Goal: Answer question/provide support: Answer question/provide support

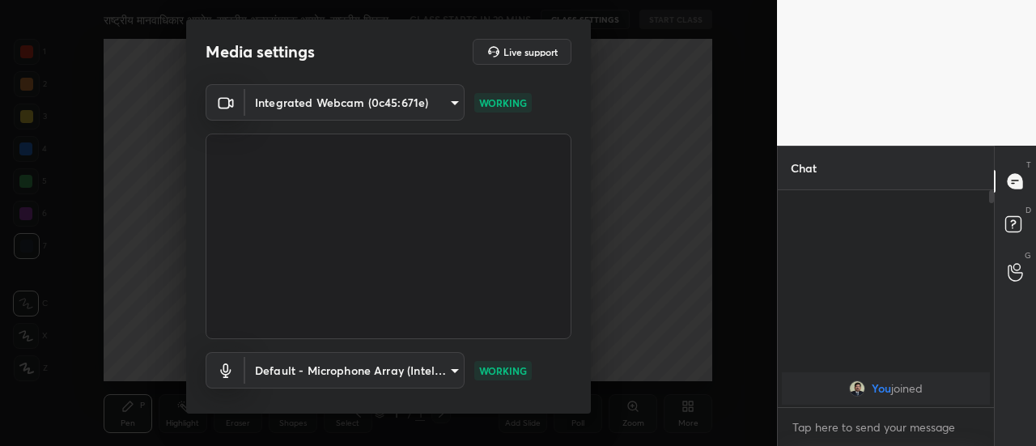
scroll to position [84, 0]
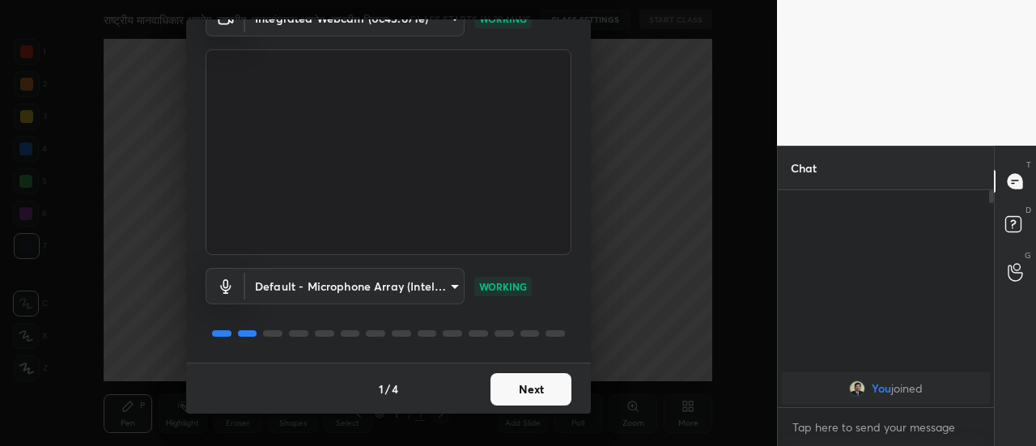
click at [557, 389] on button "Next" at bounding box center [531, 389] width 81 height 32
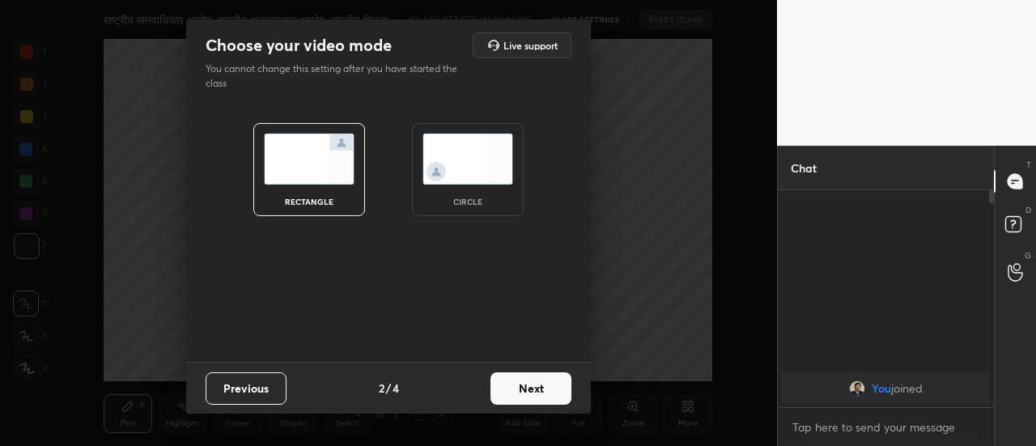
click at [557, 389] on button "Next" at bounding box center [531, 388] width 81 height 32
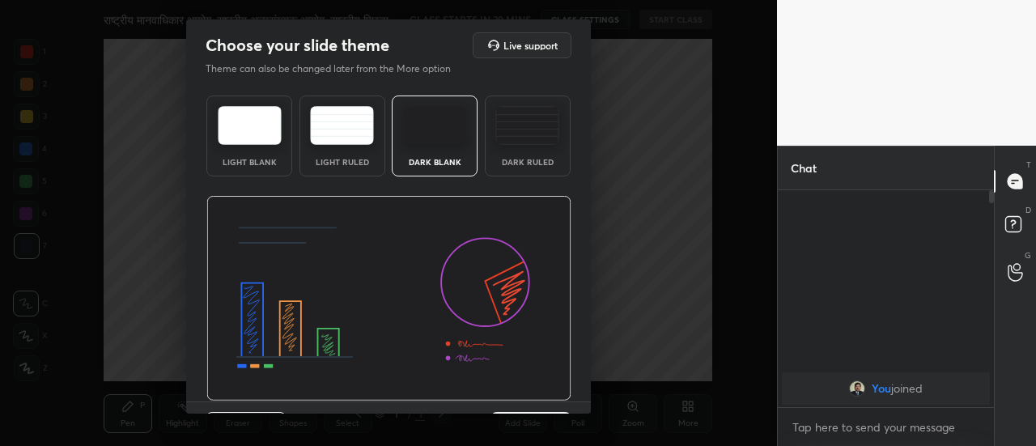
click at [585, 386] on div "Light Blank Light Ruled Dark Blank Dark Ruled" at bounding box center [388, 245] width 405 height 313
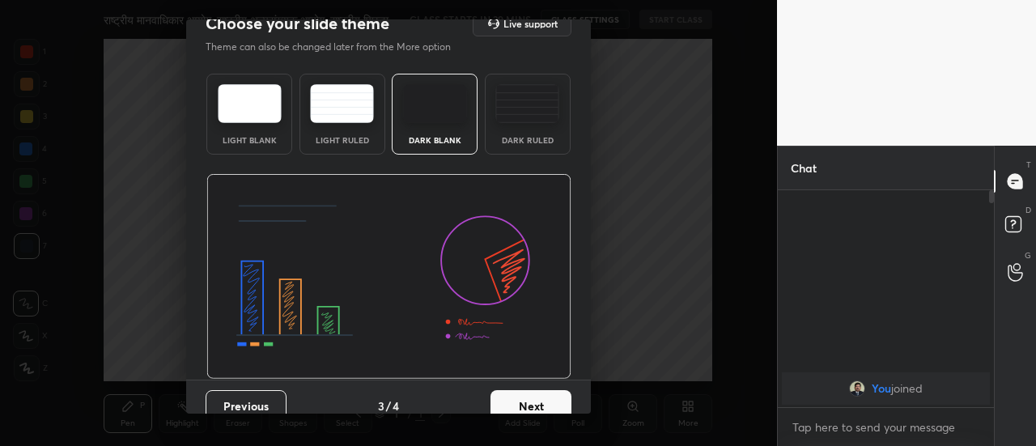
scroll to position [39, 0]
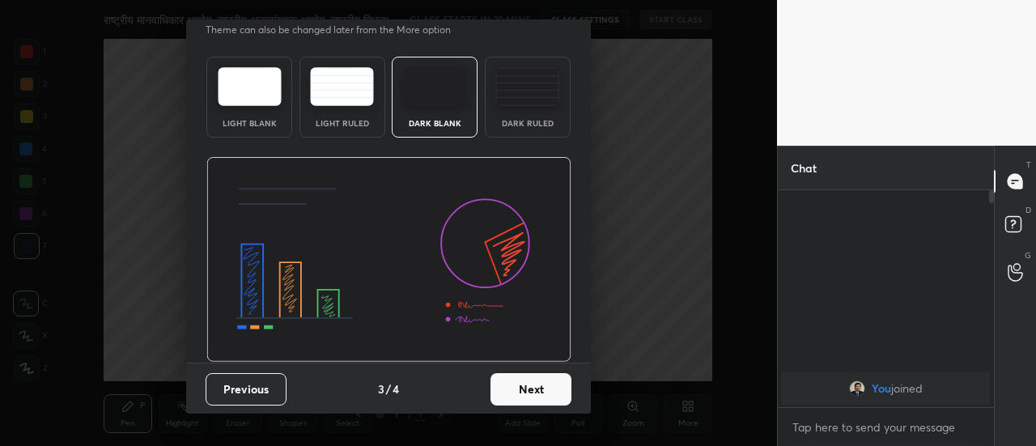
click at [549, 386] on button "Next" at bounding box center [531, 389] width 81 height 32
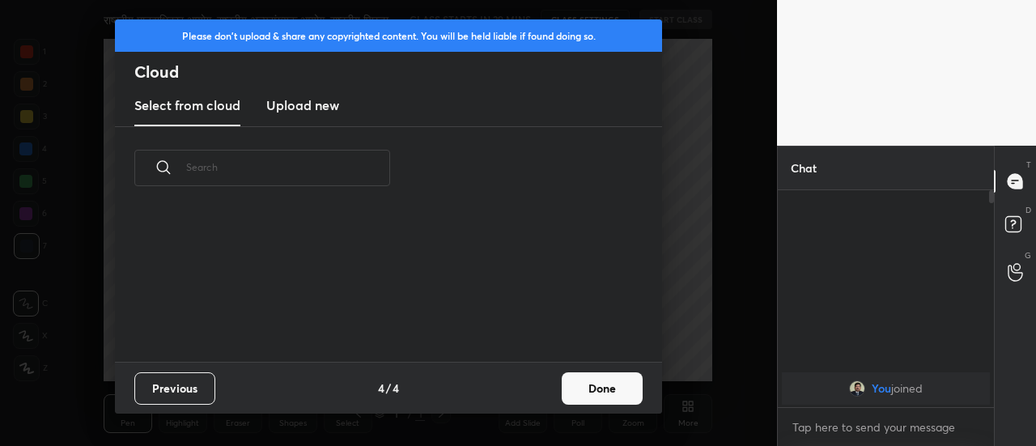
scroll to position [0, 0]
click at [585, 393] on button "Done" at bounding box center [602, 388] width 81 height 32
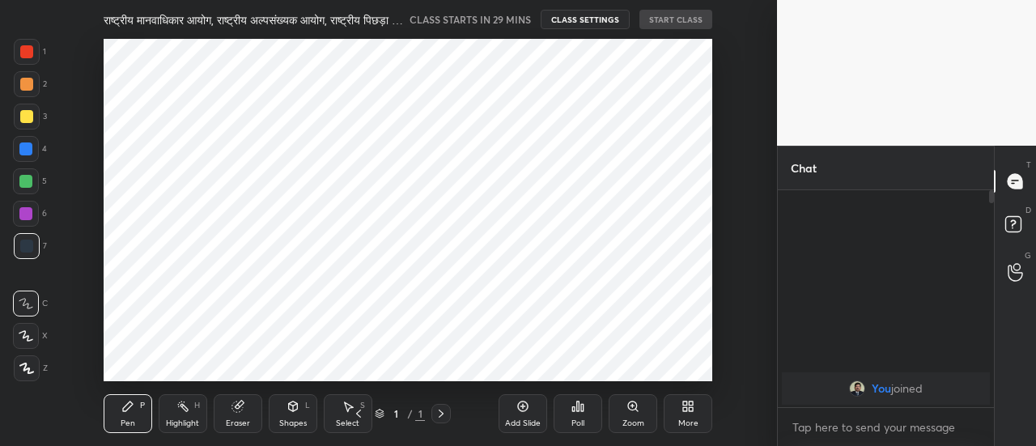
click at [517, 406] on icon at bounding box center [523, 406] width 13 height 13
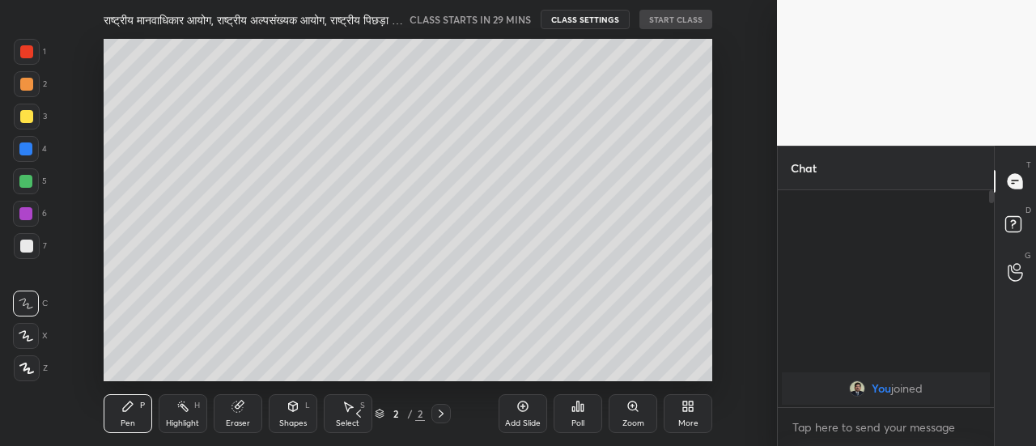
click at [517, 406] on icon at bounding box center [523, 406] width 13 height 13
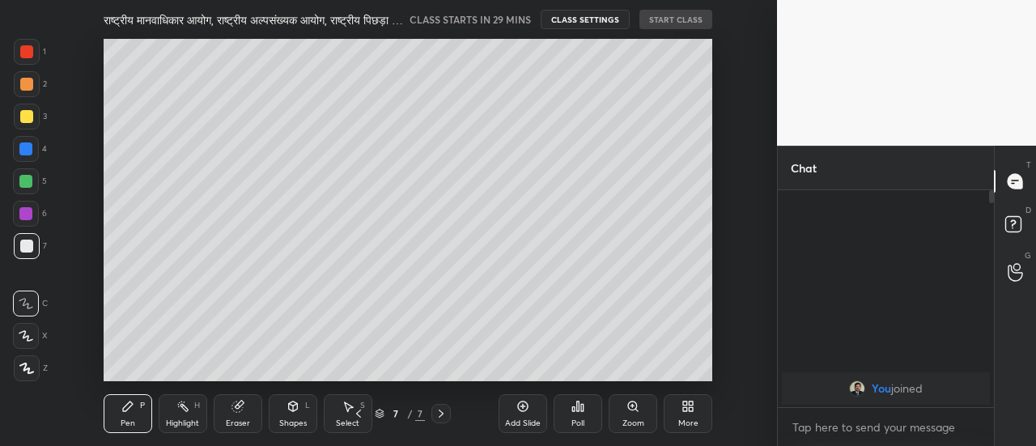
click at [517, 406] on icon at bounding box center [523, 406] width 13 height 13
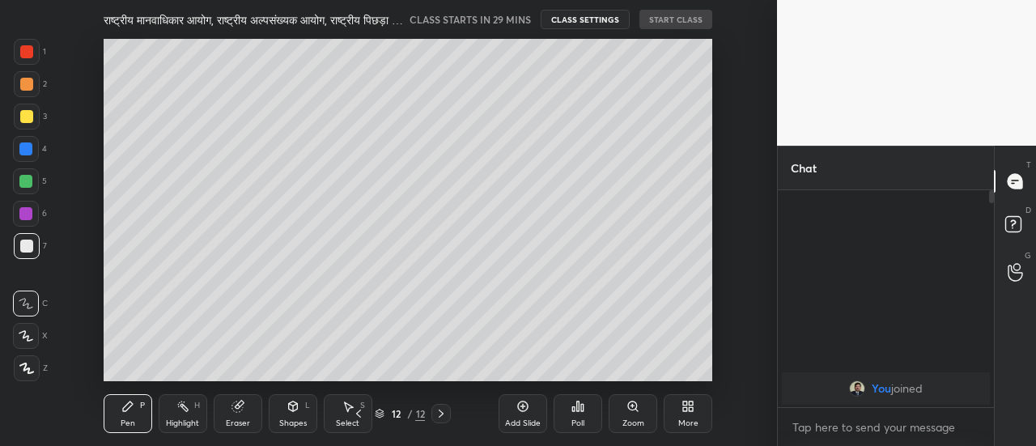
click at [517, 406] on icon at bounding box center [523, 406] width 13 height 13
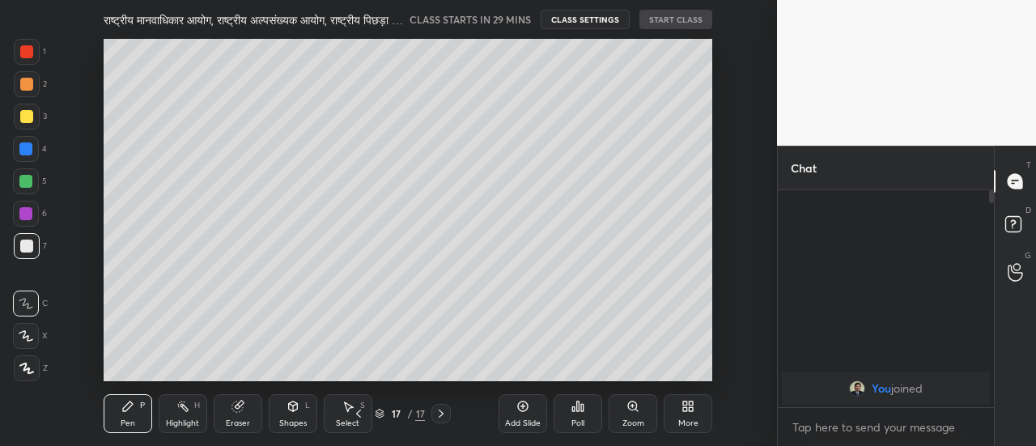
click at [517, 406] on icon at bounding box center [523, 406] width 13 height 13
click at [358, 412] on icon at bounding box center [358, 413] width 13 height 13
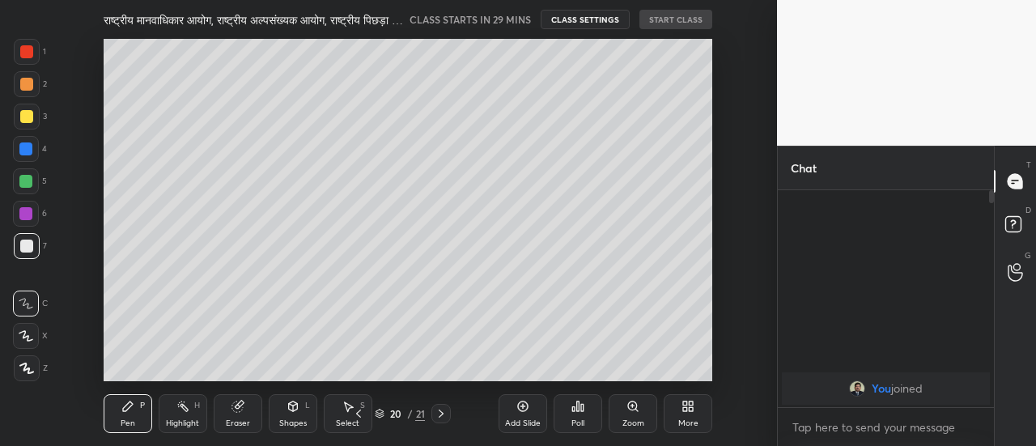
click at [358, 412] on icon at bounding box center [358, 413] width 13 height 13
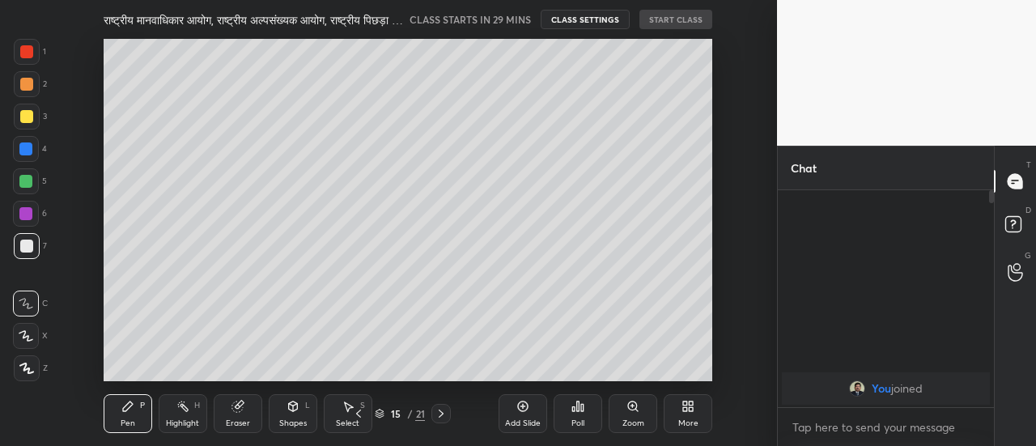
click at [358, 412] on icon at bounding box center [358, 413] width 13 height 13
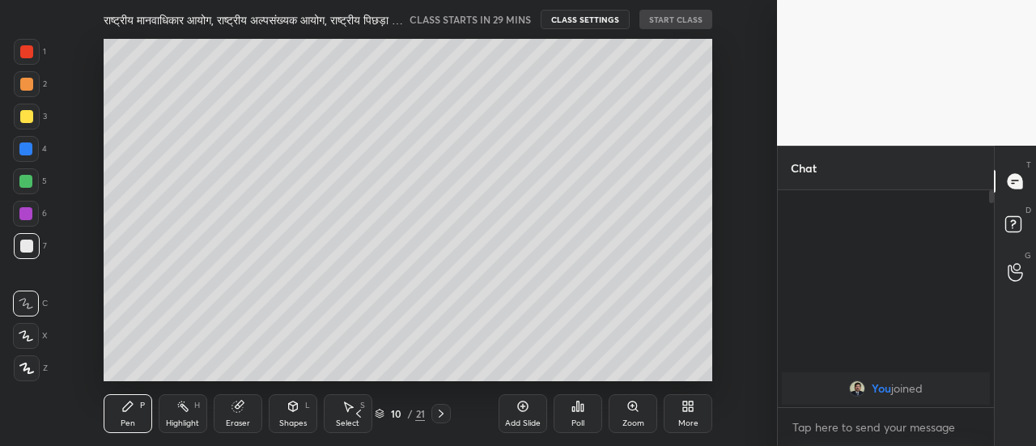
click at [358, 412] on icon at bounding box center [358, 413] width 13 height 13
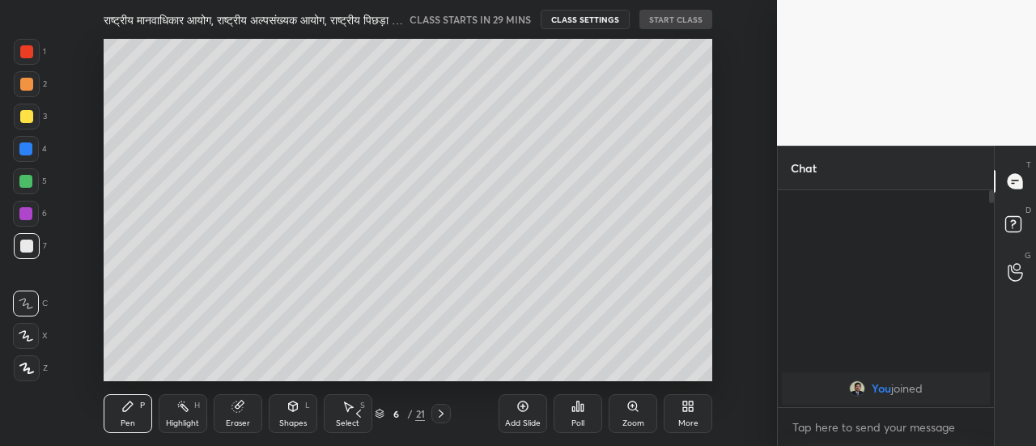
click at [358, 412] on icon at bounding box center [358, 413] width 13 height 13
click at [24, 374] on div at bounding box center [27, 368] width 26 height 26
click at [23, 117] on div at bounding box center [26, 116] width 13 height 13
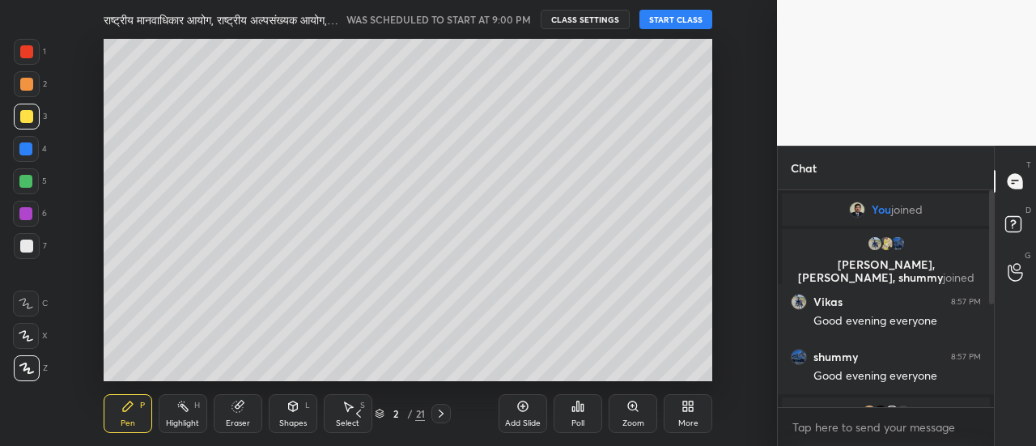
click at [672, 23] on button "START CLASS" at bounding box center [676, 19] width 73 height 19
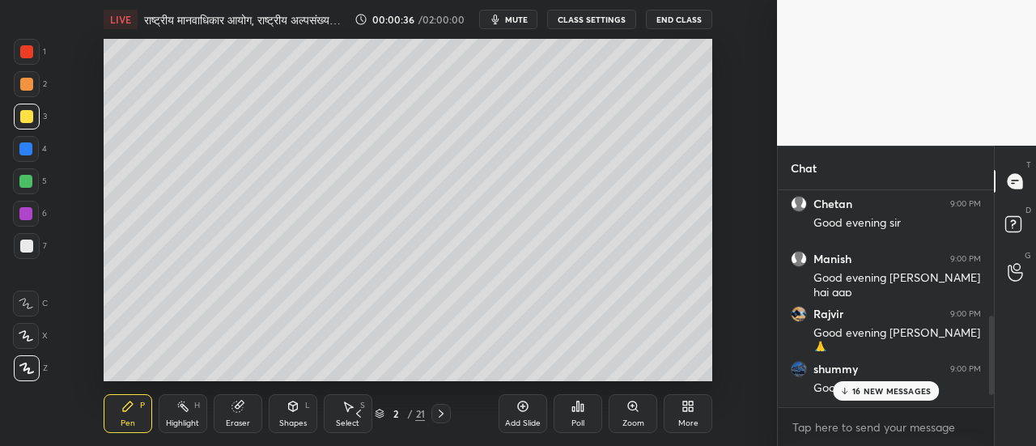
scroll to position [377, 0]
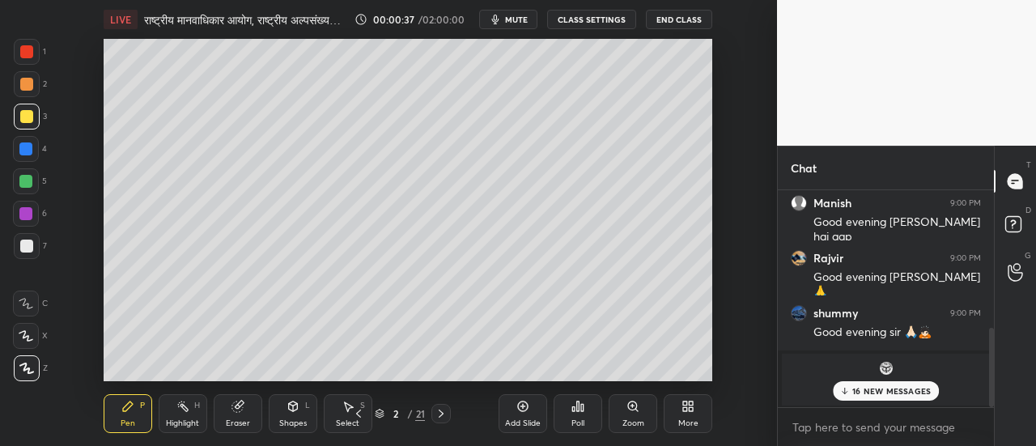
click at [891, 388] on p "16 NEW MESSAGES" at bounding box center [892, 391] width 79 height 10
click at [896, 394] on p "JUMP TO LATEST" at bounding box center [893, 391] width 70 height 10
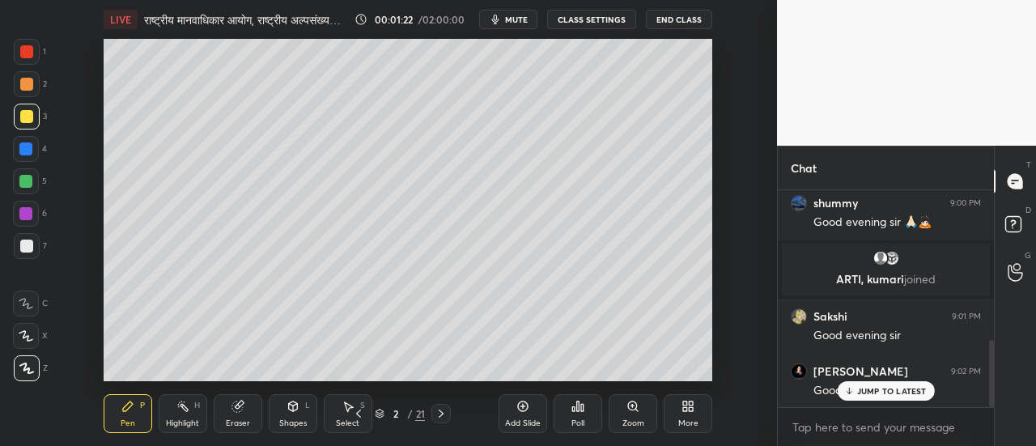
scroll to position [543, 0]
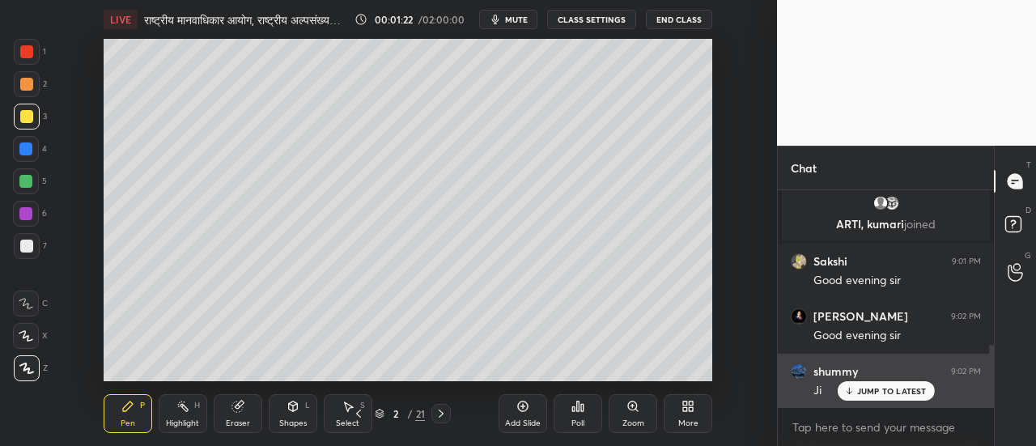
click at [891, 388] on p "JUMP TO LATEST" at bounding box center [893, 391] width 70 height 10
click at [883, 392] on p "JUMP TO LATEST" at bounding box center [893, 391] width 70 height 10
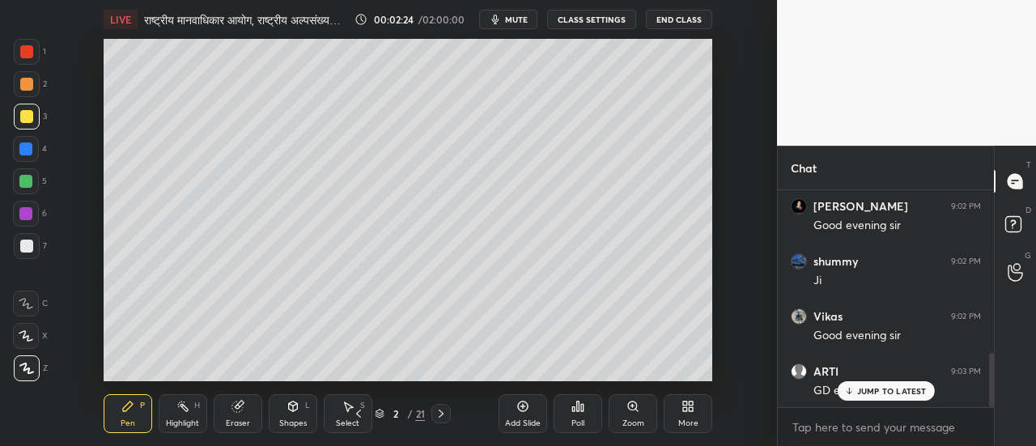
scroll to position [708, 0]
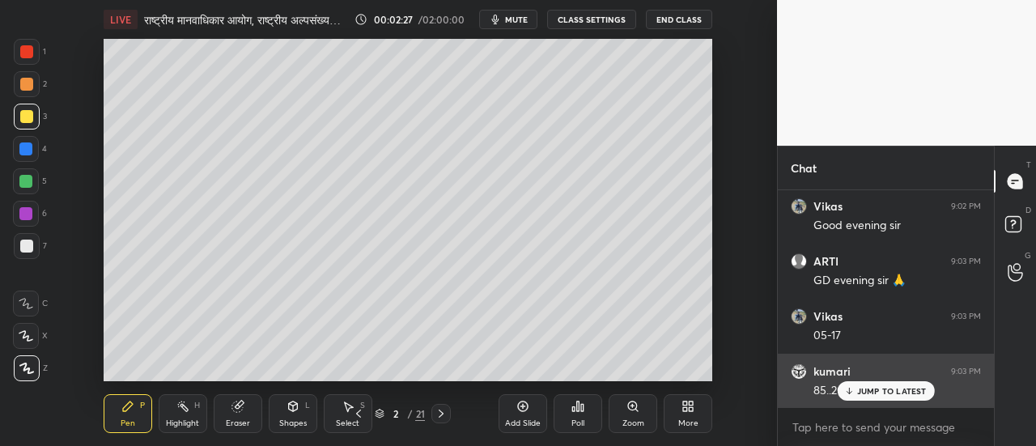
click at [876, 393] on p "JUMP TO LATEST" at bounding box center [893, 391] width 70 height 10
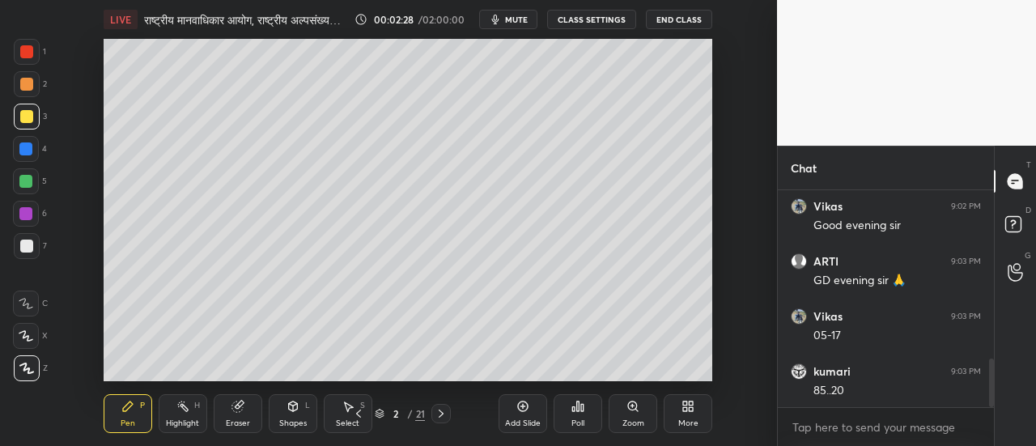
scroll to position [821, 0]
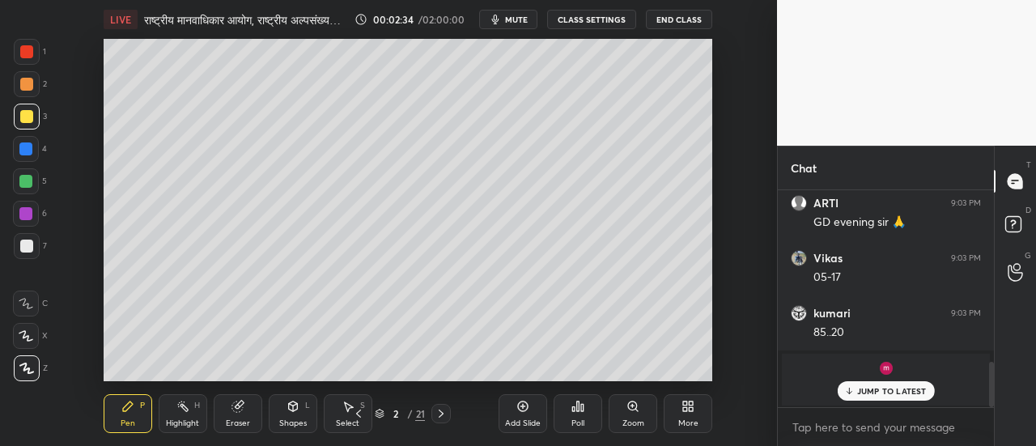
click at [866, 393] on p "JUMP TO LATEST" at bounding box center [893, 391] width 70 height 10
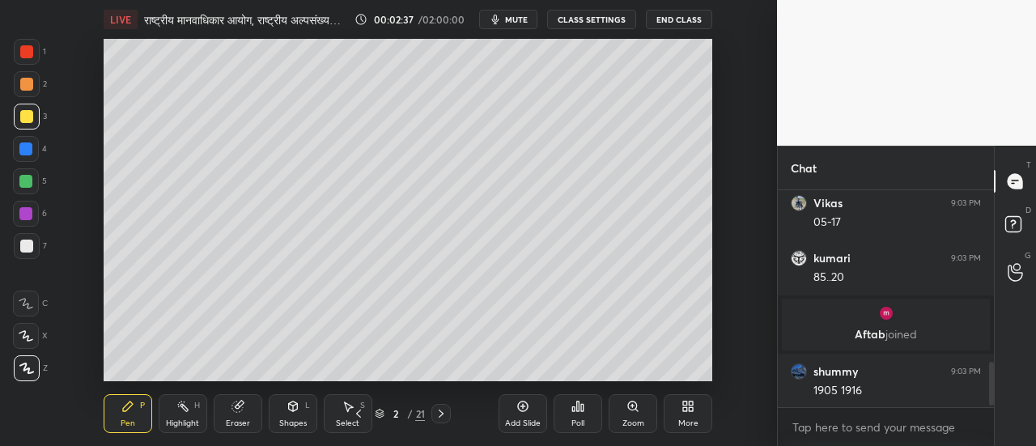
scroll to position [871, 0]
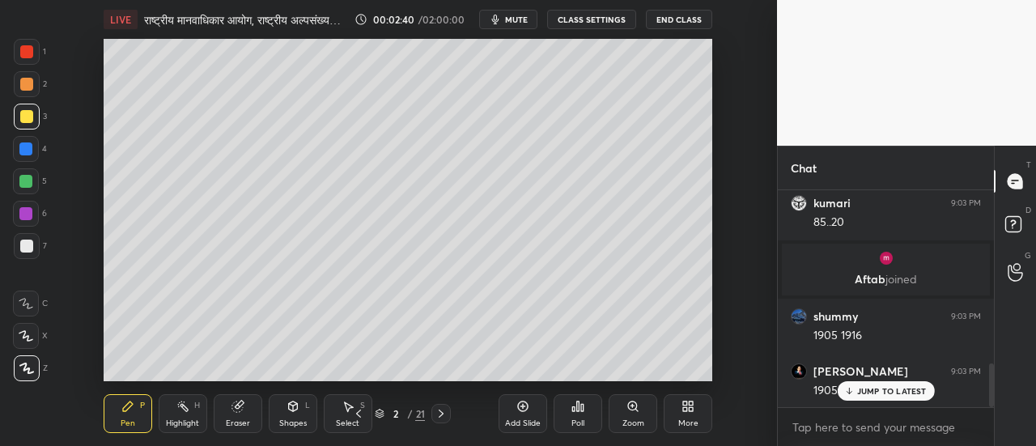
click at [871, 388] on p "JUMP TO LATEST" at bounding box center [893, 391] width 70 height 10
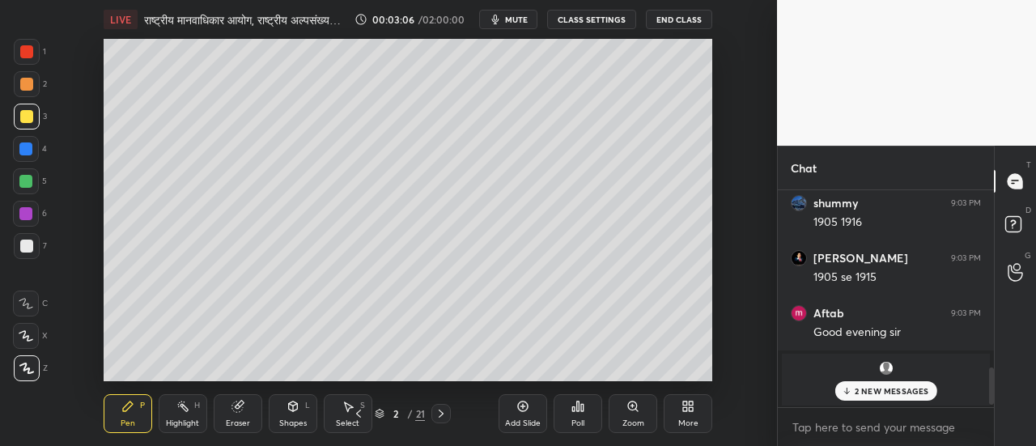
scroll to position [1109, 0]
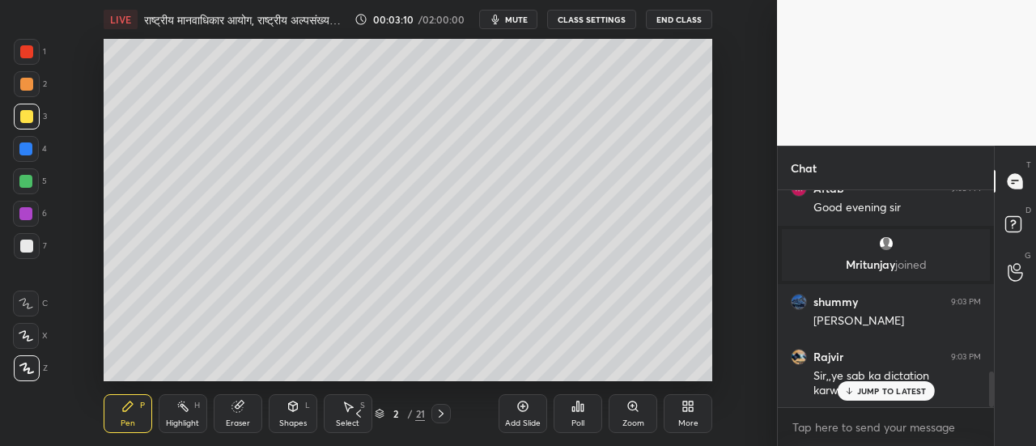
click at [870, 388] on p "JUMP TO LATEST" at bounding box center [893, 391] width 70 height 10
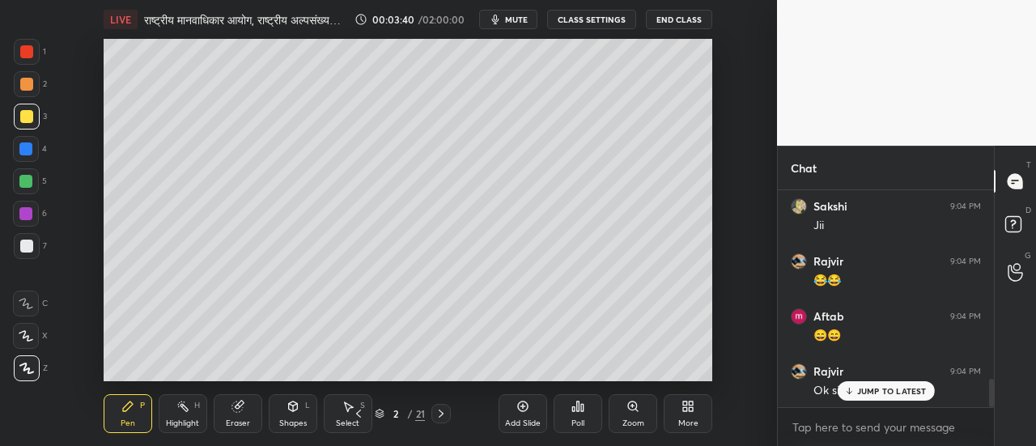
scroll to position [1443, 0]
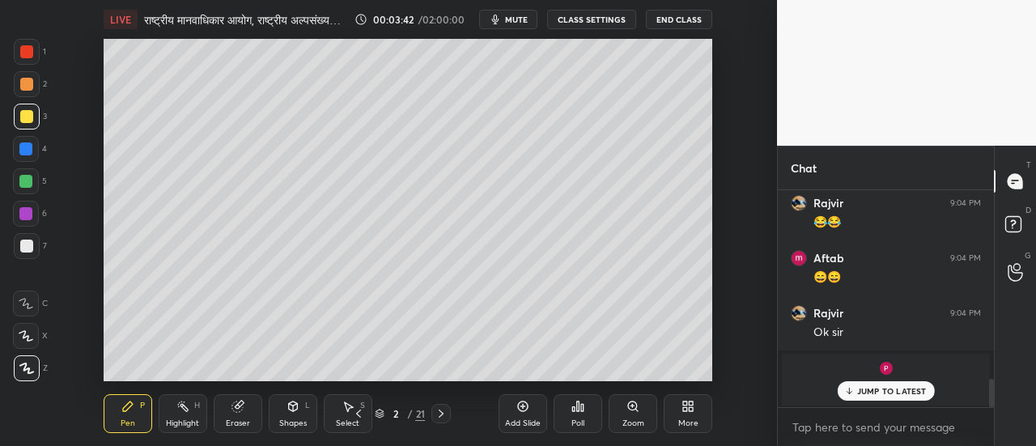
click at [870, 389] on div "kumari 9:03 PM 85..20 [PERSON_NAME] joined shummy 9:03 PM 1905 1916 Mairaj 9:03…" at bounding box center [886, 299] width 216 height 218
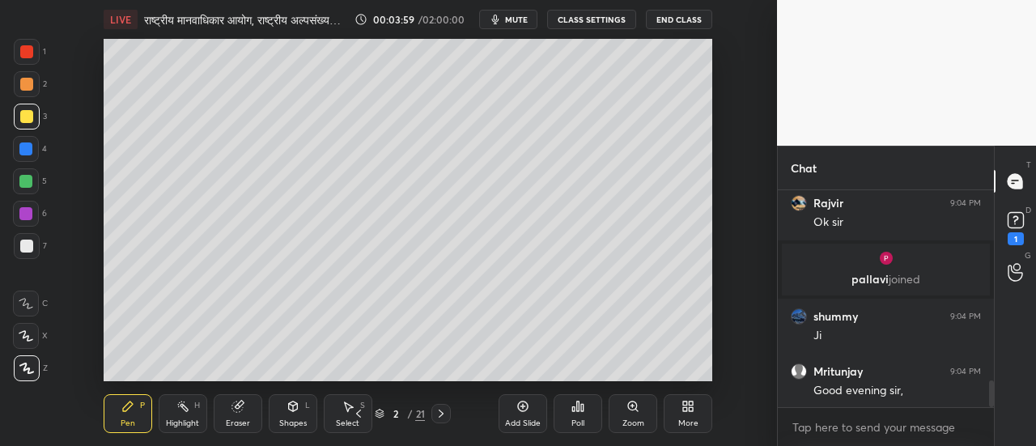
scroll to position [1608, 0]
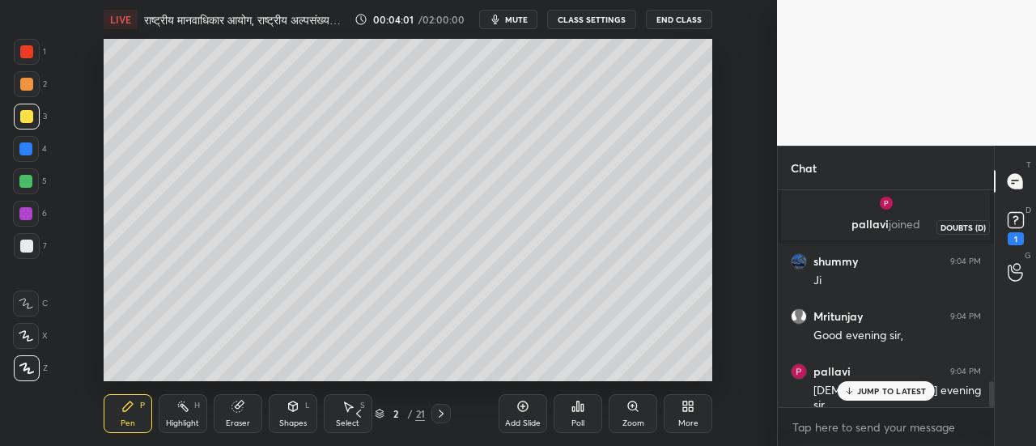
click at [1015, 223] on rect at bounding box center [1015, 220] width 15 height 15
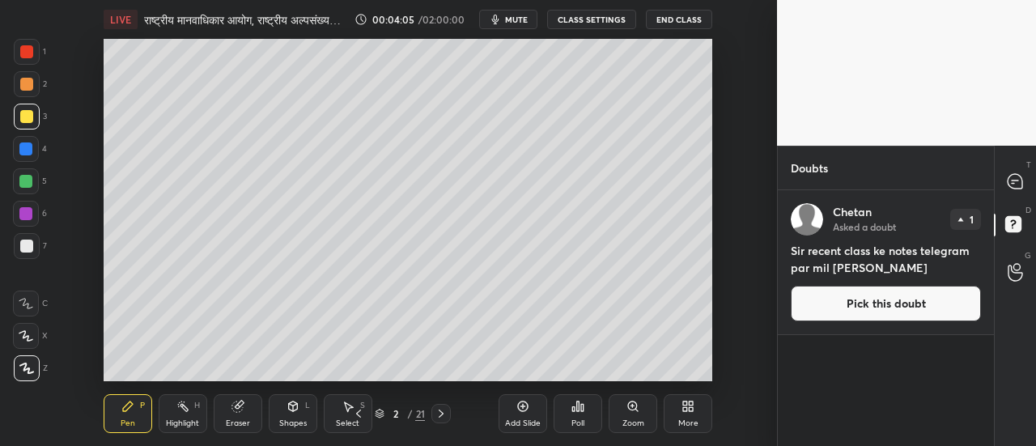
click at [876, 300] on button "Pick this doubt" at bounding box center [886, 304] width 190 height 36
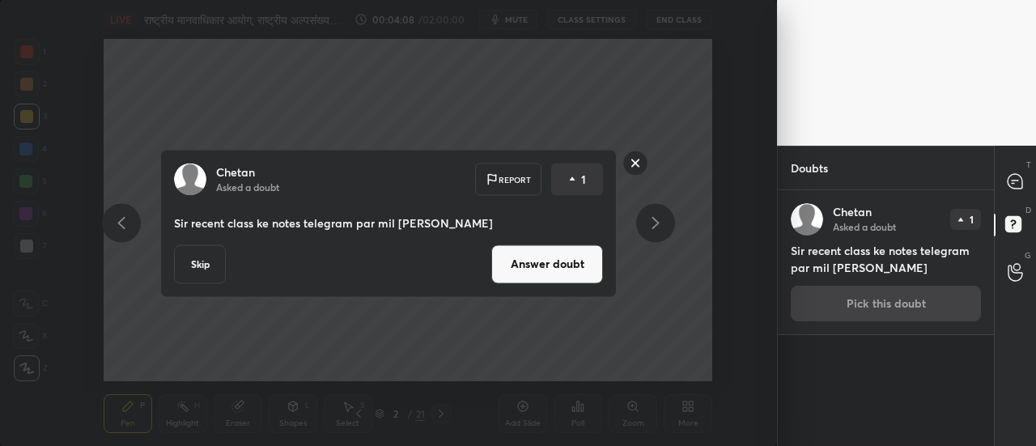
click at [567, 262] on button "Answer doubt" at bounding box center [548, 264] width 112 height 39
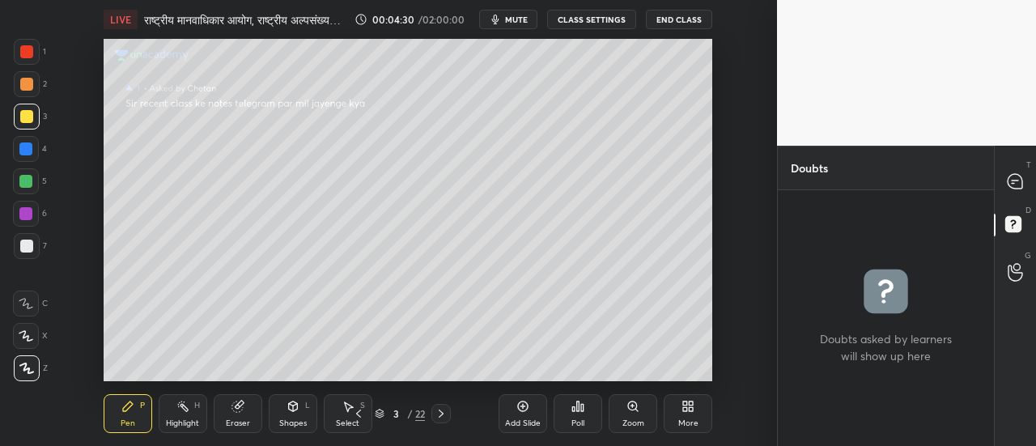
click at [627, 412] on icon at bounding box center [633, 406] width 13 height 13
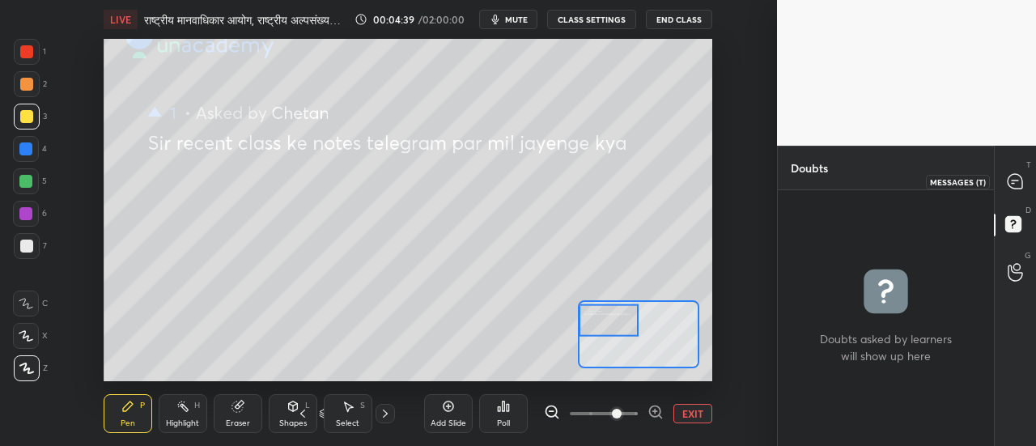
click at [1015, 182] on icon at bounding box center [1015, 181] width 15 height 15
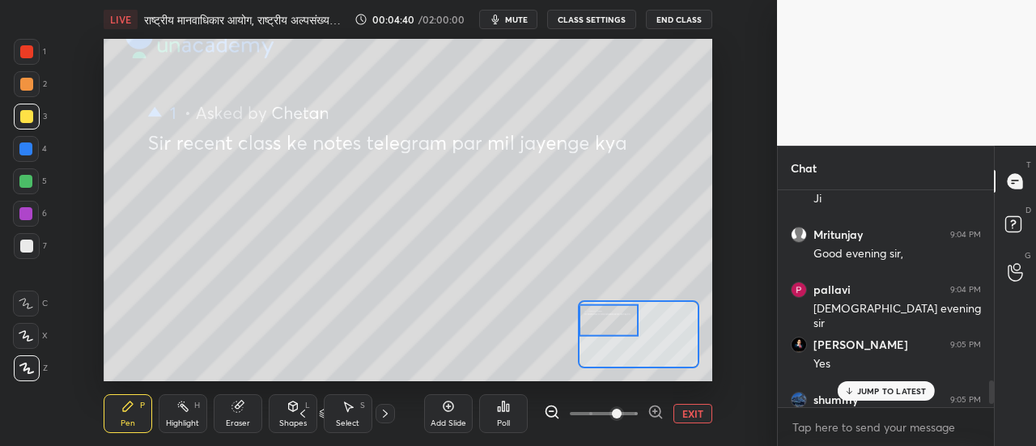
scroll to position [1791, 0]
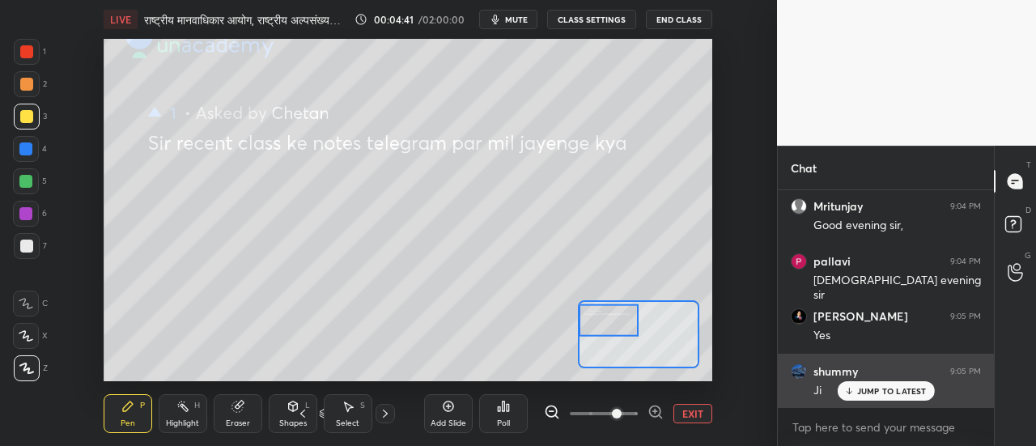
click at [899, 391] on p "JUMP TO LATEST" at bounding box center [893, 391] width 70 height 10
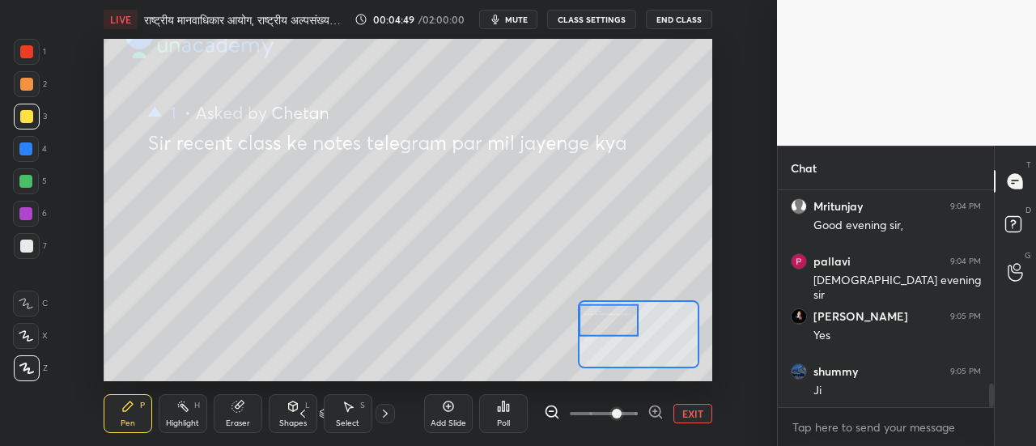
click at [686, 415] on button "EXIT" at bounding box center [693, 413] width 39 height 19
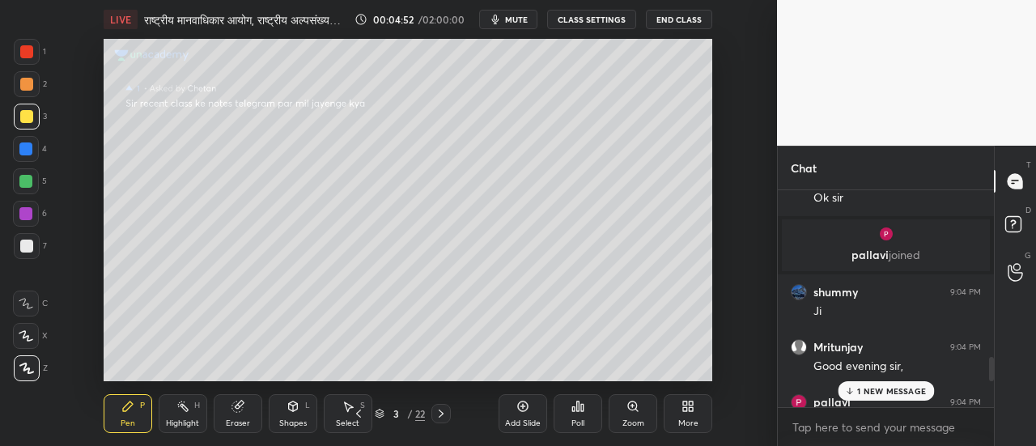
scroll to position [1861, 0]
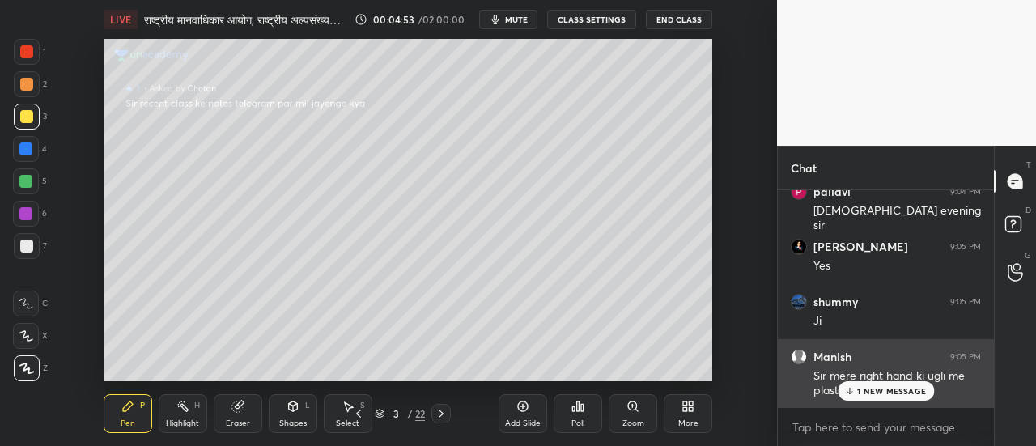
click at [879, 391] on p "1 NEW MESSAGE" at bounding box center [892, 391] width 69 height 10
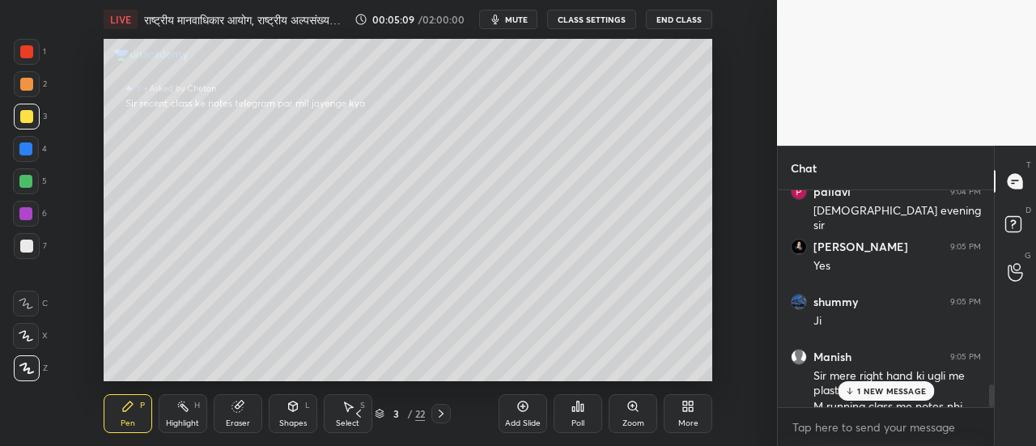
click at [907, 383] on div "1 NEW MESSAGE" at bounding box center [886, 390] width 96 height 19
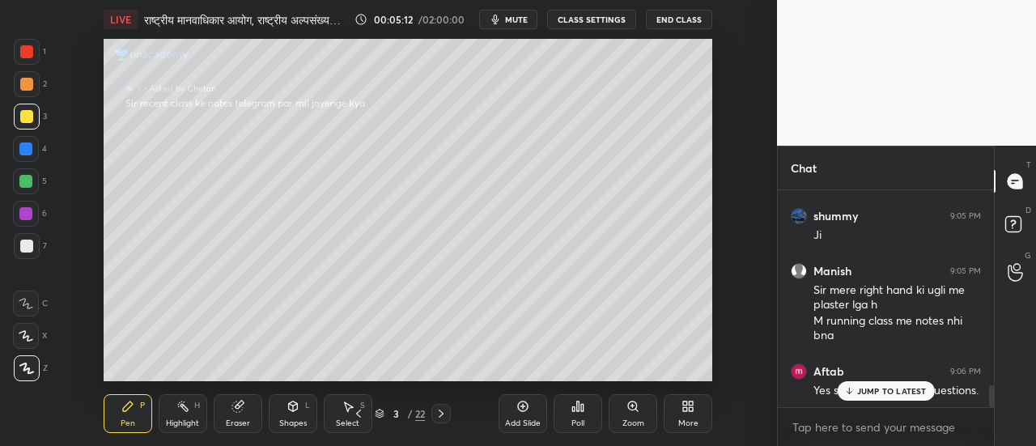
scroll to position [2005, 0]
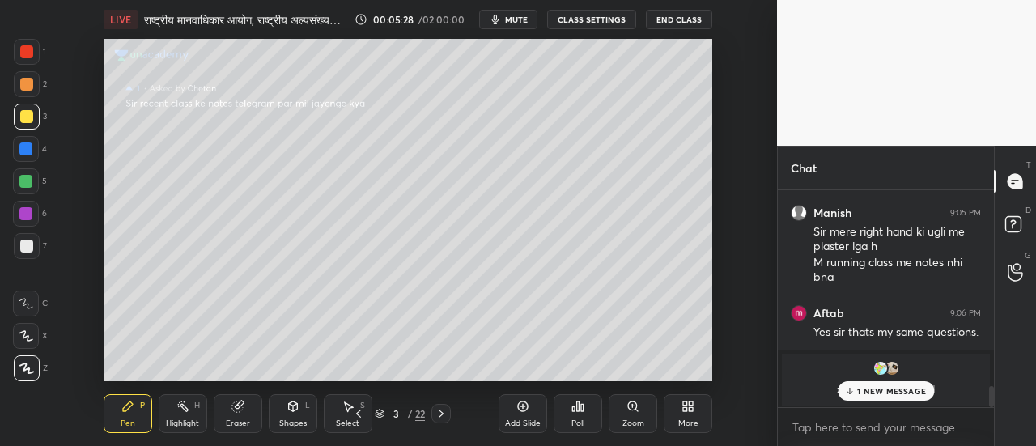
click at [882, 388] on p "1 NEW MESSAGE" at bounding box center [892, 391] width 69 height 10
click at [878, 370] on img "grid" at bounding box center [881, 368] width 16 height 16
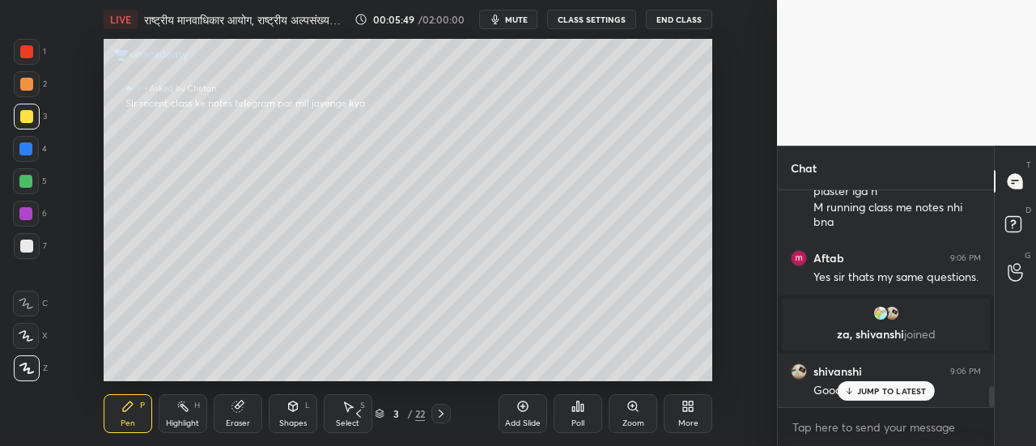
click at [355, 416] on icon at bounding box center [358, 413] width 13 height 13
click at [360, 415] on icon at bounding box center [358, 413] width 13 height 13
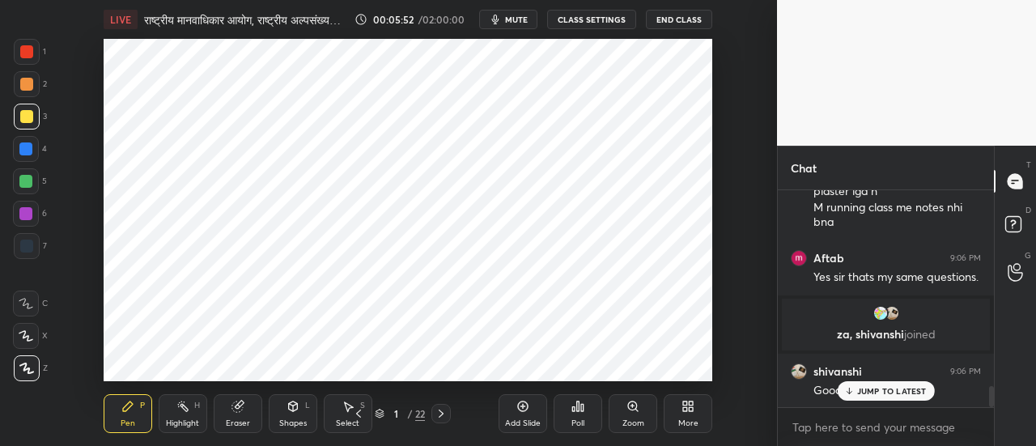
click at [440, 414] on icon at bounding box center [441, 413] width 13 height 13
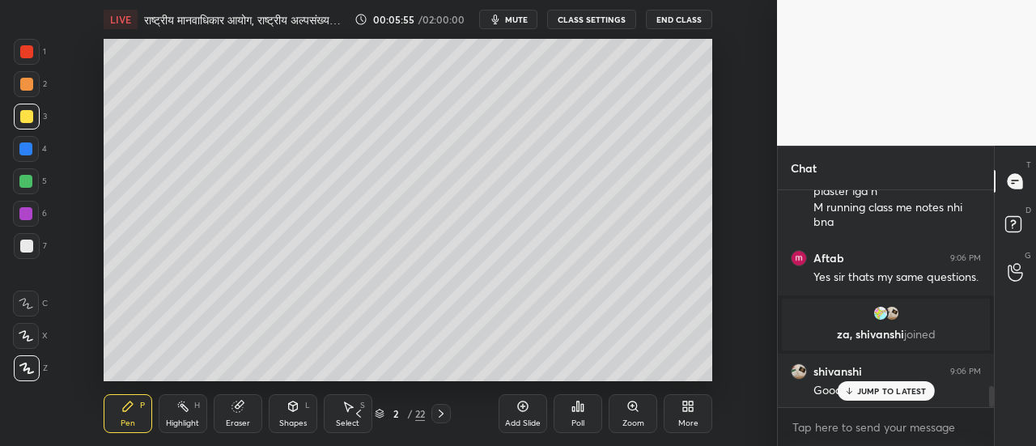
click at [441, 409] on icon at bounding box center [441, 413] width 13 height 13
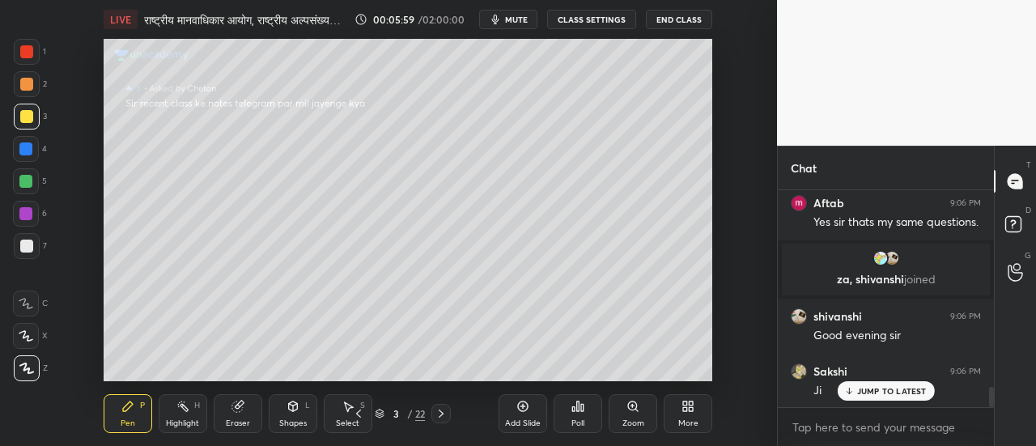
click at [877, 389] on p "JUMP TO LATEST" at bounding box center [893, 391] width 70 height 10
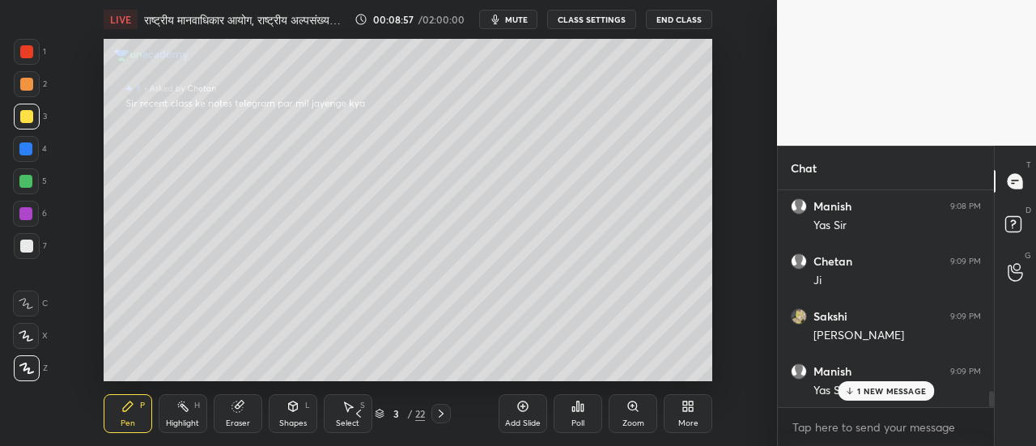
scroll to position [2698, 0]
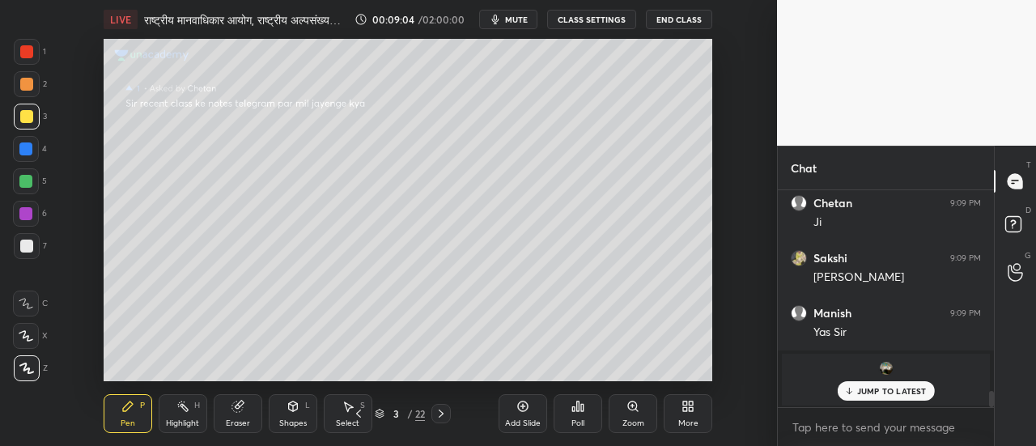
click at [888, 390] on p "JUMP TO LATEST" at bounding box center [893, 391] width 70 height 10
click at [885, 371] on img "grid" at bounding box center [887, 368] width 16 height 16
click at [883, 368] on img "grid" at bounding box center [887, 368] width 16 height 16
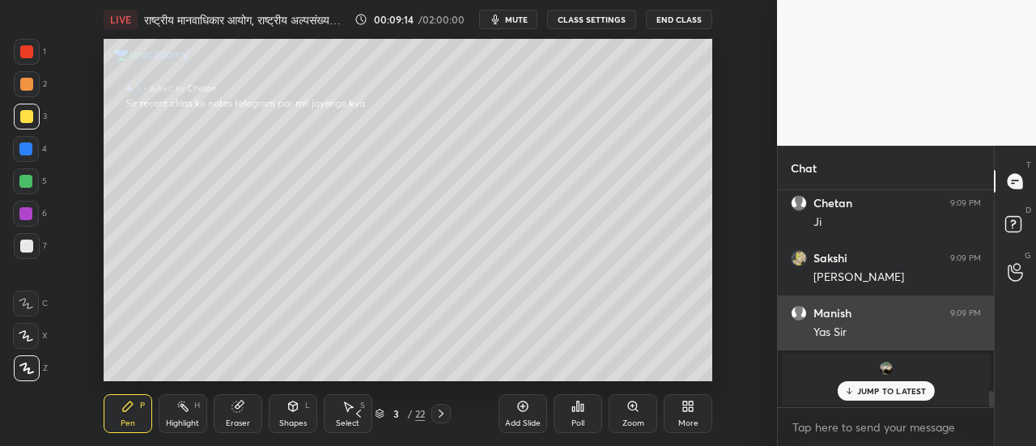
scroll to position [2768, 0]
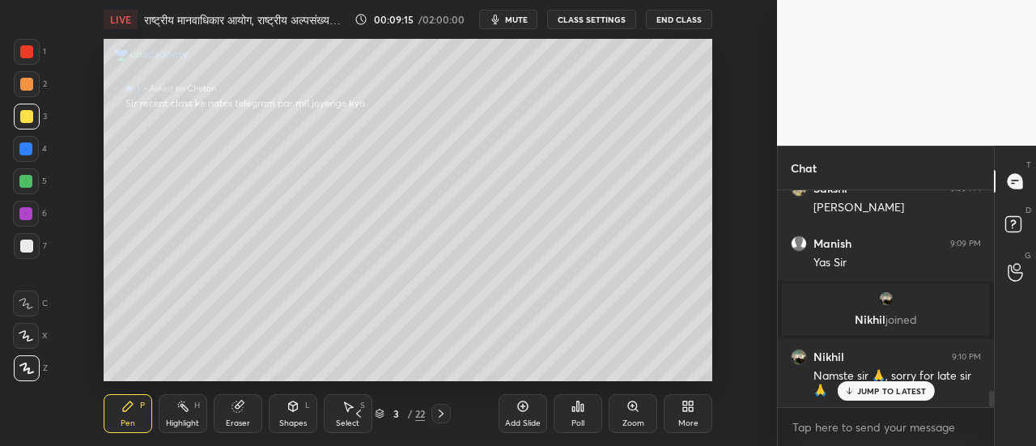
click at [884, 391] on p "JUMP TO LATEST" at bounding box center [893, 391] width 70 height 10
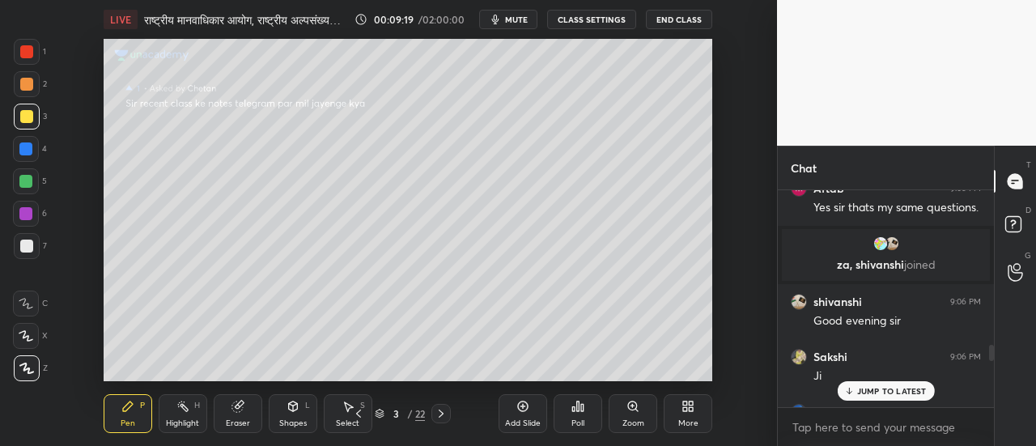
scroll to position [2130, 0]
click at [839, 265] on p "za, [PERSON_NAME] joined" at bounding box center [886, 264] width 189 height 13
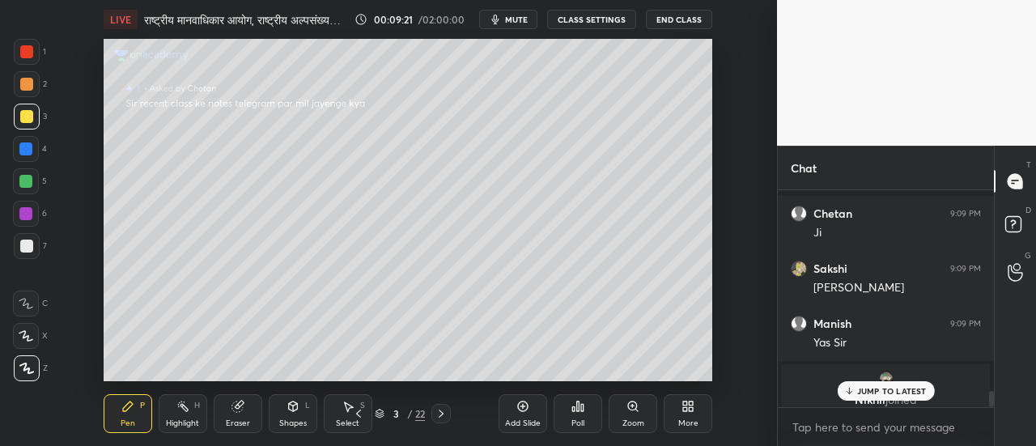
scroll to position [2768, 0]
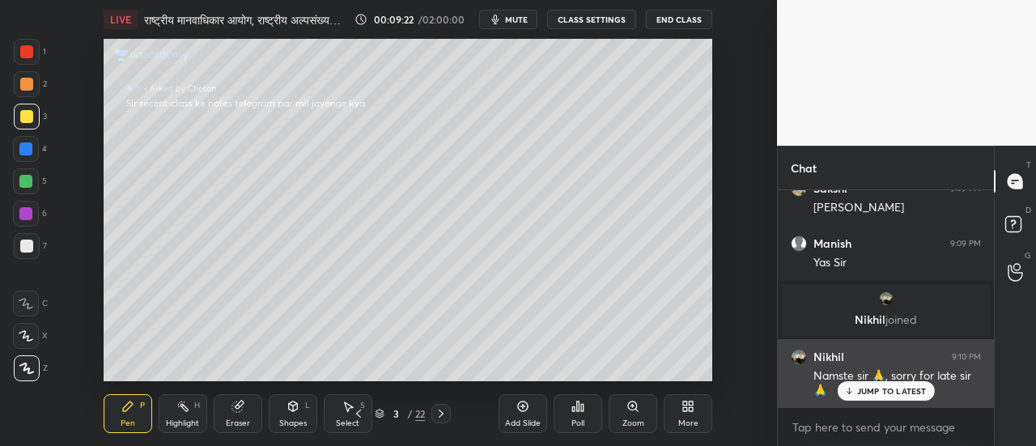
click at [888, 386] on p "JUMP TO LATEST" at bounding box center [893, 391] width 70 height 10
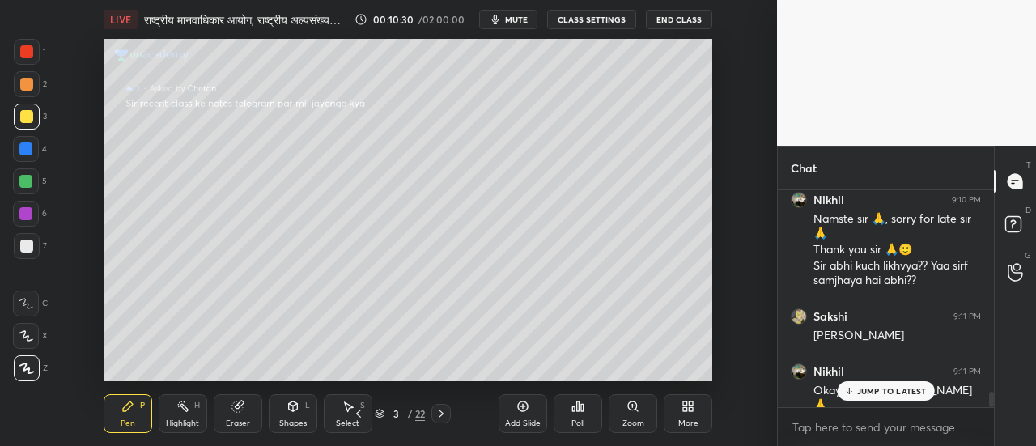
scroll to position [2980, 0]
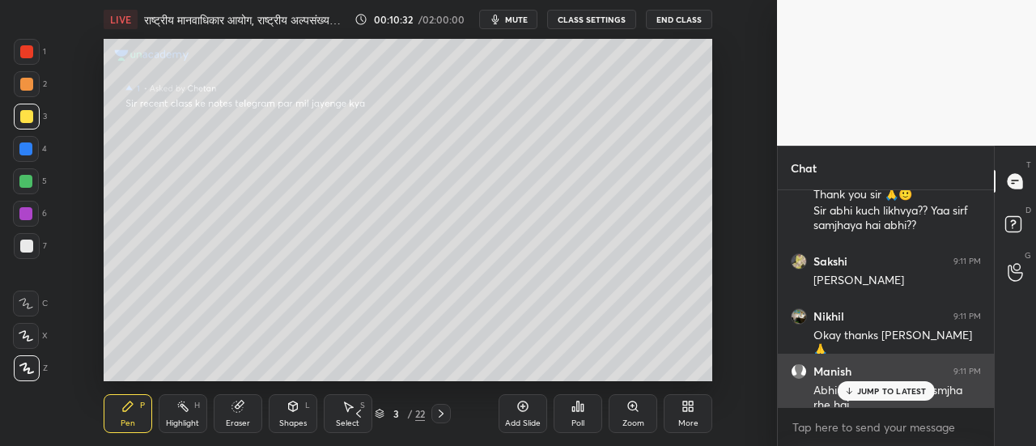
click at [877, 388] on p "JUMP TO LATEST" at bounding box center [893, 391] width 70 height 10
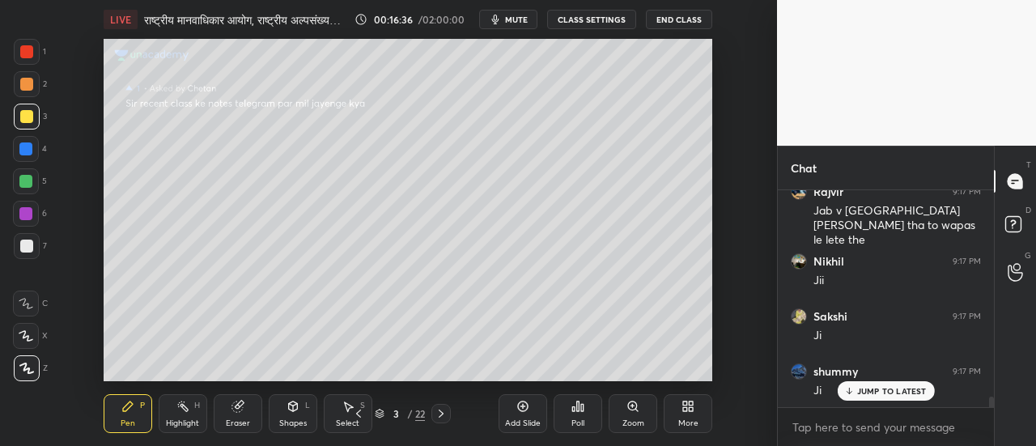
scroll to position [4258, 0]
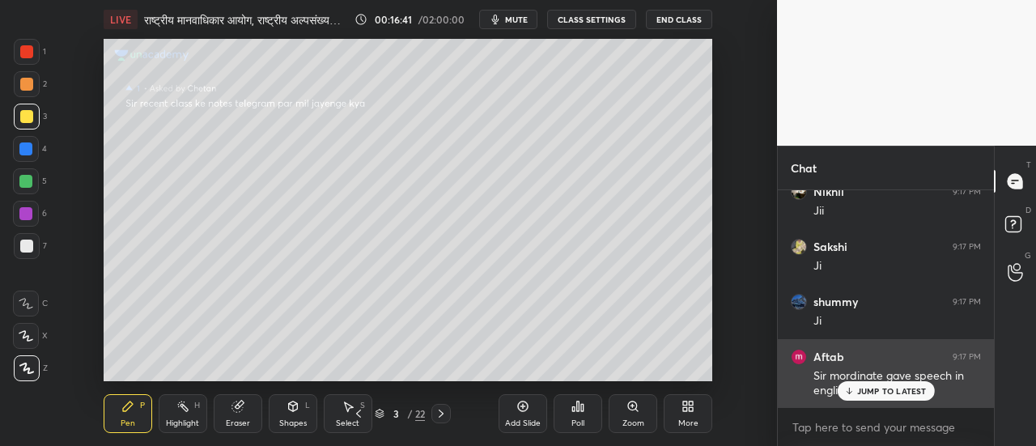
click at [879, 392] on p "JUMP TO LATEST" at bounding box center [893, 391] width 70 height 10
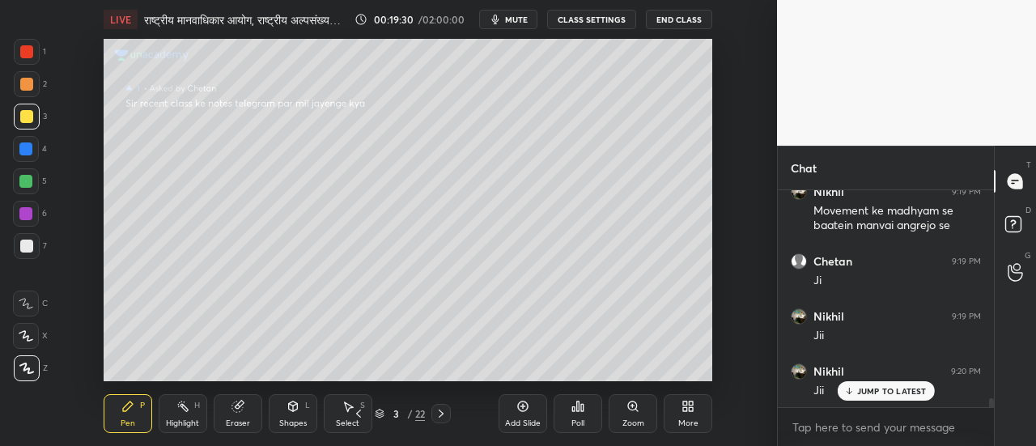
scroll to position [5163, 0]
click at [30, 249] on div at bounding box center [26, 246] width 13 height 13
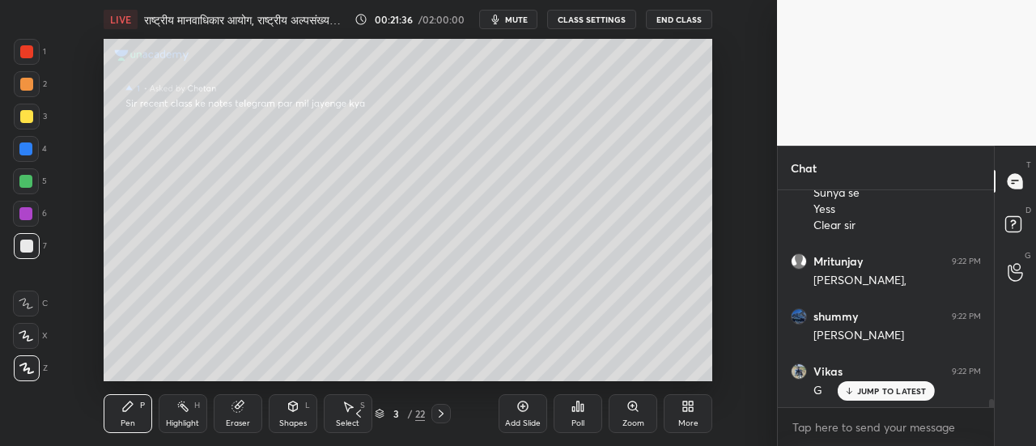
scroll to position [5684, 0]
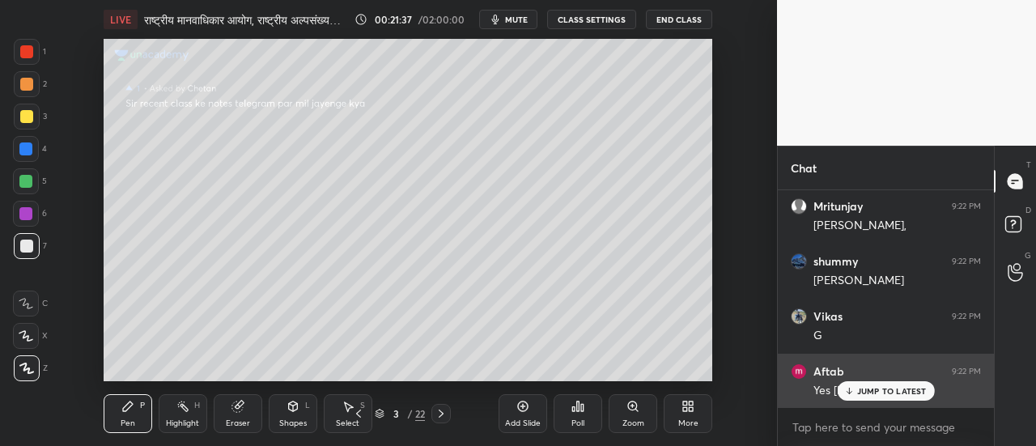
click at [894, 389] on p "JUMP TO LATEST" at bounding box center [893, 391] width 70 height 10
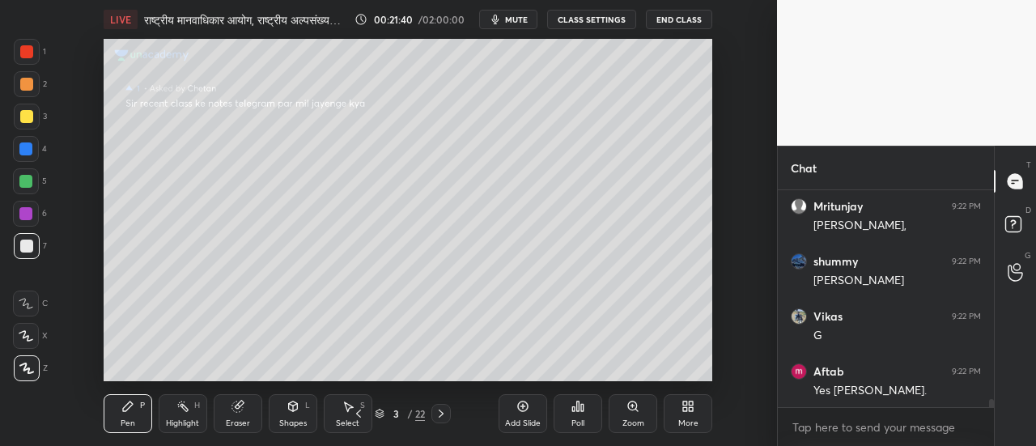
scroll to position [5740, 0]
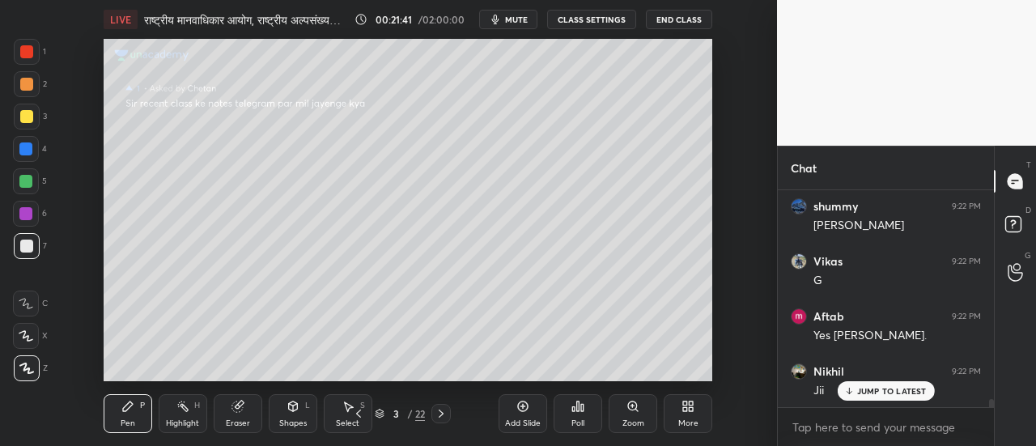
click at [358, 415] on icon at bounding box center [358, 414] width 5 height 8
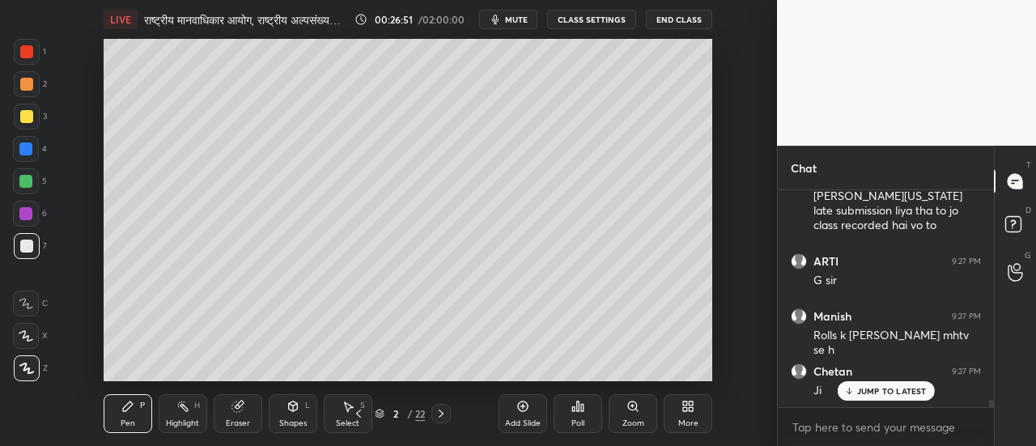
scroll to position [6656, 0]
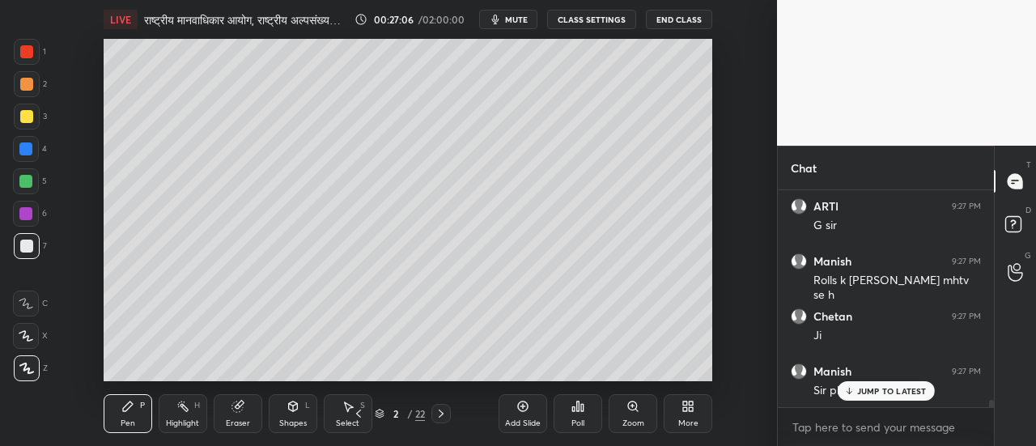
click at [882, 389] on p "JUMP TO LATEST" at bounding box center [893, 391] width 70 height 10
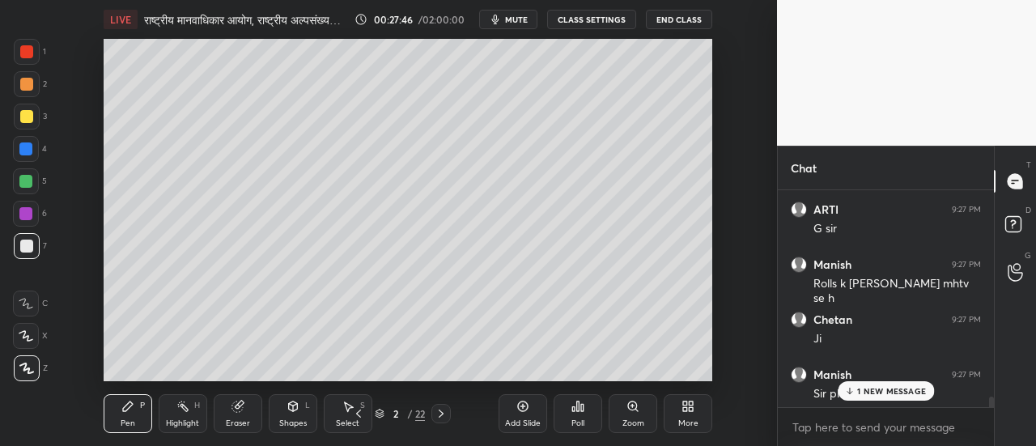
scroll to position [6821, 0]
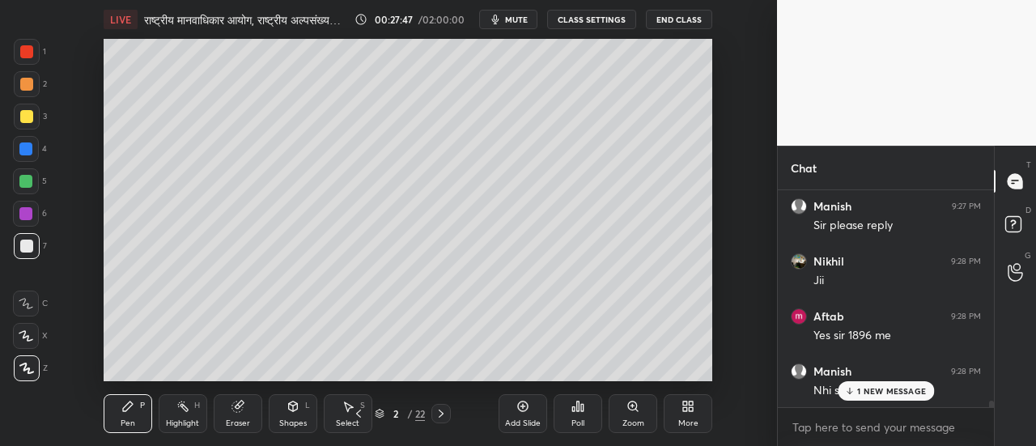
click at [871, 389] on p "1 NEW MESSAGE" at bounding box center [892, 391] width 69 height 10
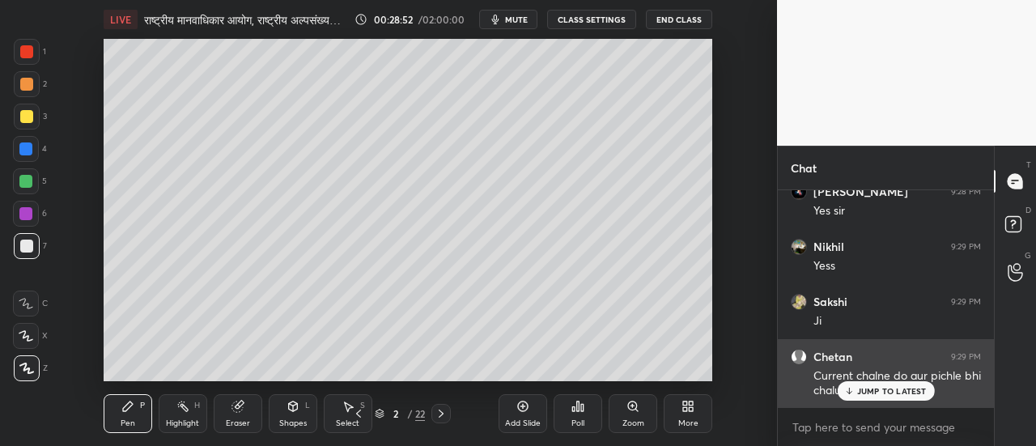
click at [879, 395] on p "JUMP TO LATEST" at bounding box center [893, 391] width 70 height 10
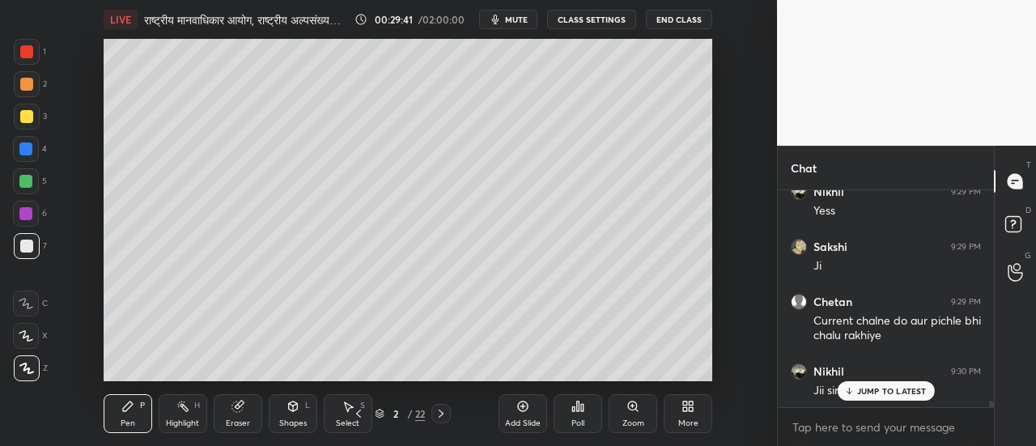
scroll to position [7195, 0]
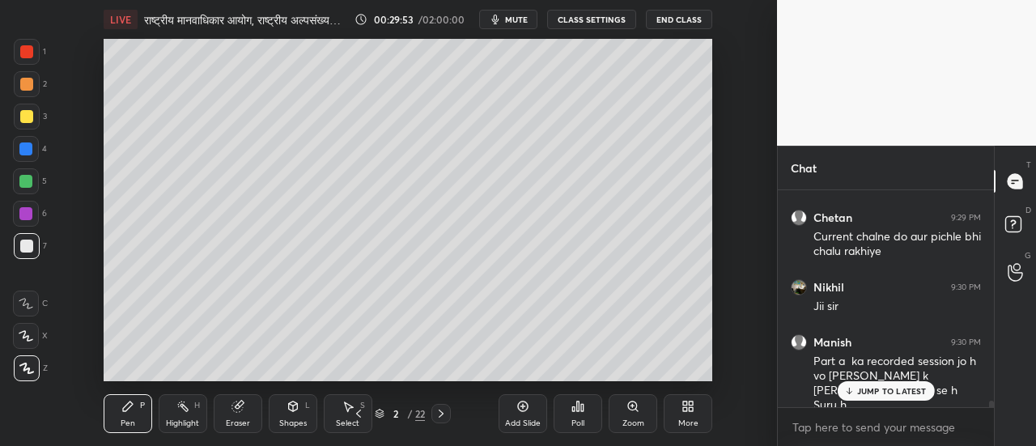
click at [878, 393] on p "JUMP TO LATEST" at bounding box center [893, 391] width 70 height 10
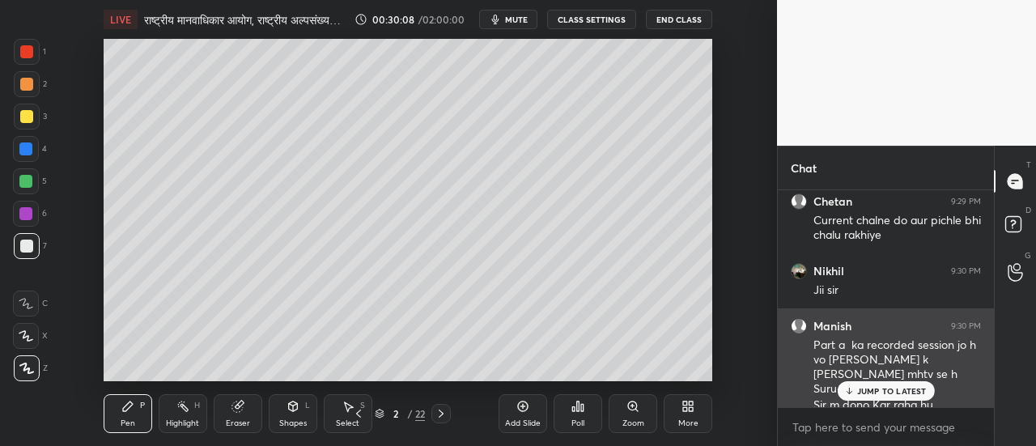
click at [905, 393] on p "JUMP TO LATEST" at bounding box center [893, 391] width 70 height 10
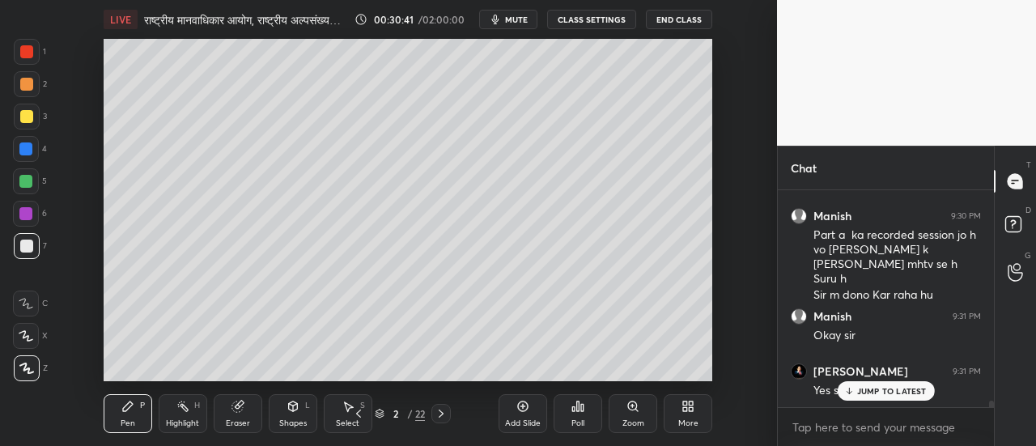
scroll to position [7377, 0]
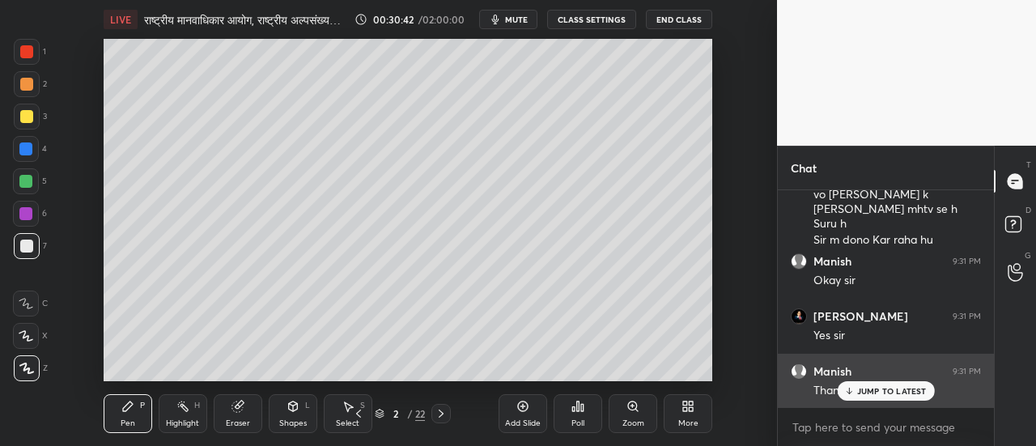
click at [870, 385] on div "JUMP TO LATEST" at bounding box center [885, 390] width 97 height 19
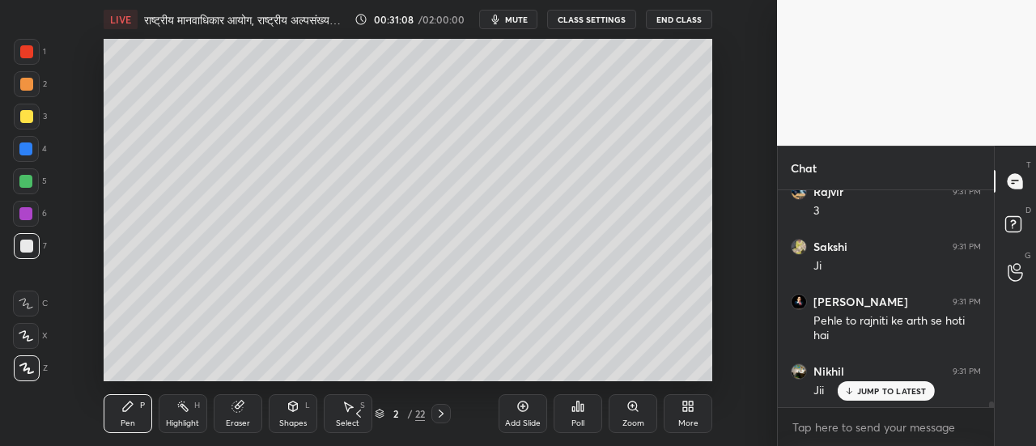
scroll to position [7667, 0]
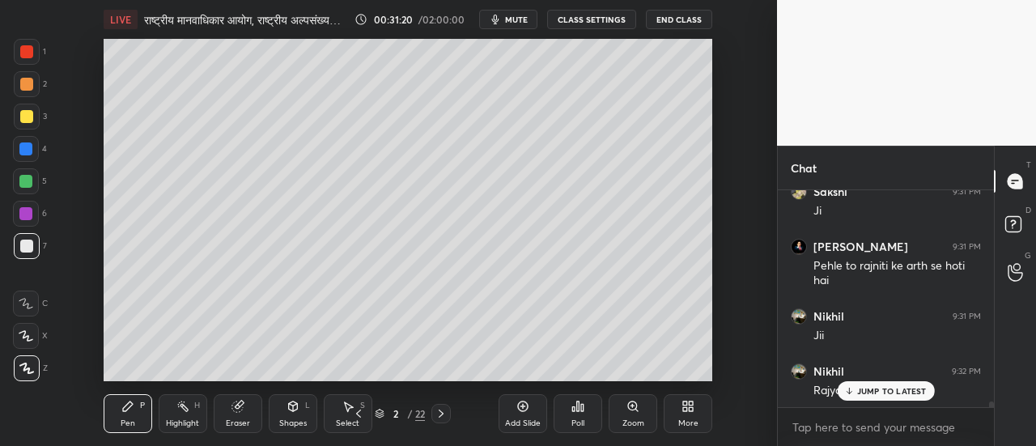
click at [441, 413] on icon at bounding box center [441, 413] width 13 height 13
click at [442, 413] on icon at bounding box center [441, 414] width 5 height 8
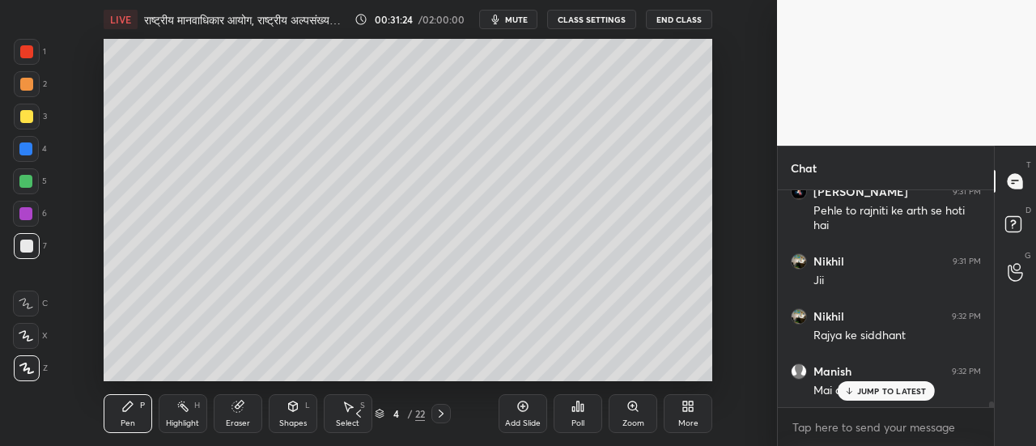
click at [31, 85] on div at bounding box center [26, 84] width 13 height 13
click at [871, 393] on p "JUMP TO LATEST" at bounding box center [893, 391] width 70 height 10
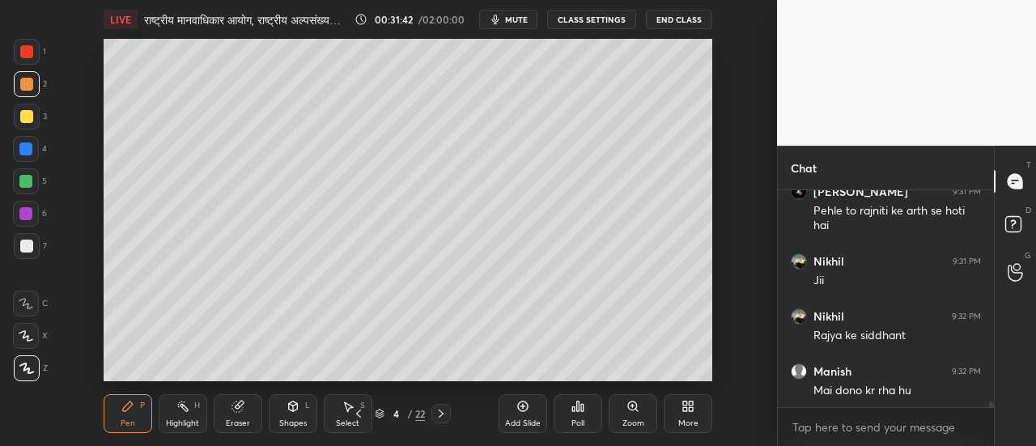
scroll to position [7738, 0]
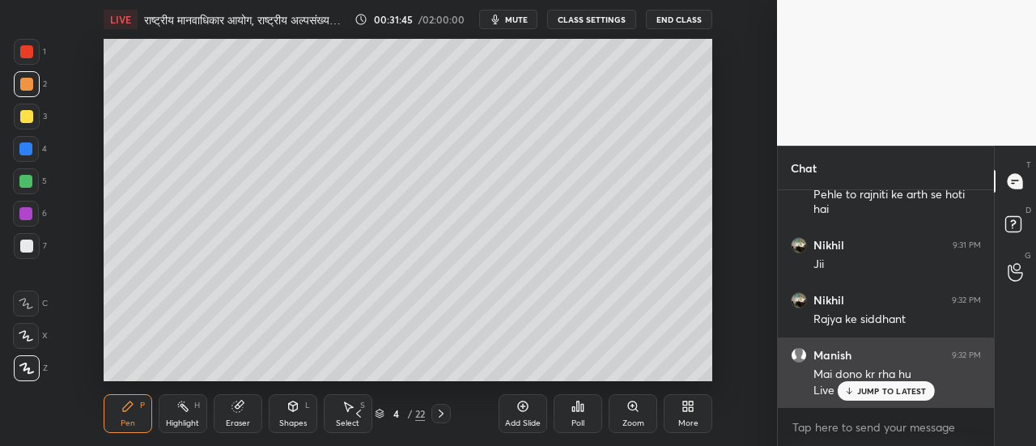
click at [883, 388] on p "JUMP TO LATEST" at bounding box center [893, 391] width 70 height 10
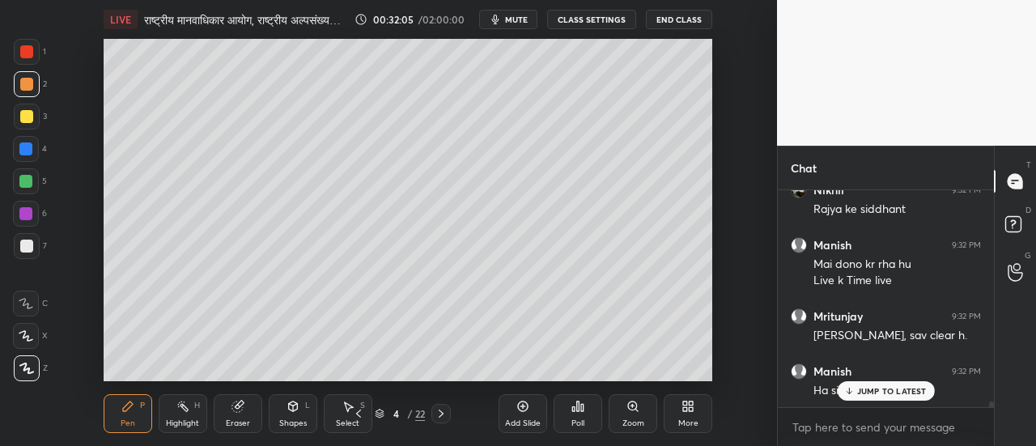
scroll to position [7864, 0]
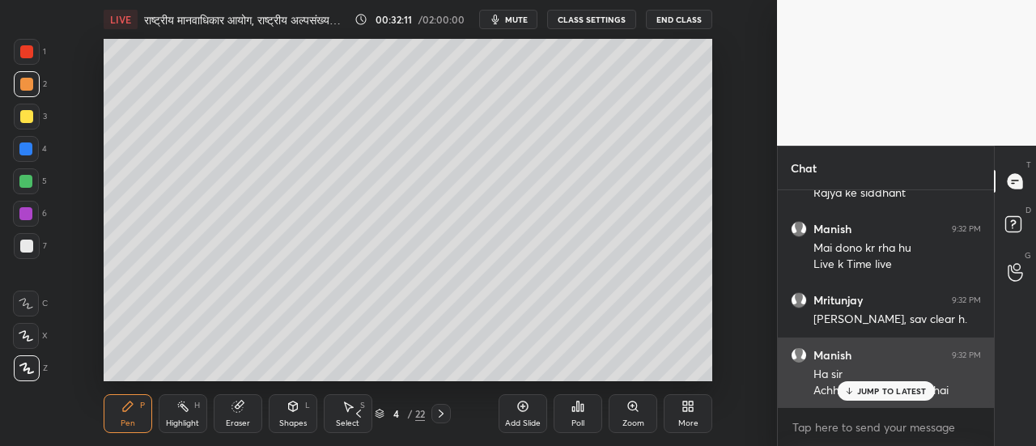
click at [866, 390] on p "JUMP TO LATEST" at bounding box center [893, 391] width 70 height 10
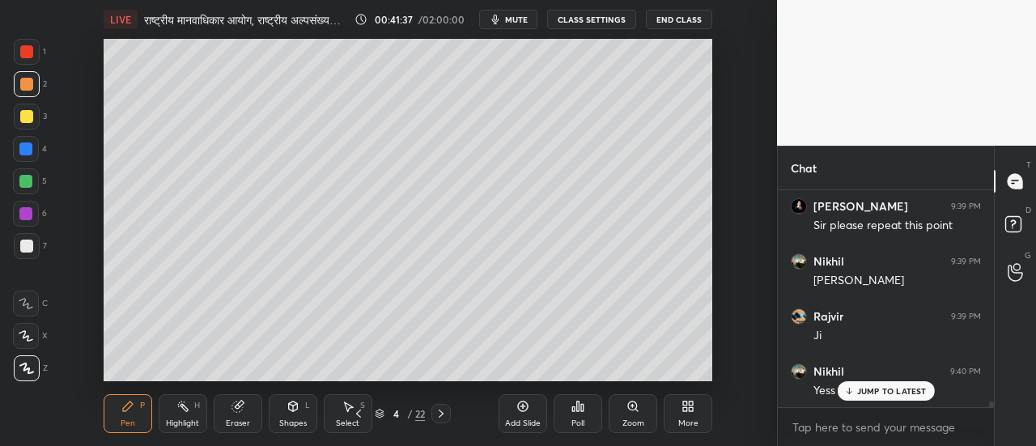
scroll to position [8761, 0]
click at [28, 126] on div at bounding box center [27, 117] width 26 height 26
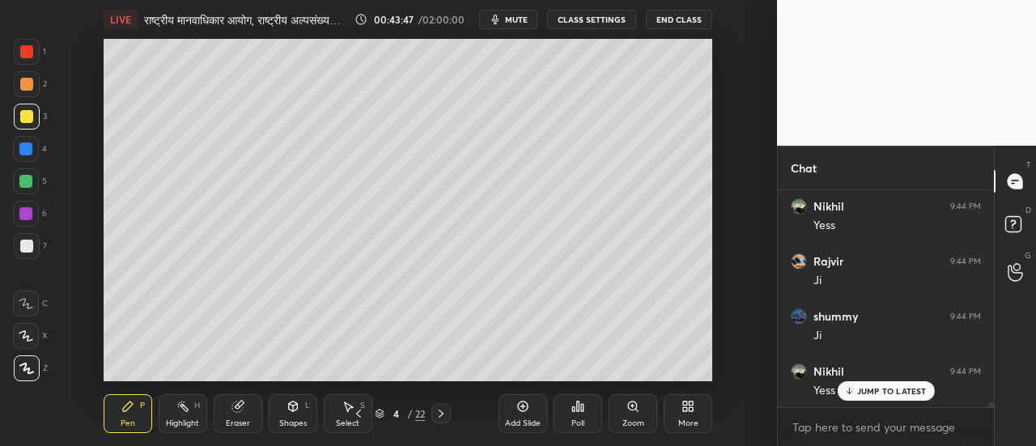
scroll to position [9106, 0]
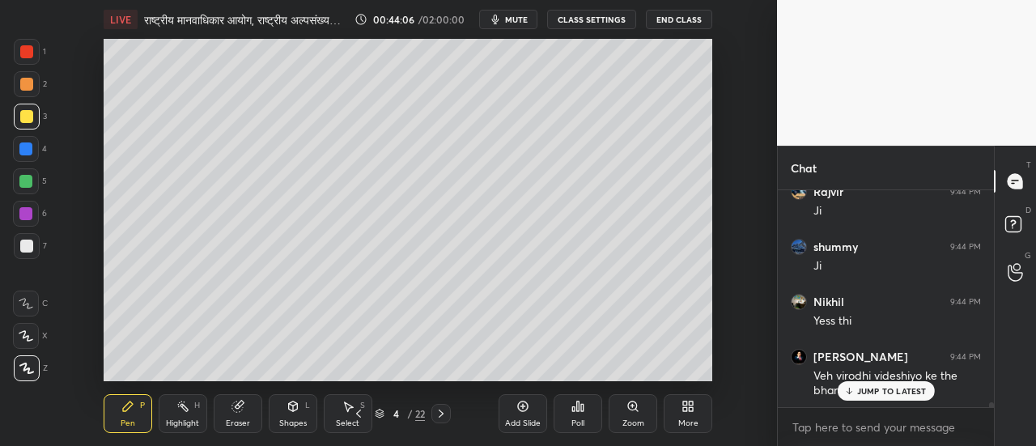
click at [873, 389] on p "JUMP TO LATEST" at bounding box center [893, 391] width 70 height 10
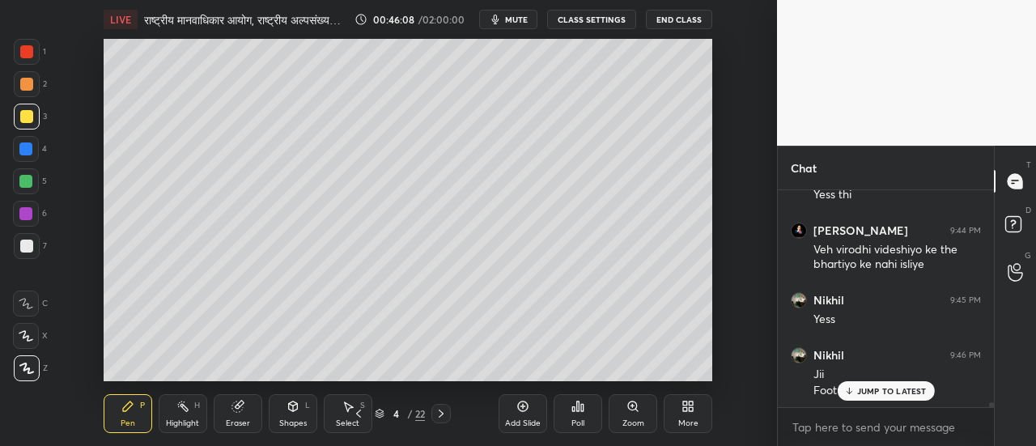
scroll to position [9288, 0]
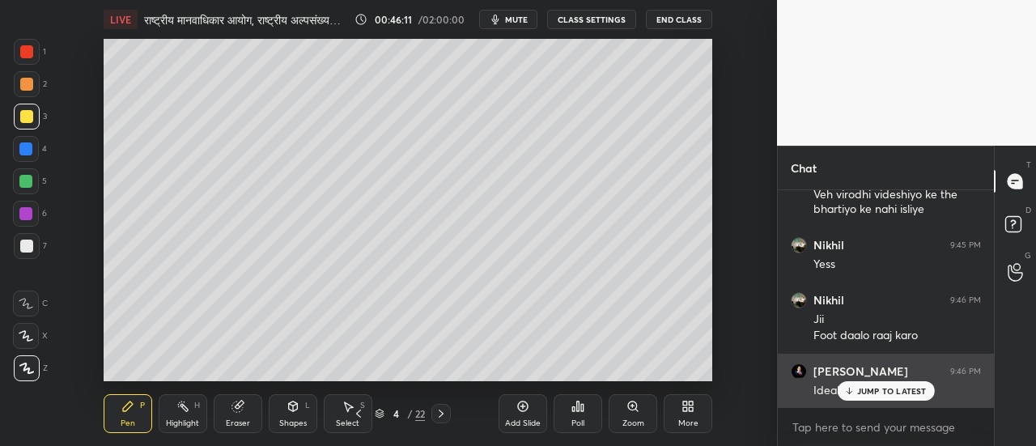
click at [875, 391] on p "JUMP TO LATEST" at bounding box center [893, 391] width 70 height 10
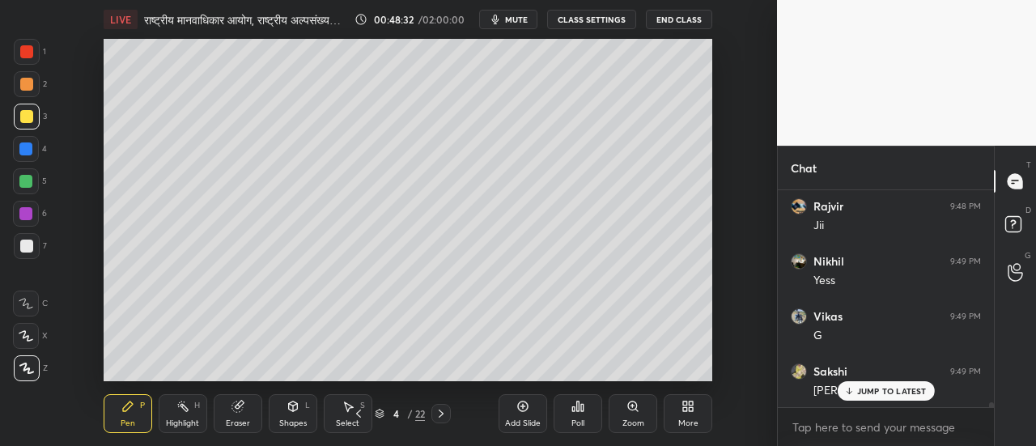
scroll to position [10073, 0]
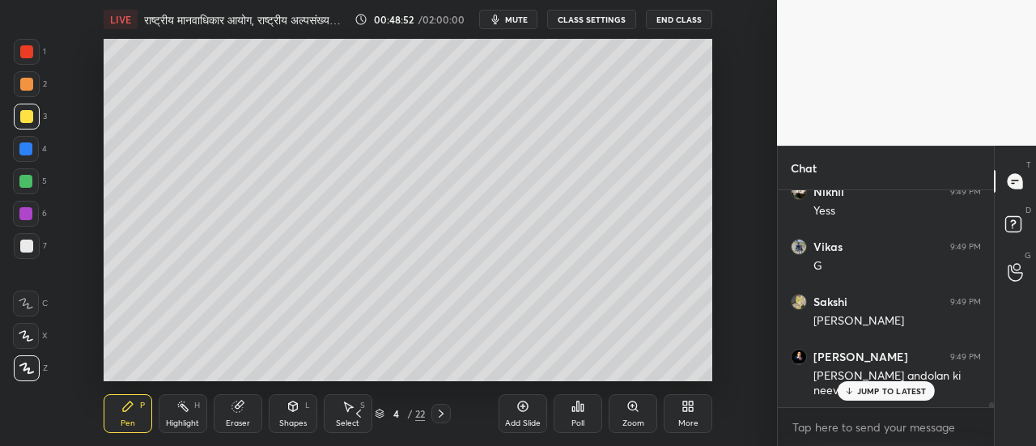
click at [440, 419] on icon at bounding box center [441, 413] width 13 height 13
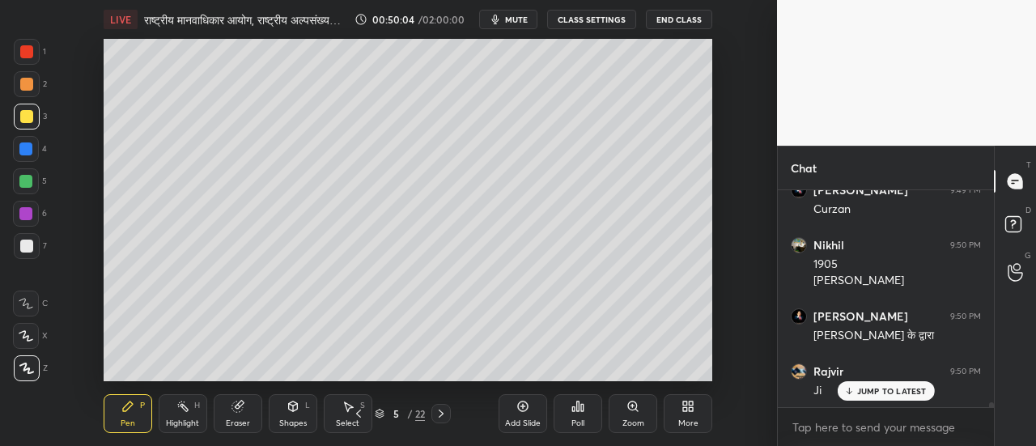
scroll to position [10420, 0]
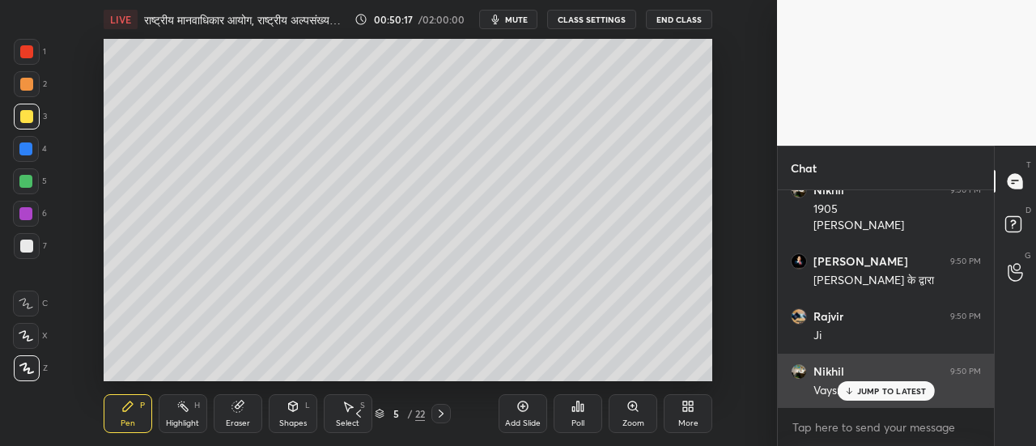
click at [866, 390] on p "JUMP TO LATEST" at bounding box center [893, 391] width 70 height 10
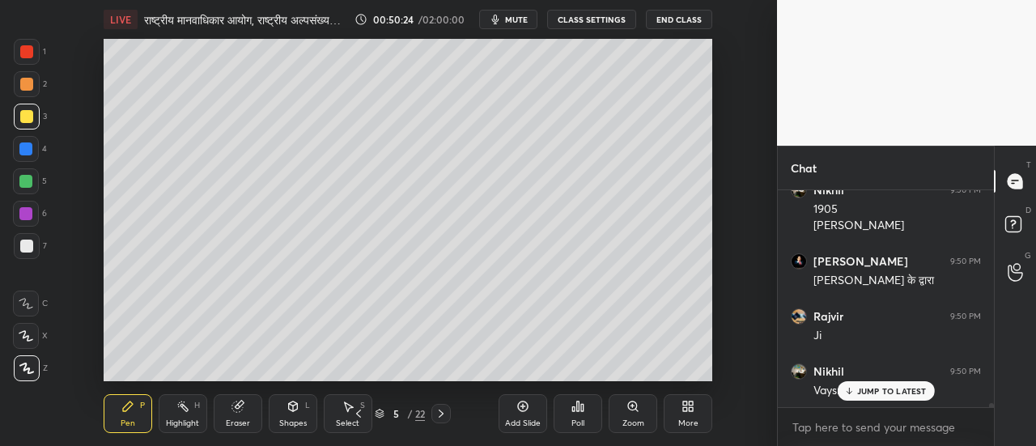
scroll to position [10475, 0]
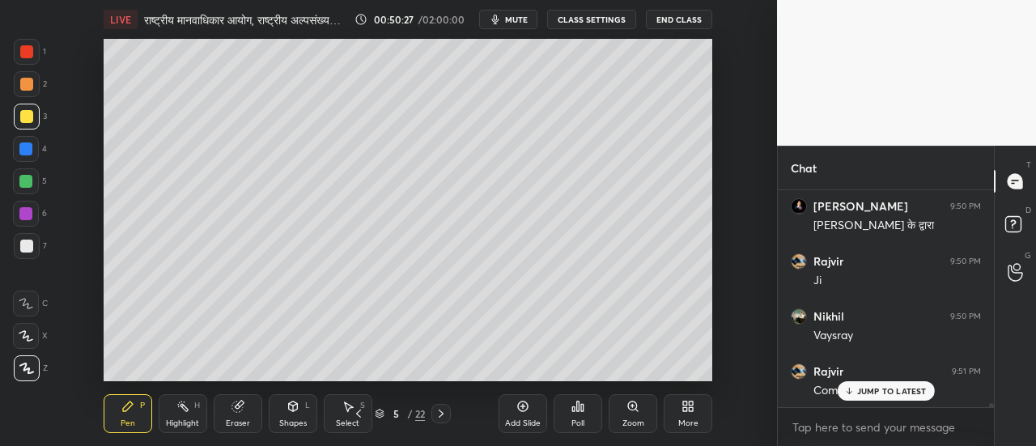
click at [29, 245] on div at bounding box center [26, 246] width 13 height 13
click at [440, 415] on icon at bounding box center [441, 413] width 13 height 13
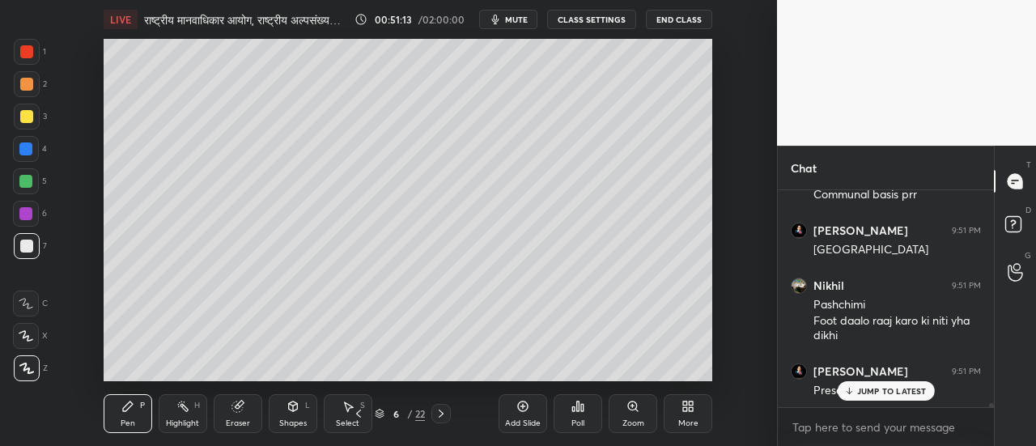
scroll to position [10726, 0]
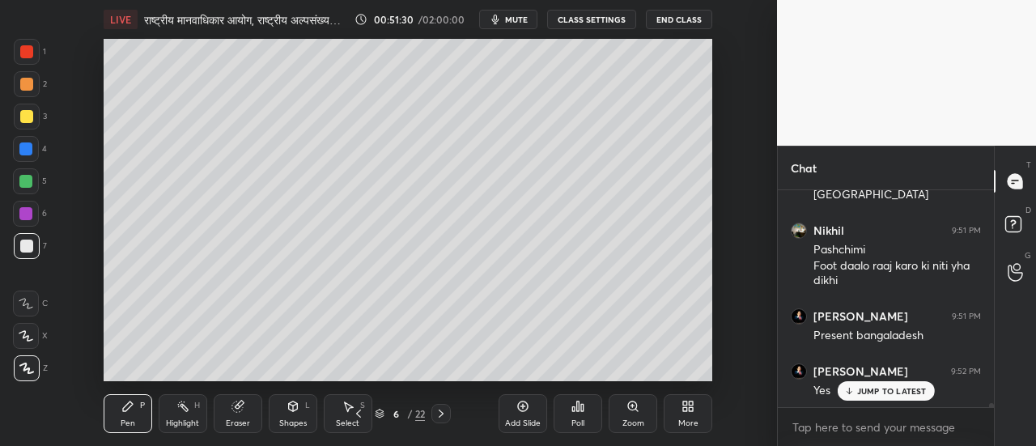
click at [28, 121] on div at bounding box center [26, 116] width 13 height 13
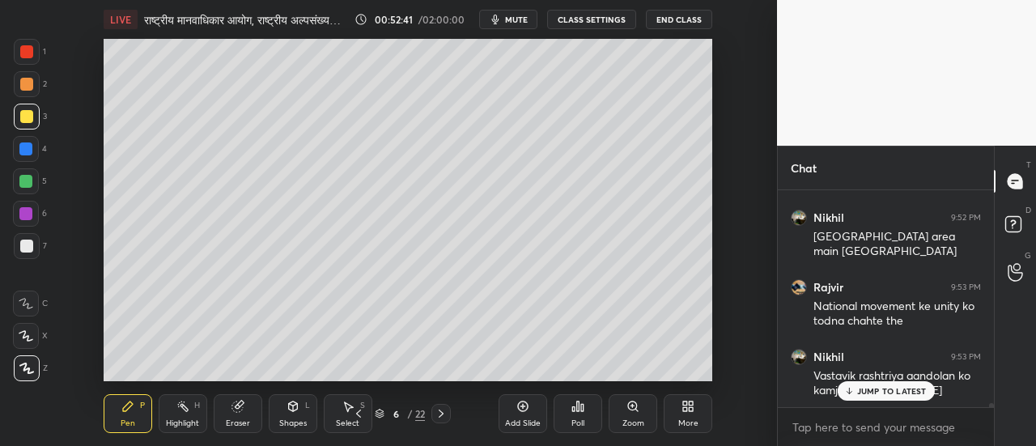
scroll to position [10993, 0]
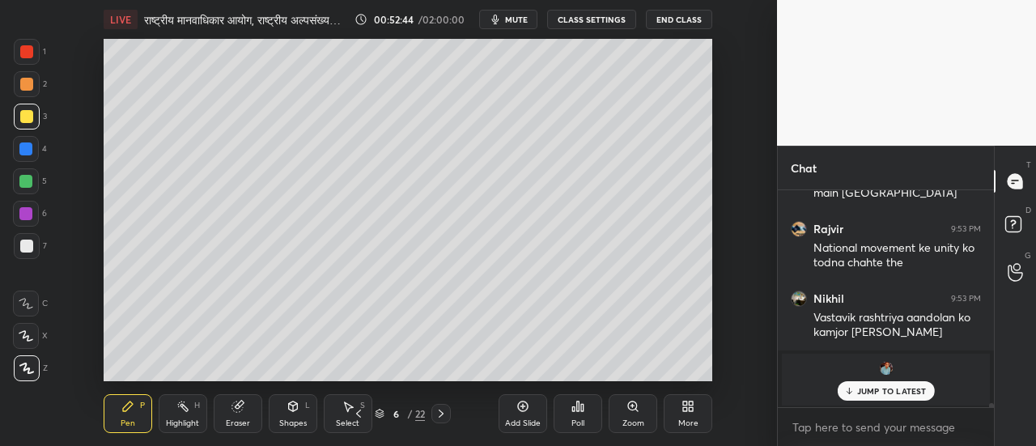
click at [873, 393] on p "JUMP TO LATEST" at bounding box center [893, 391] width 70 height 10
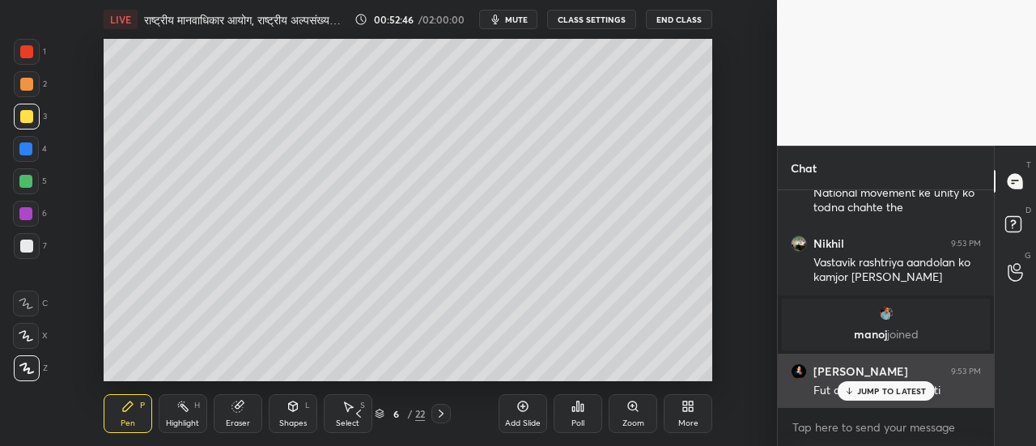
click at [870, 391] on p "JUMP TO LATEST" at bounding box center [893, 391] width 70 height 10
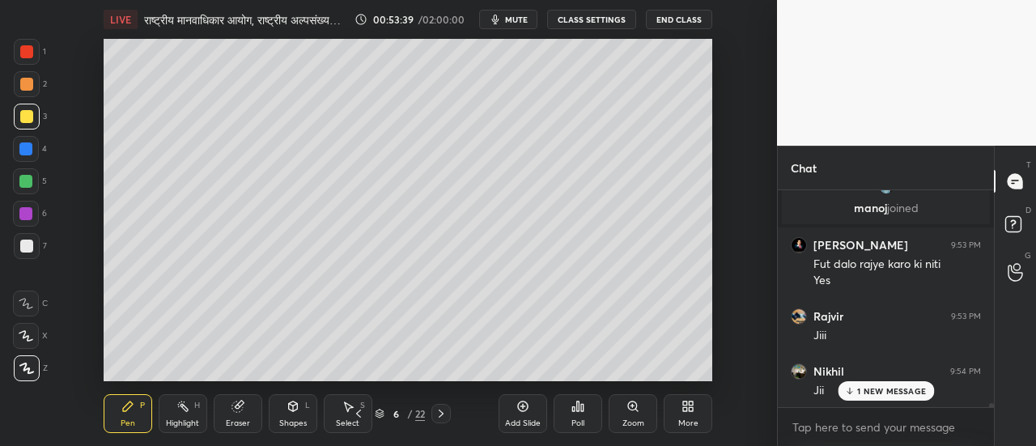
scroll to position [11244, 0]
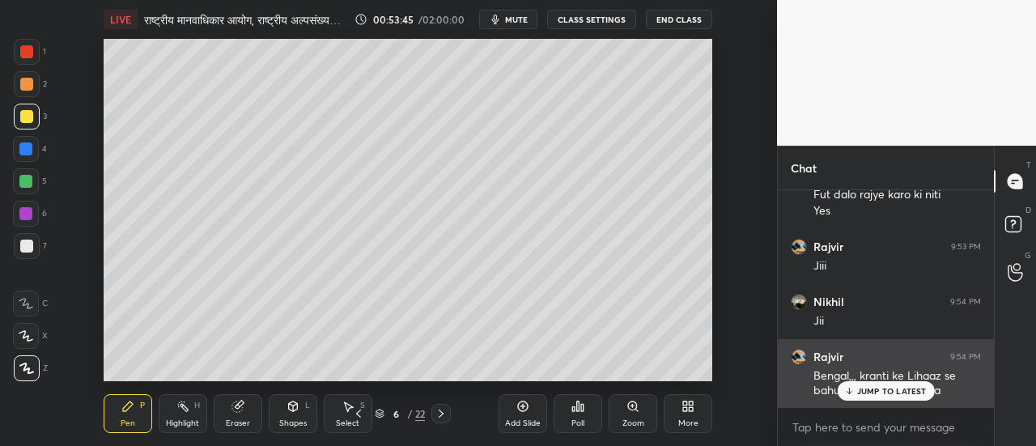
click at [877, 389] on p "JUMP TO LATEST" at bounding box center [893, 391] width 70 height 10
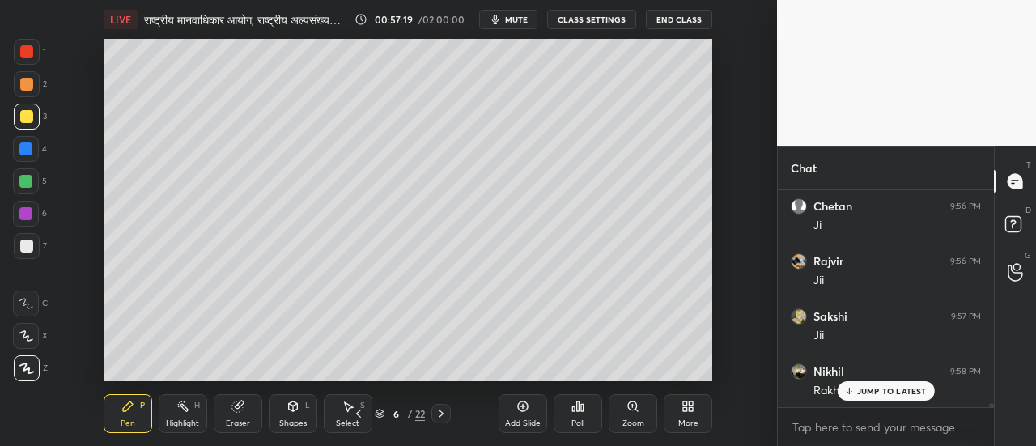
scroll to position [12151, 0]
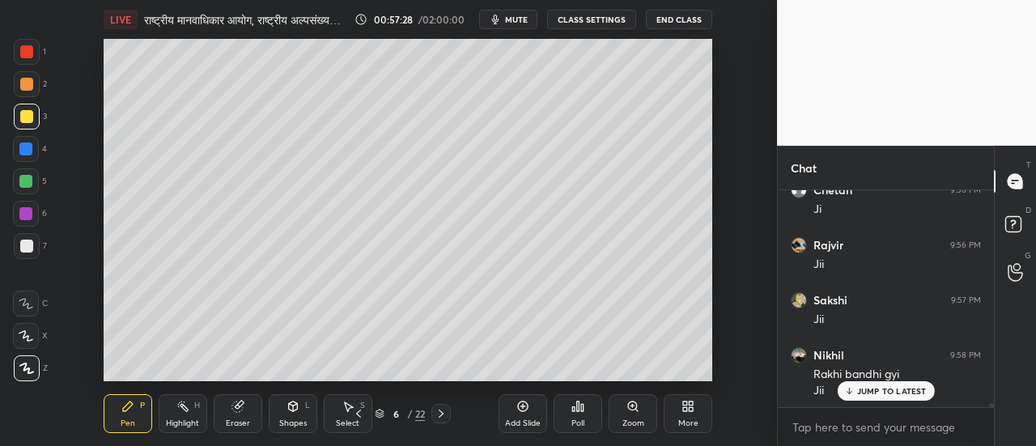
click at [31, 245] on div at bounding box center [26, 246] width 13 height 13
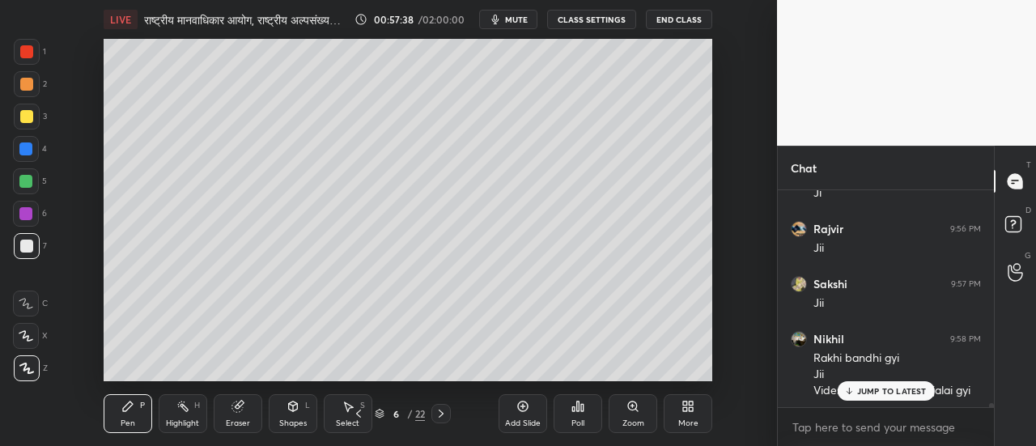
click at [870, 389] on p "JUMP TO LATEST" at bounding box center [893, 391] width 70 height 10
click at [23, 91] on div at bounding box center [27, 84] width 26 height 26
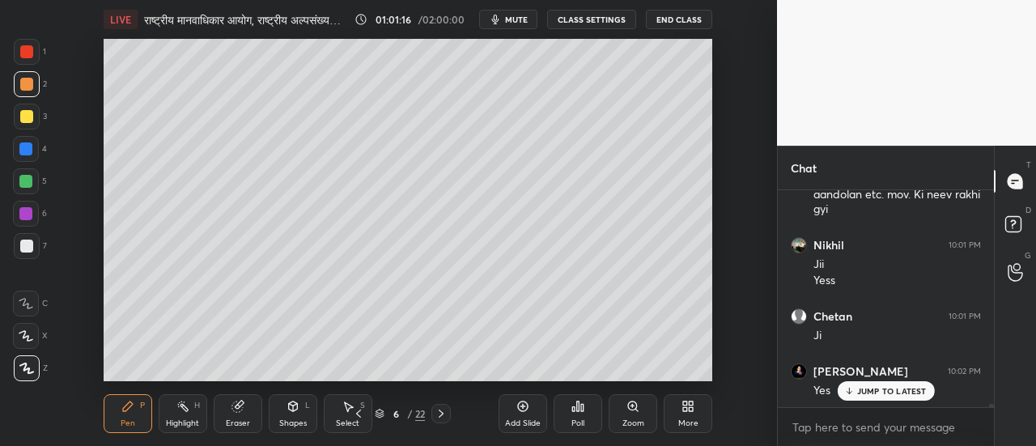
scroll to position [12833, 0]
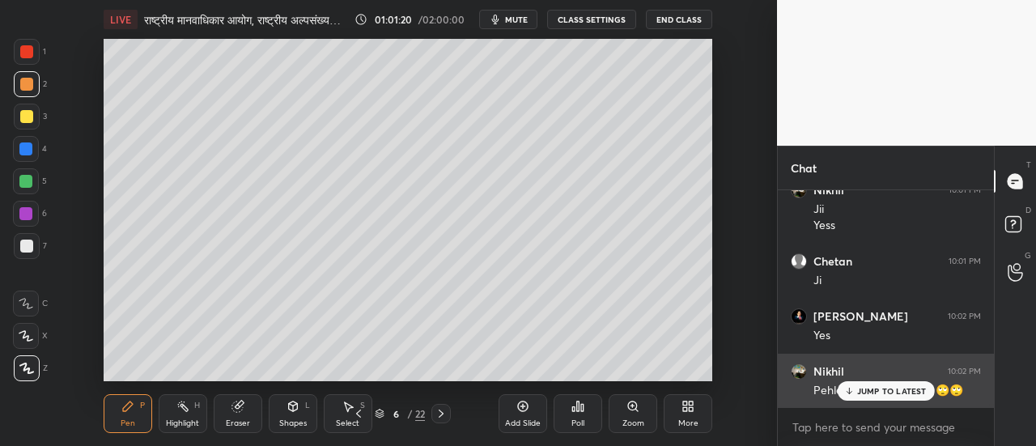
click at [858, 393] on p "JUMP TO LATEST" at bounding box center [893, 391] width 70 height 10
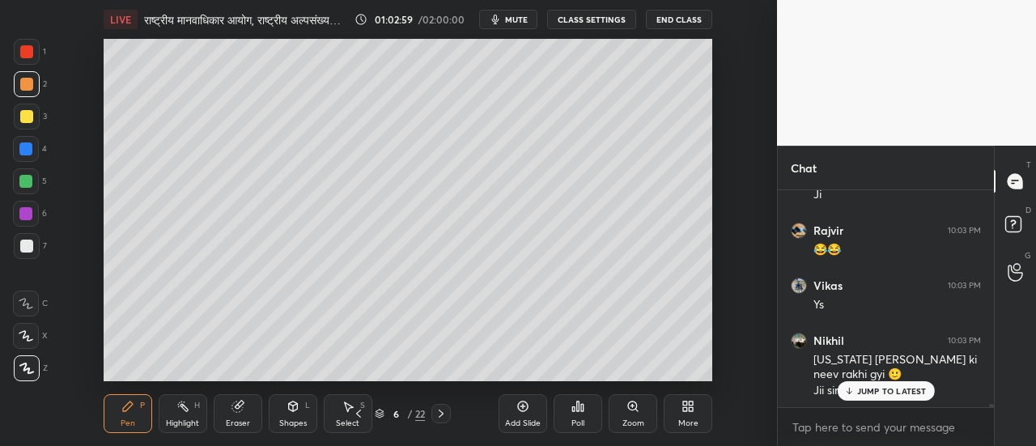
scroll to position [13500, 0]
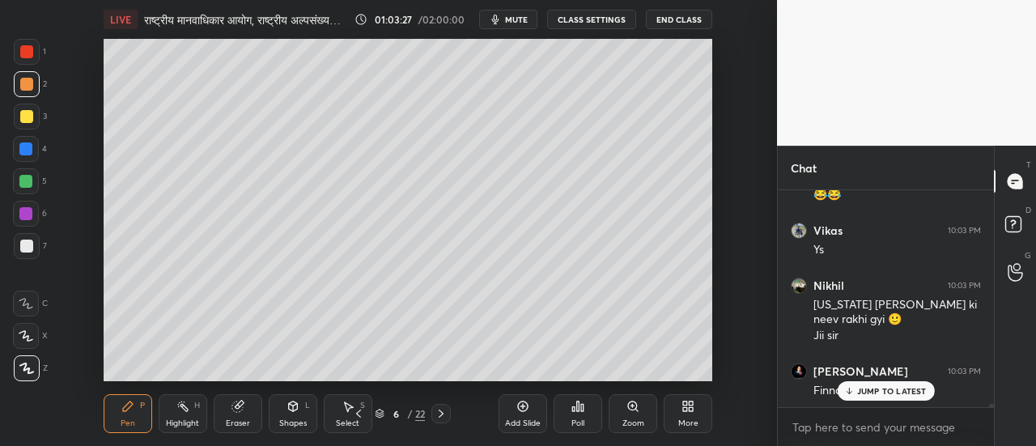
click at [442, 415] on icon at bounding box center [441, 414] width 5 height 8
click at [515, 23] on span "mute" at bounding box center [516, 19] width 23 height 11
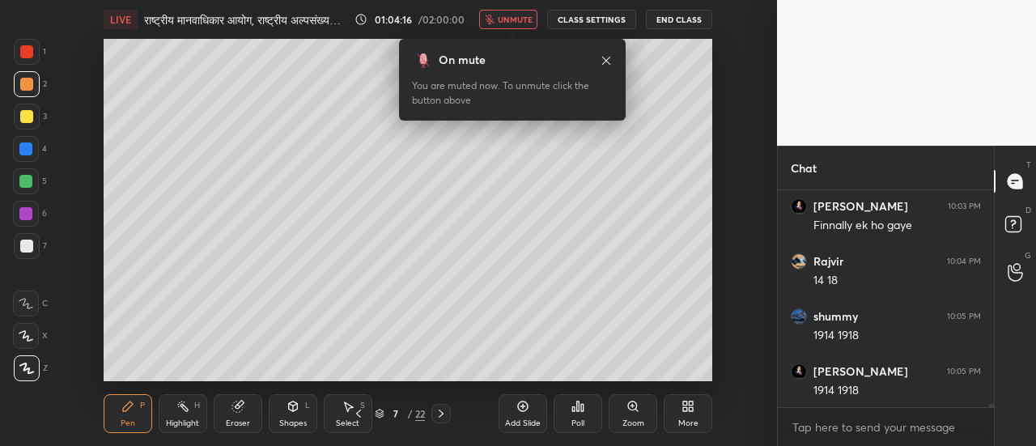
scroll to position [13720, 0]
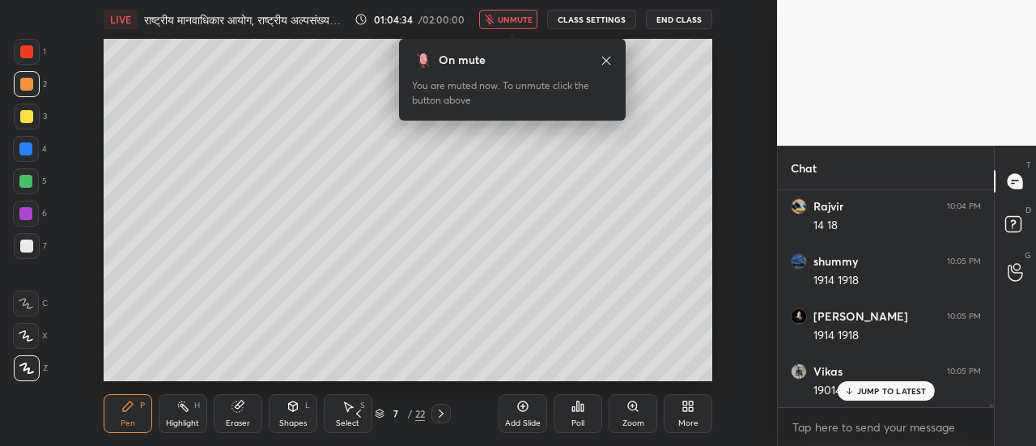
click at [517, 24] on span "unmute" at bounding box center [515, 19] width 35 height 11
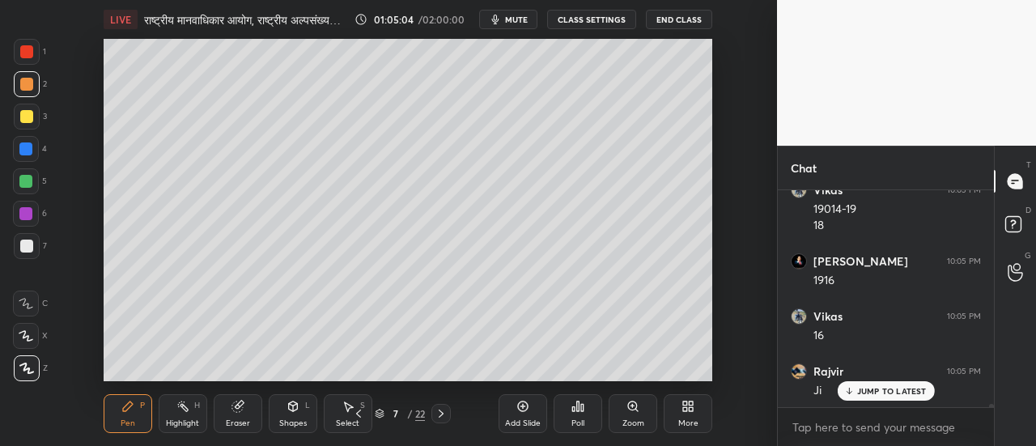
scroll to position [13957, 0]
click at [24, 124] on div at bounding box center [27, 117] width 26 height 26
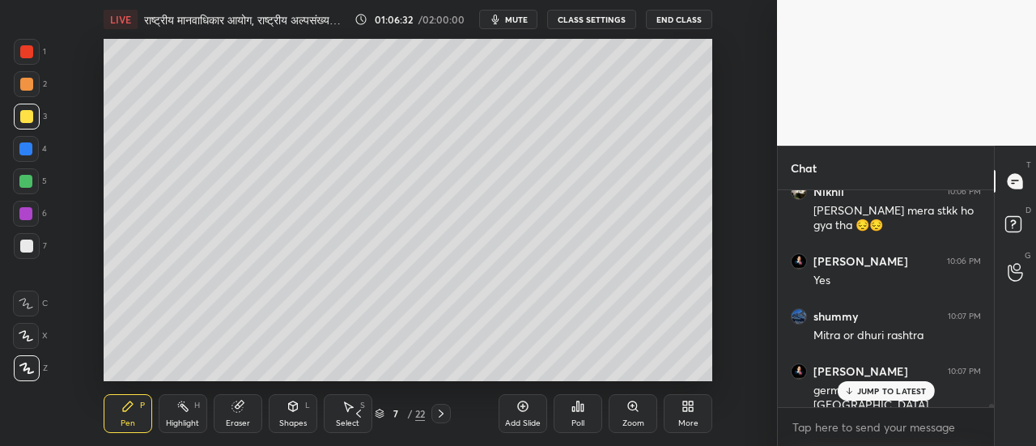
scroll to position [14247, 0]
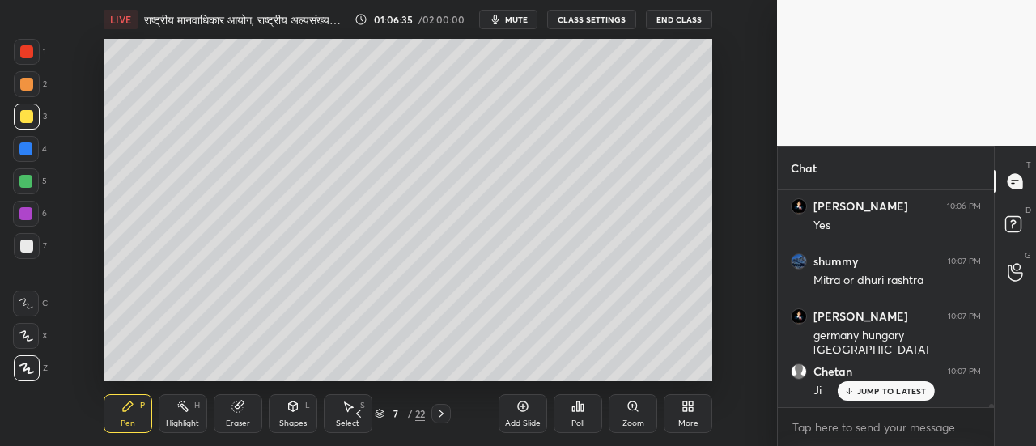
click at [31, 92] on div at bounding box center [27, 84] width 26 height 26
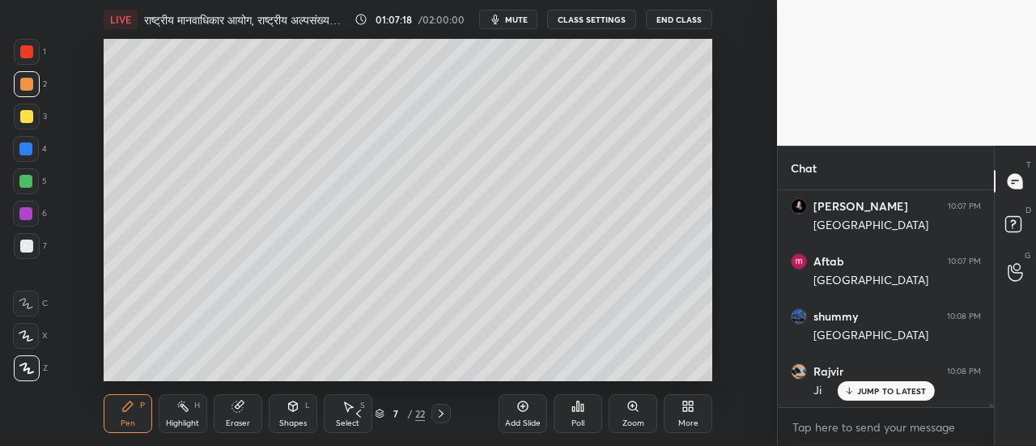
scroll to position [14522, 0]
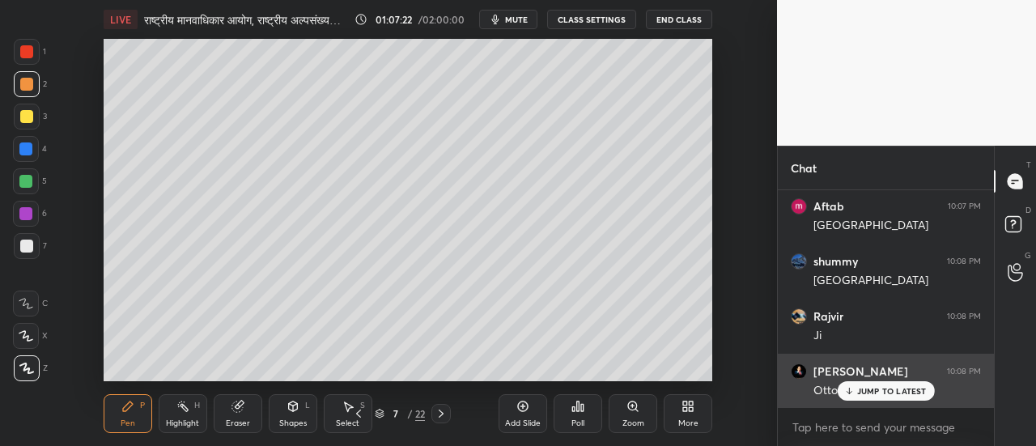
click at [892, 391] on p "JUMP TO LATEST" at bounding box center [893, 391] width 70 height 10
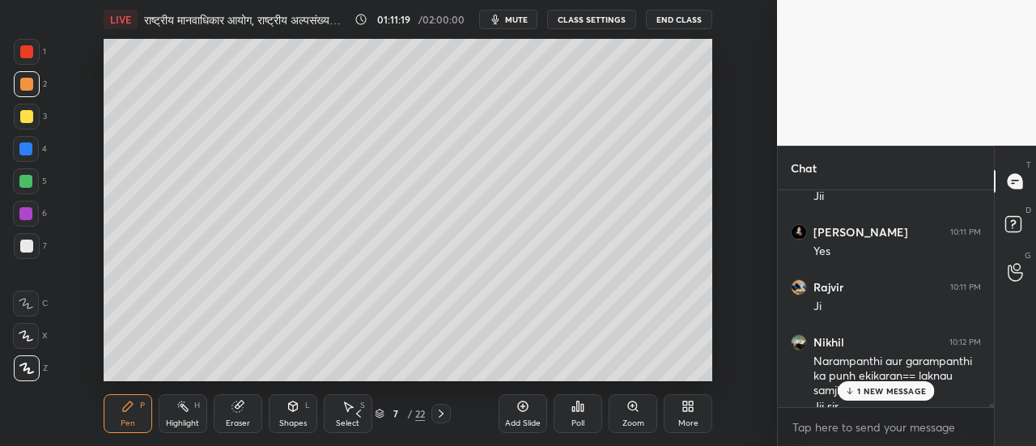
scroll to position [15244, 0]
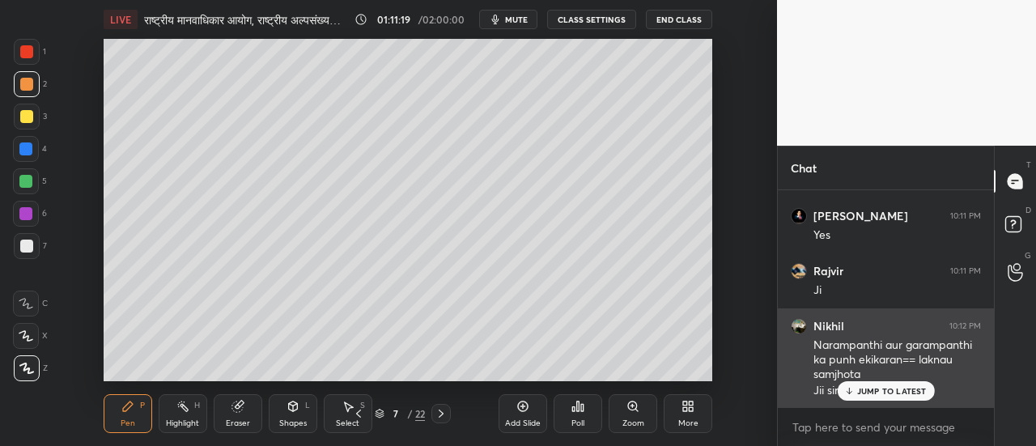
click at [883, 391] on p "JUMP TO LATEST" at bounding box center [893, 391] width 70 height 10
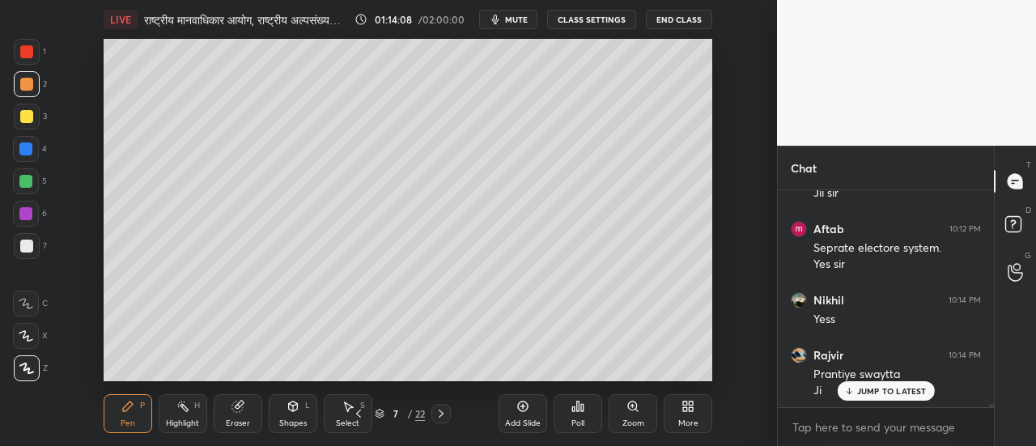
scroll to position [15497, 0]
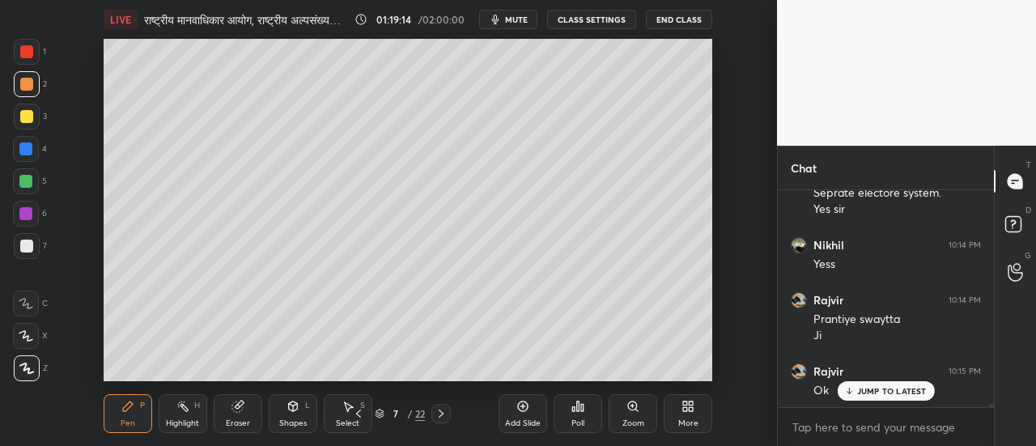
click at [442, 412] on icon at bounding box center [441, 414] width 5 height 8
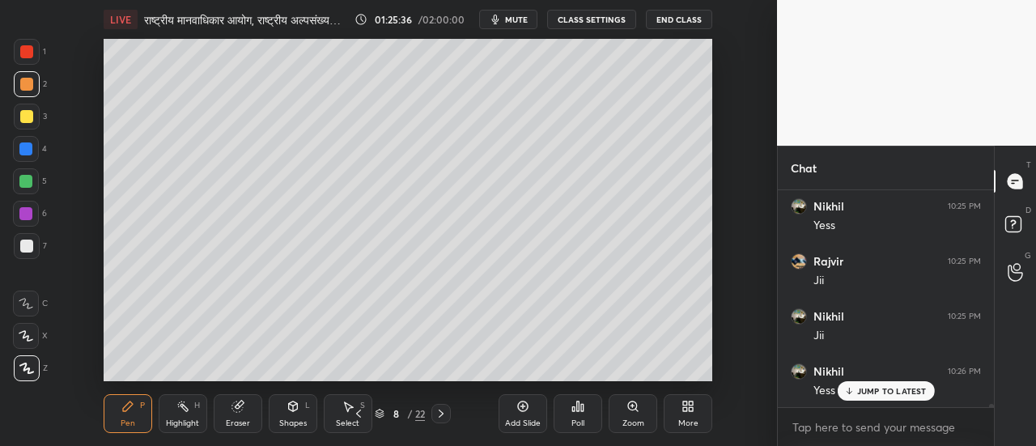
scroll to position [16213, 0]
click at [441, 414] on icon at bounding box center [441, 413] width 13 height 13
click at [521, 20] on span "mute" at bounding box center [516, 19] width 23 height 11
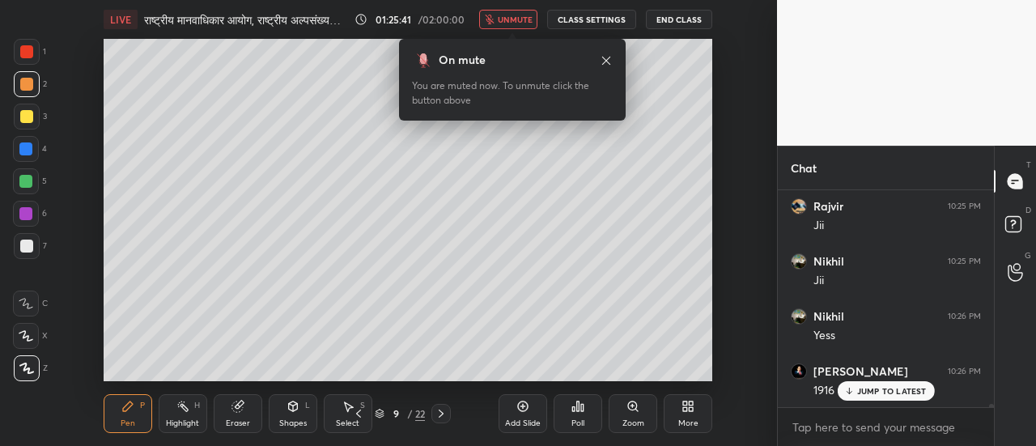
click at [521, 19] on span "unmute" at bounding box center [515, 19] width 35 height 11
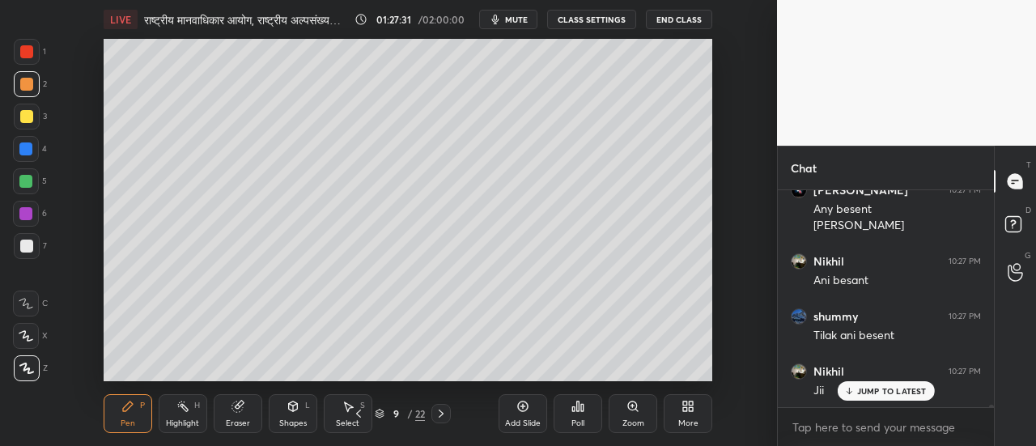
scroll to position [16504, 0]
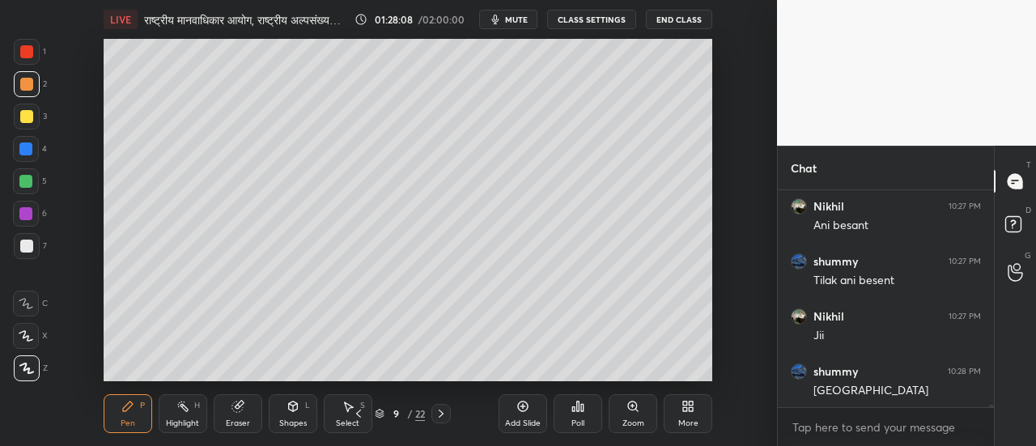
click at [31, 247] on div at bounding box center [26, 246] width 13 height 13
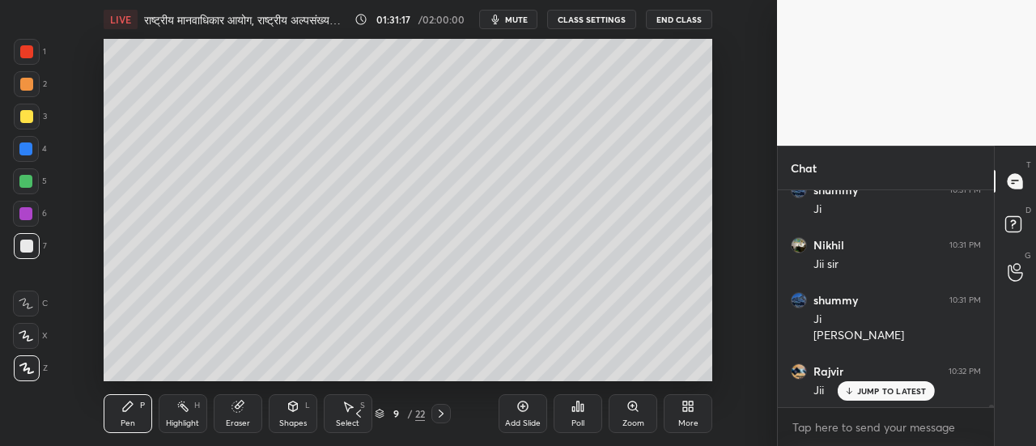
scroll to position [17019, 0]
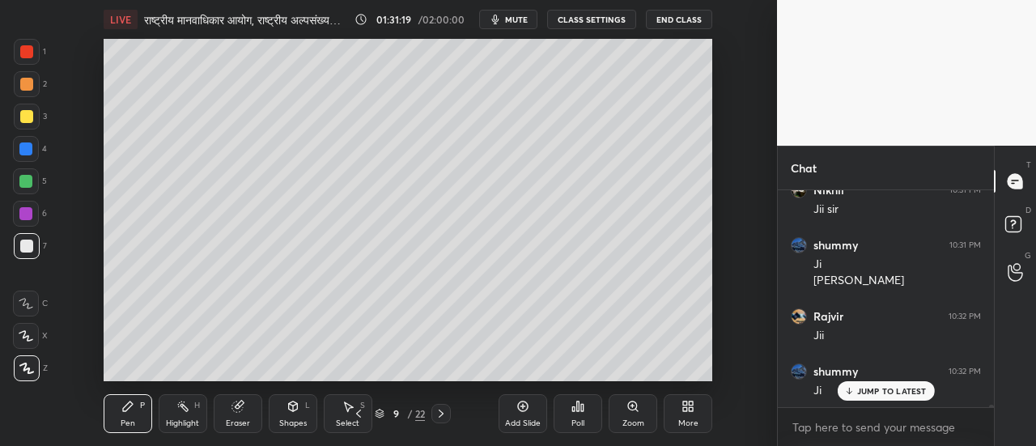
click at [444, 416] on icon at bounding box center [441, 413] width 13 height 13
click at [28, 119] on div at bounding box center [26, 116] width 13 height 13
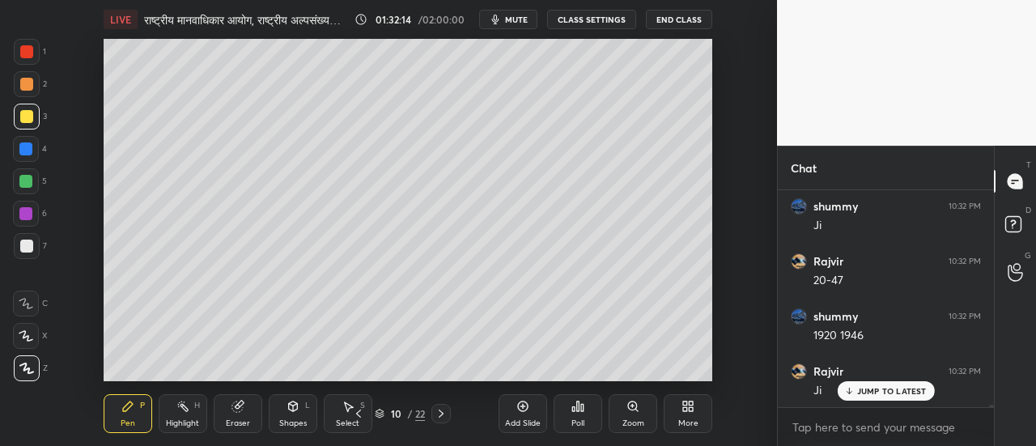
scroll to position [17240, 0]
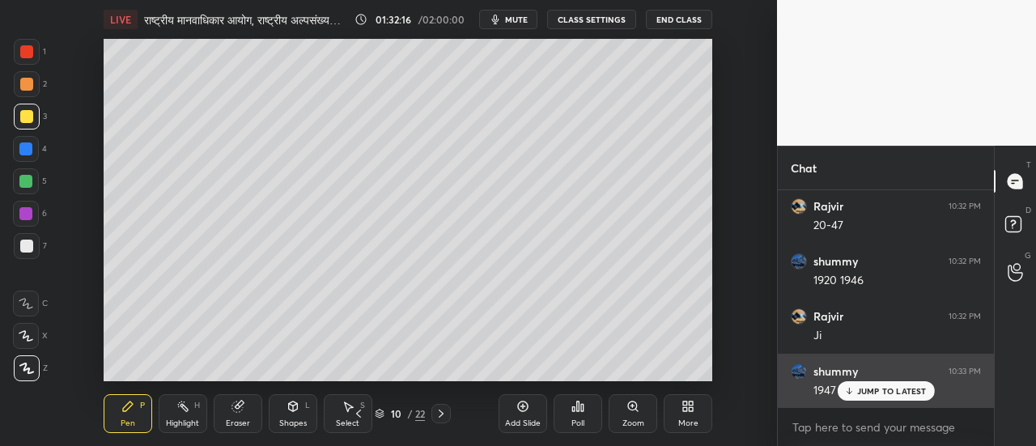
click at [887, 393] on p "JUMP TO LATEST" at bounding box center [893, 391] width 70 height 10
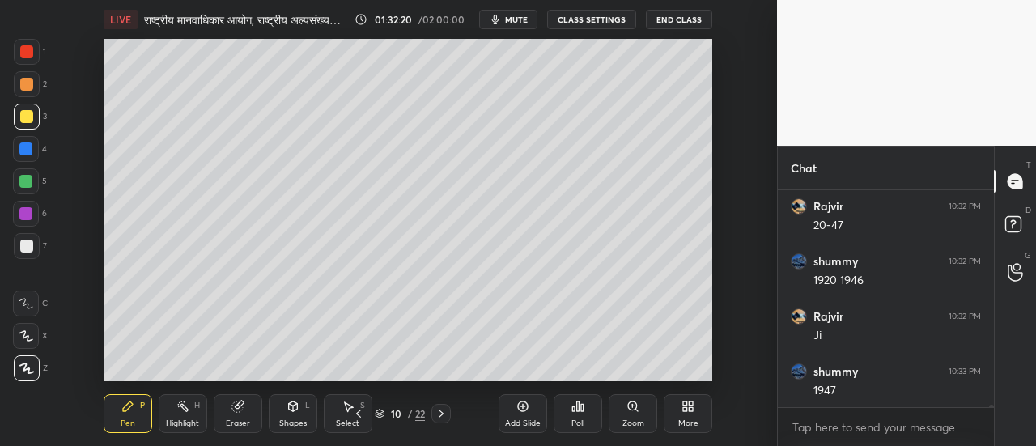
scroll to position [17256, 0]
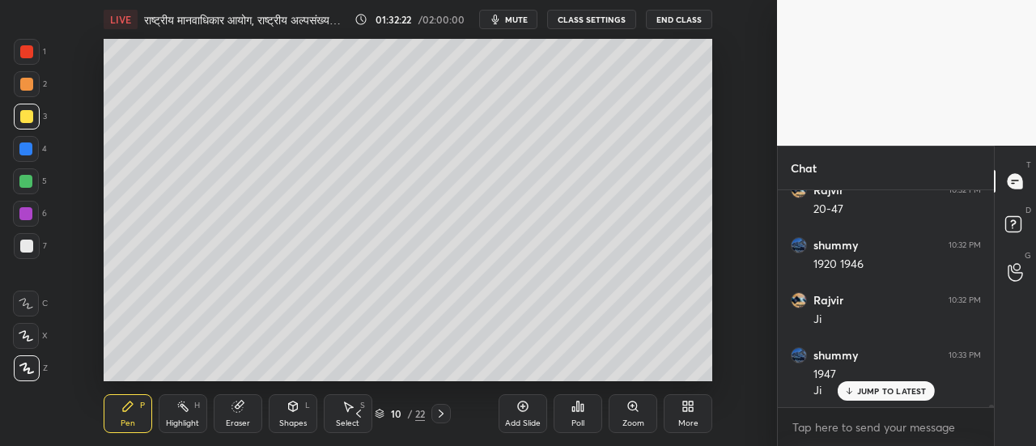
click at [30, 83] on div at bounding box center [26, 84] width 13 height 13
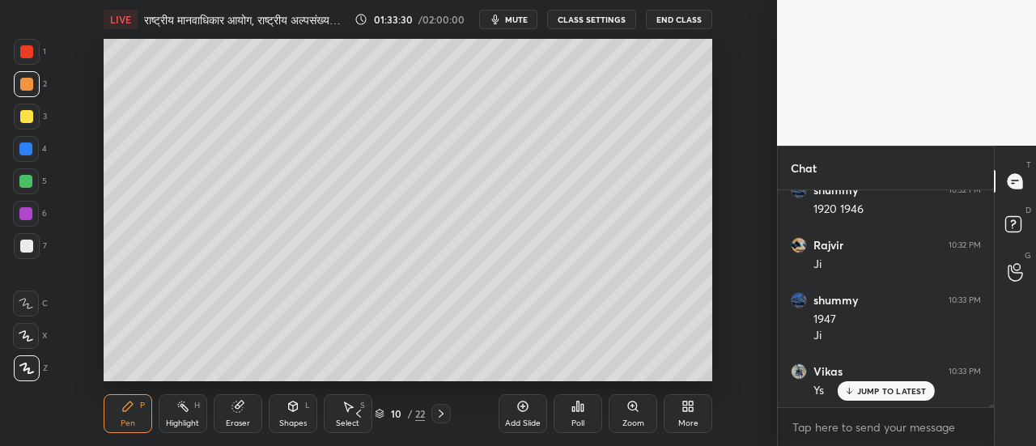
click at [25, 250] on div at bounding box center [26, 246] width 13 height 13
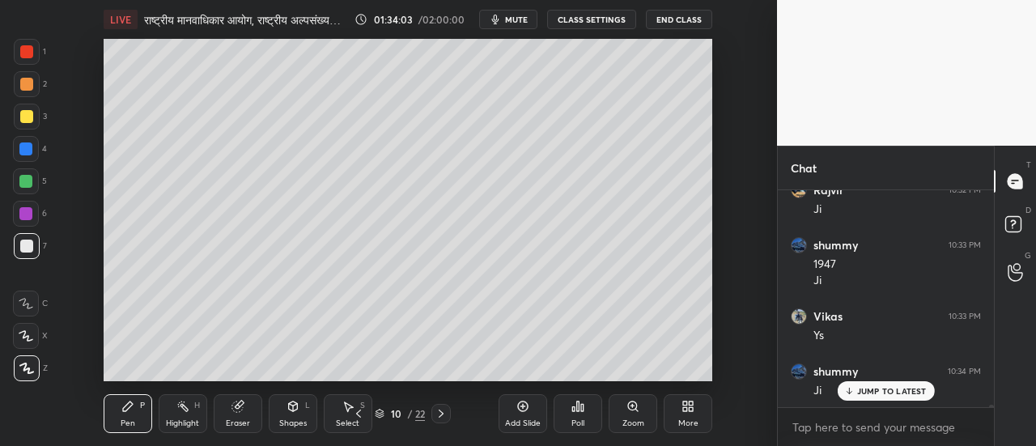
click at [28, 88] on div at bounding box center [26, 84] width 13 height 13
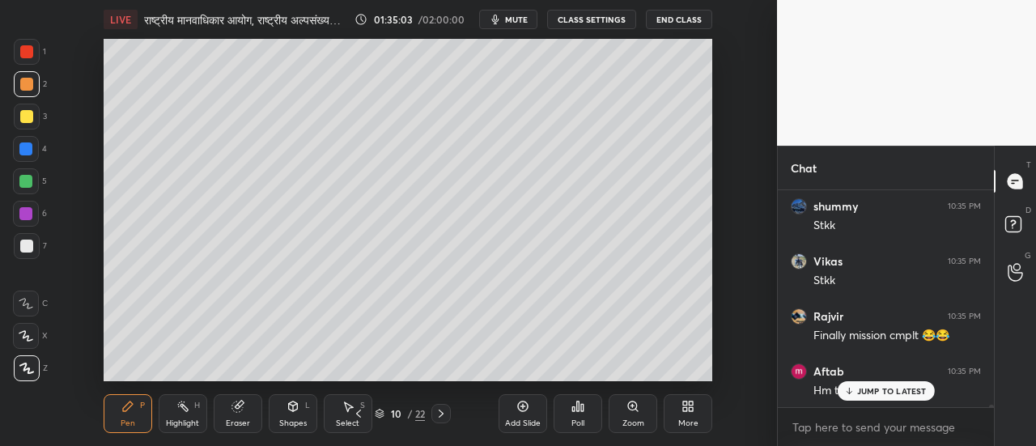
scroll to position [17876, 0]
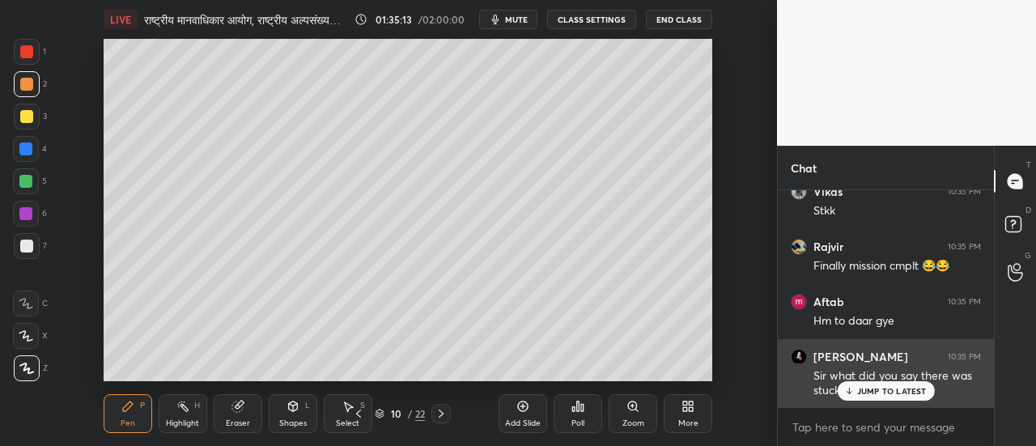
click at [871, 389] on p "JUMP TO LATEST" at bounding box center [893, 391] width 70 height 10
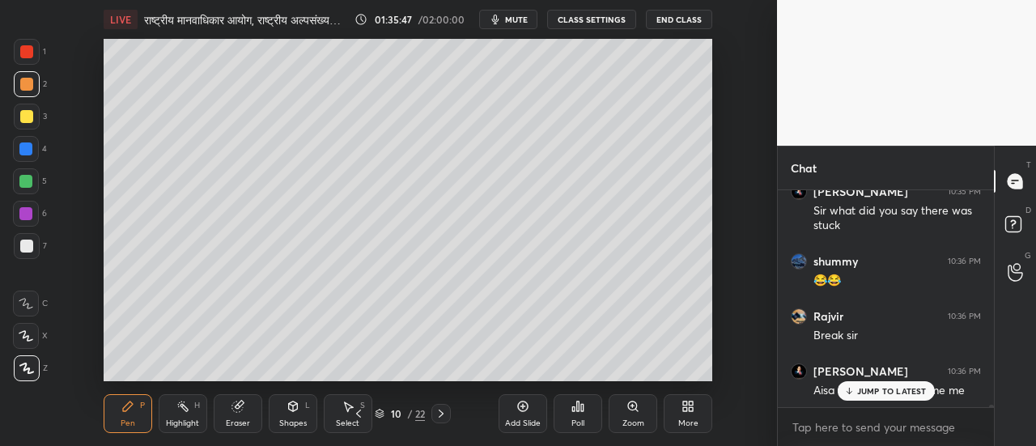
scroll to position [18096, 0]
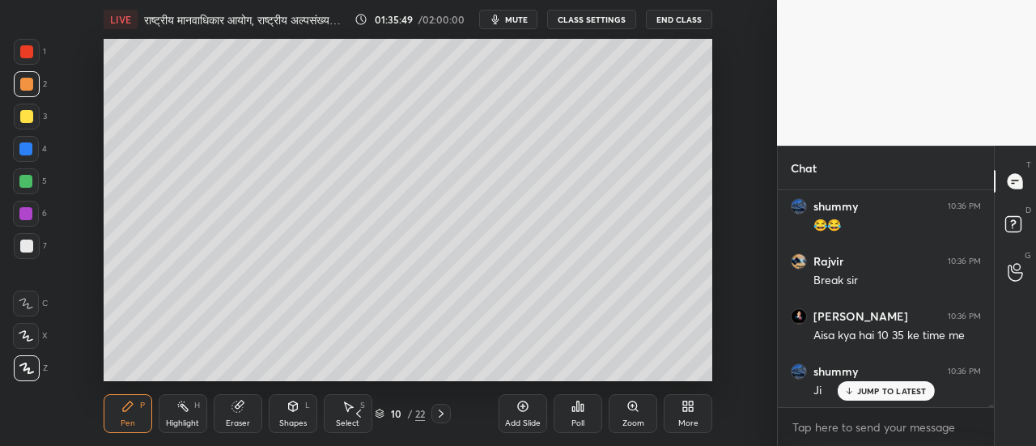
click at [442, 416] on icon at bounding box center [441, 413] width 13 height 13
click at [32, 53] on div at bounding box center [26, 51] width 13 height 13
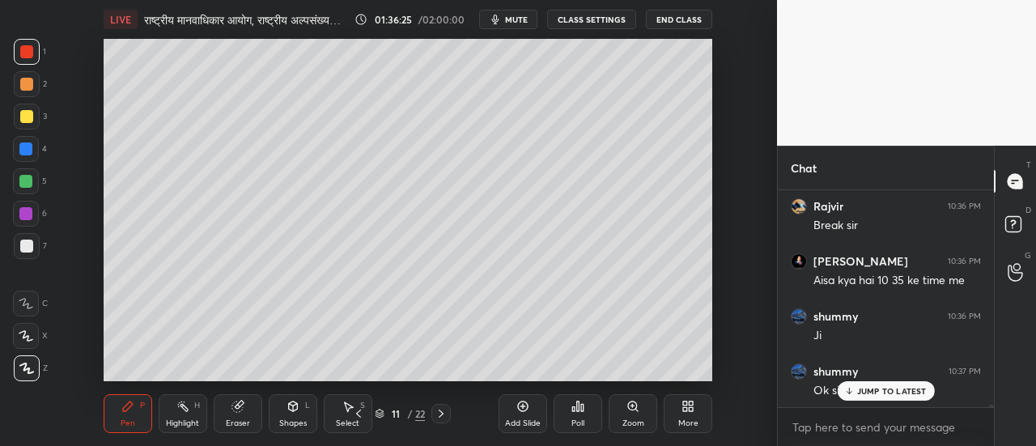
click at [521, 23] on span "mute" at bounding box center [516, 19] width 23 height 11
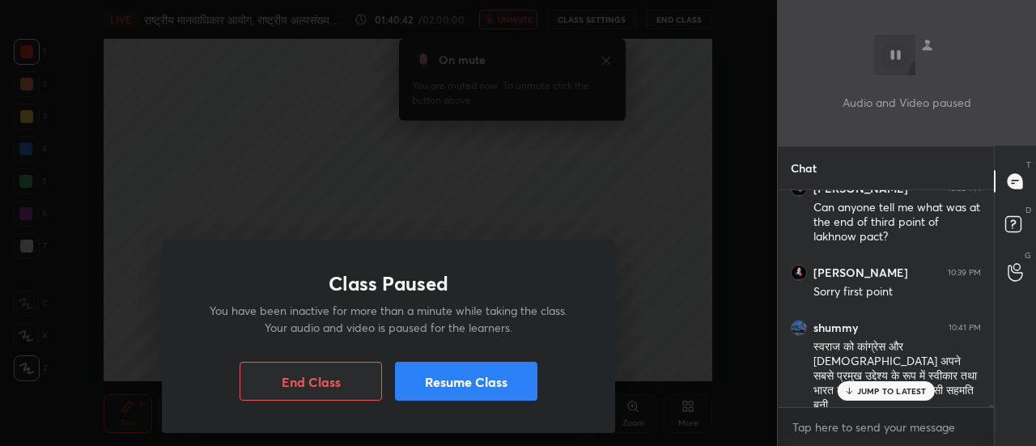
scroll to position [18444, 0]
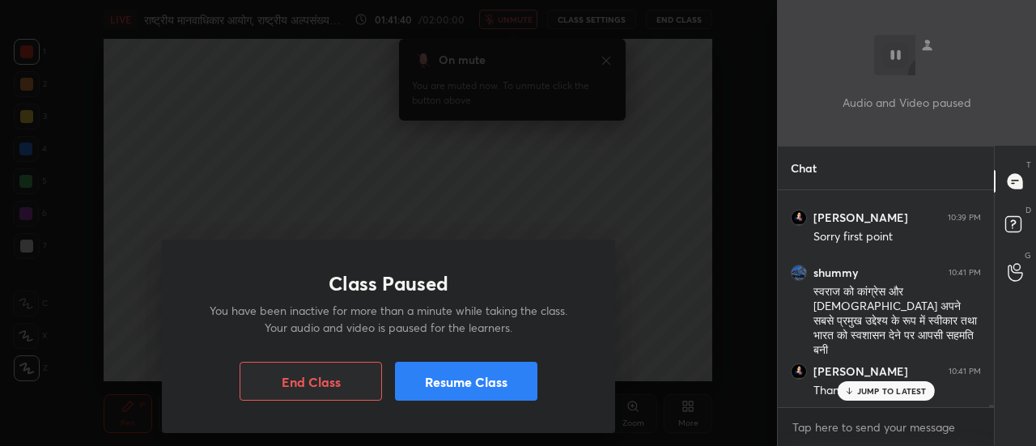
click at [499, 401] on div "Class Paused You have been inactive for more than a minute while taking the cla…" at bounding box center [388, 337] width 453 height 194
click at [499, 386] on button "Resume Class" at bounding box center [466, 381] width 143 height 39
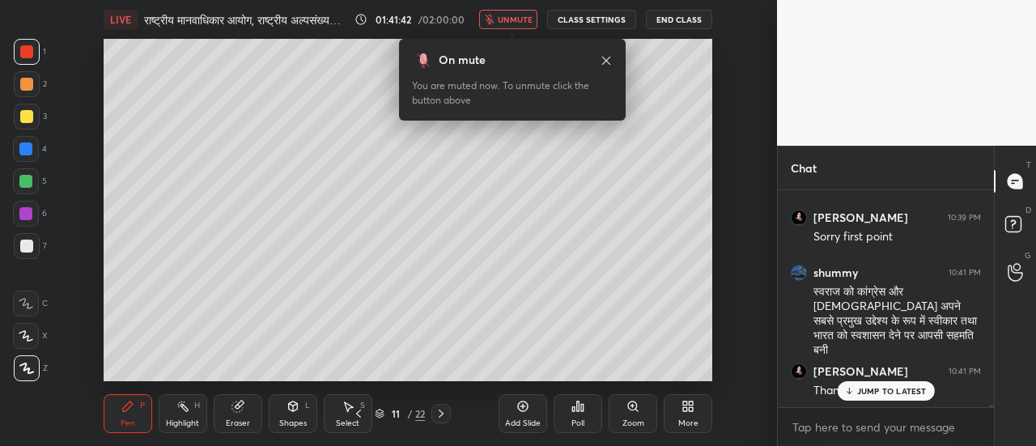
click at [523, 23] on span "unmute" at bounding box center [515, 19] width 35 height 11
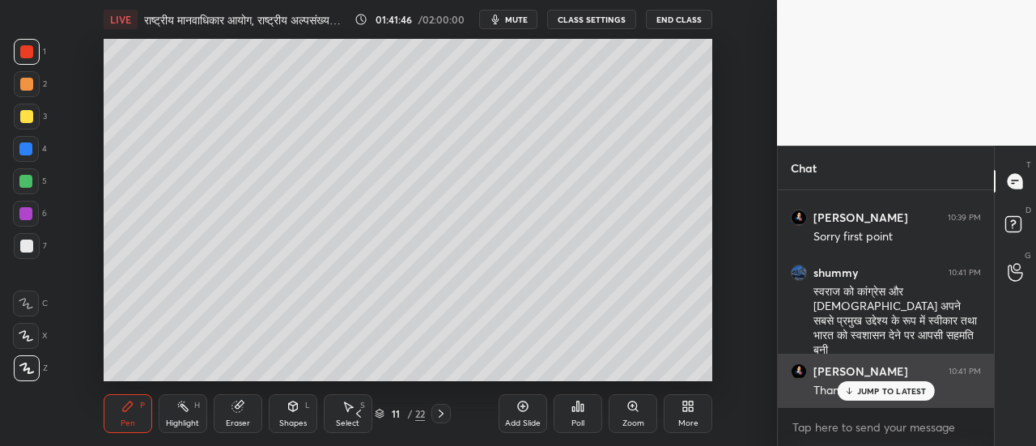
click at [883, 383] on div "JUMP TO LATEST" at bounding box center [885, 390] width 97 height 19
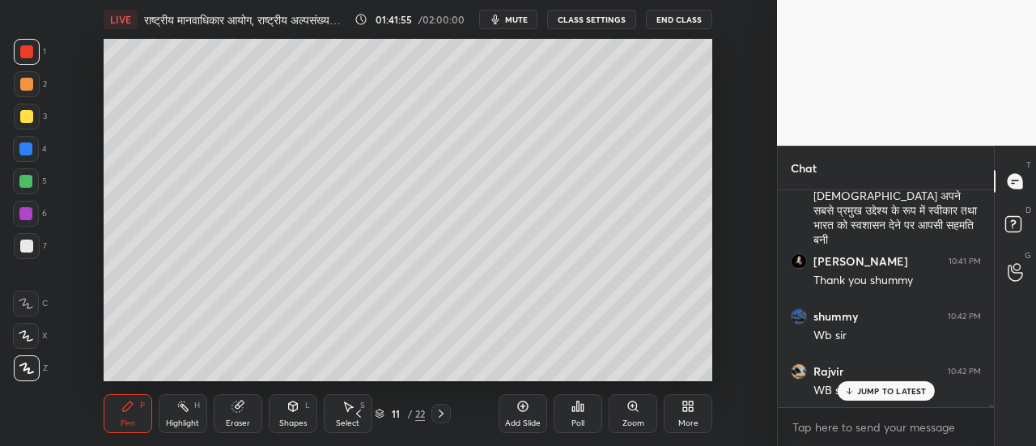
scroll to position [18610, 0]
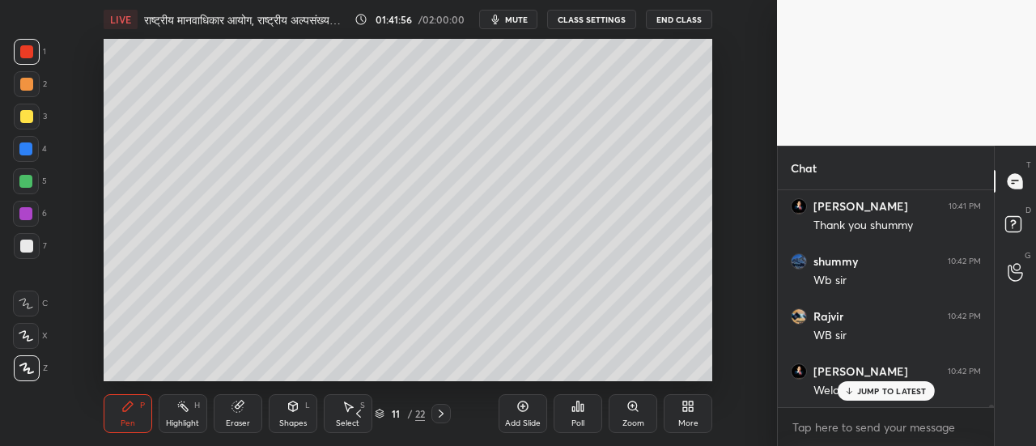
click at [235, 417] on div "Eraser" at bounding box center [238, 413] width 49 height 39
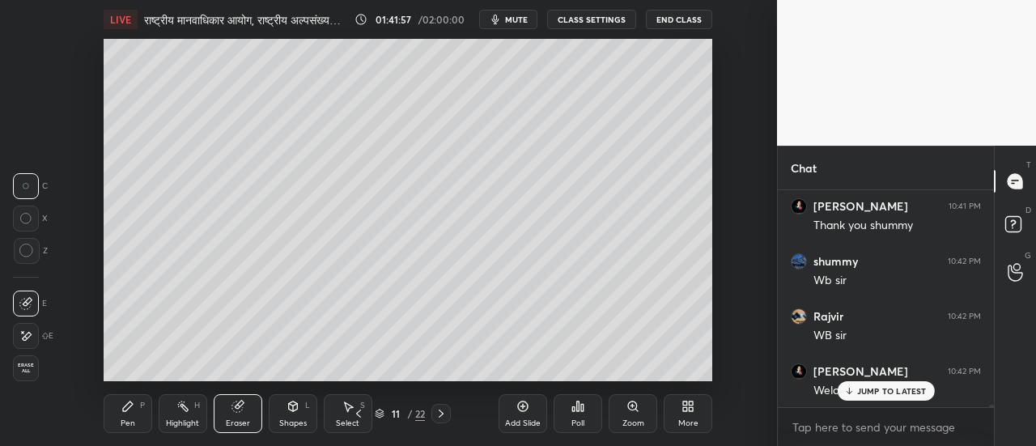
click at [32, 336] on div at bounding box center [26, 336] width 26 height 26
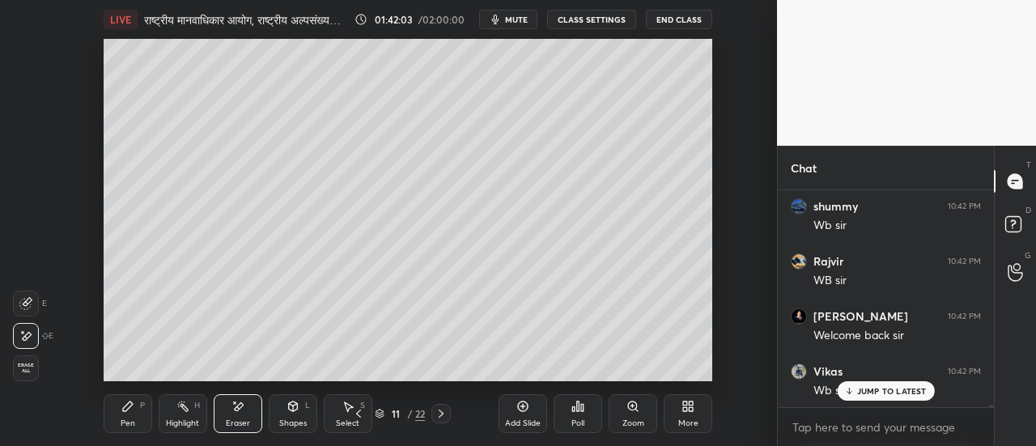
click at [133, 415] on div "Pen P" at bounding box center [128, 413] width 49 height 39
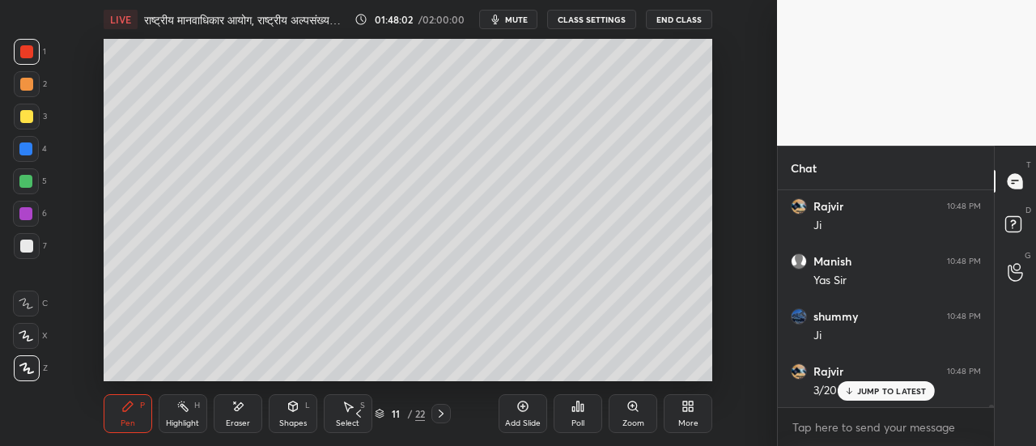
scroll to position [19939, 0]
click at [439, 416] on icon at bounding box center [441, 413] width 13 height 13
click at [31, 119] on div at bounding box center [26, 116] width 13 height 13
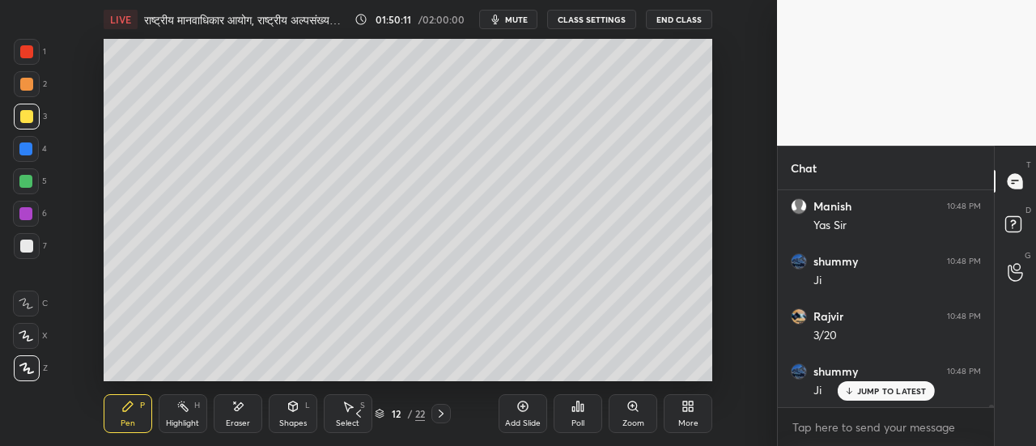
click at [27, 83] on div at bounding box center [26, 84] width 13 height 13
click at [443, 415] on icon at bounding box center [441, 414] width 5 height 8
click at [26, 254] on div at bounding box center [27, 246] width 26 height 26
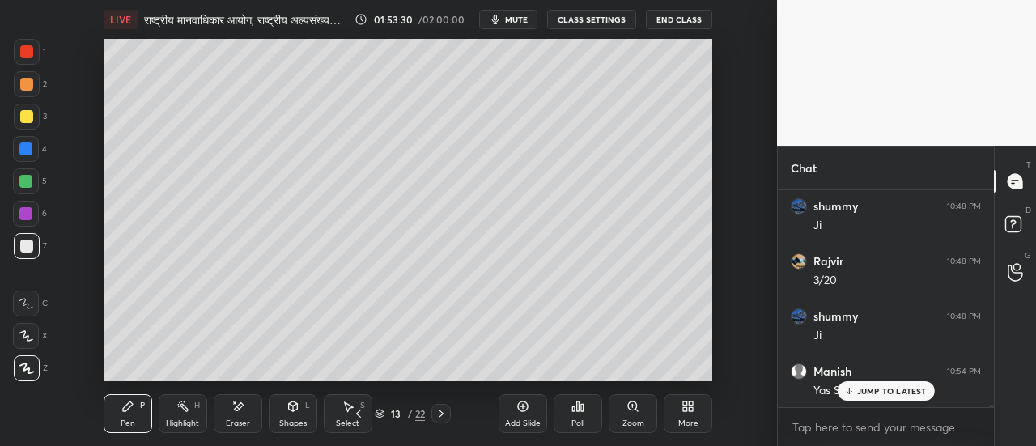
click at [240, 415] on div "Eraser" at bounding box center [238, 413] width 49 height 39
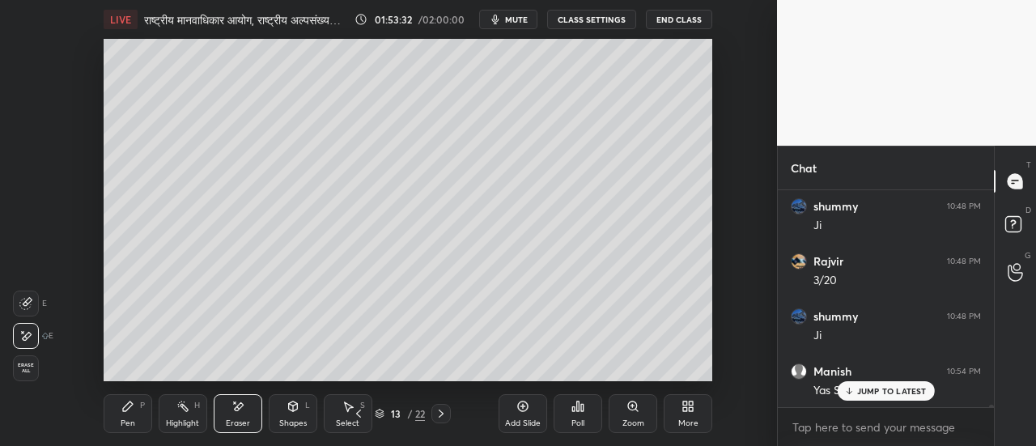
click at [123, 422] on div "Pen" at bounding box center [128, 423] width 15 height 8
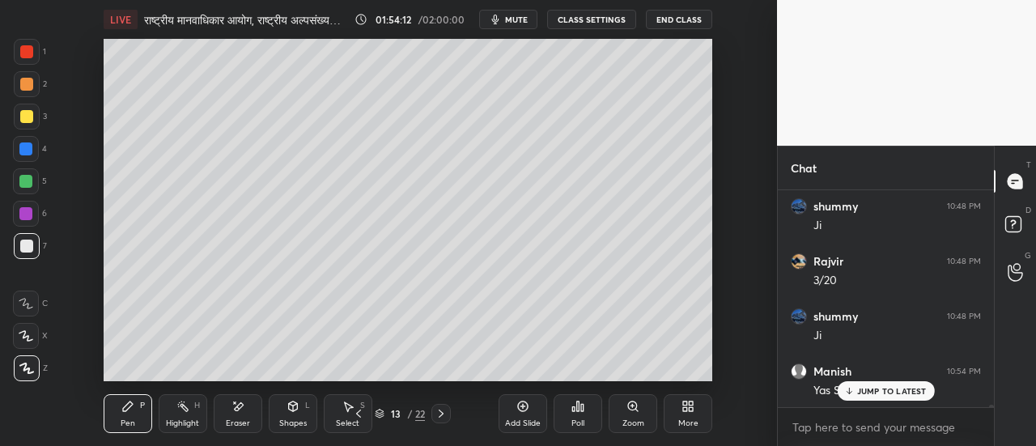
click at [23, 182] on div at bounding box center [25, 181] width 13 height 13
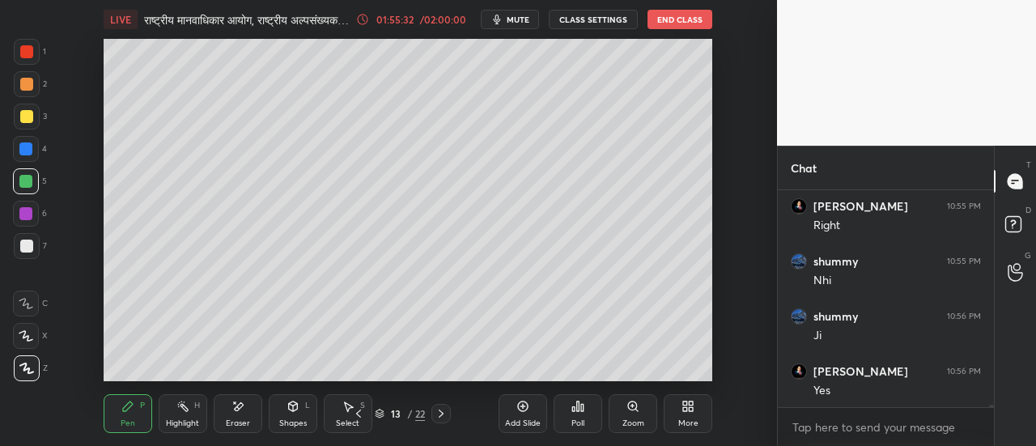
scroll to position [20270, 0]
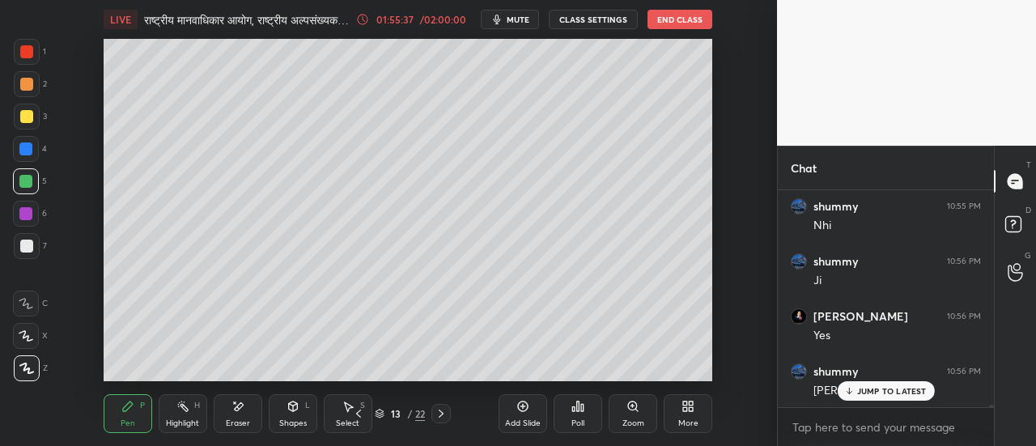
click at [362, 415] on icon at bounding box center [358, 413] width 13 height 13
click at [441, 414] on icon at bounding box center [441, 413] width 13 height 13
click at [441, 412] on icon at bounding box center [441, 414] width 5 height 8
click at [23, 119] on div at bounding box center [26, 116] width 13 height 13
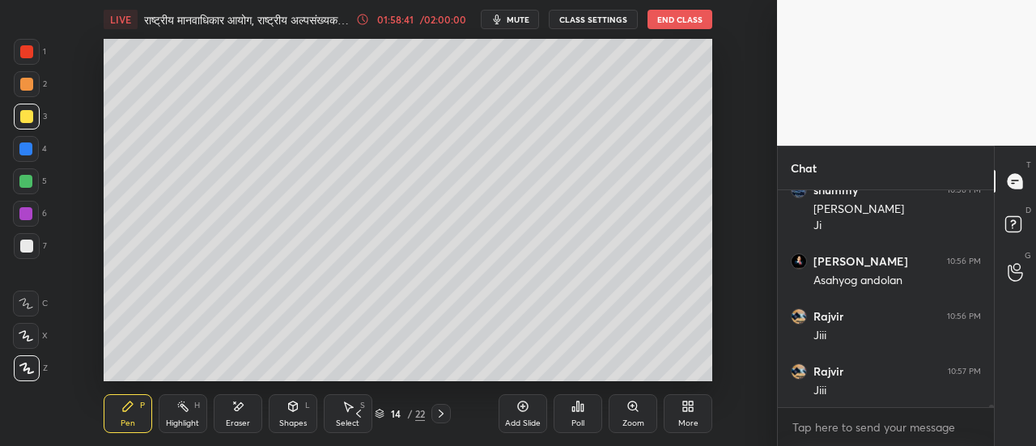
scroll to position [20506, 0]
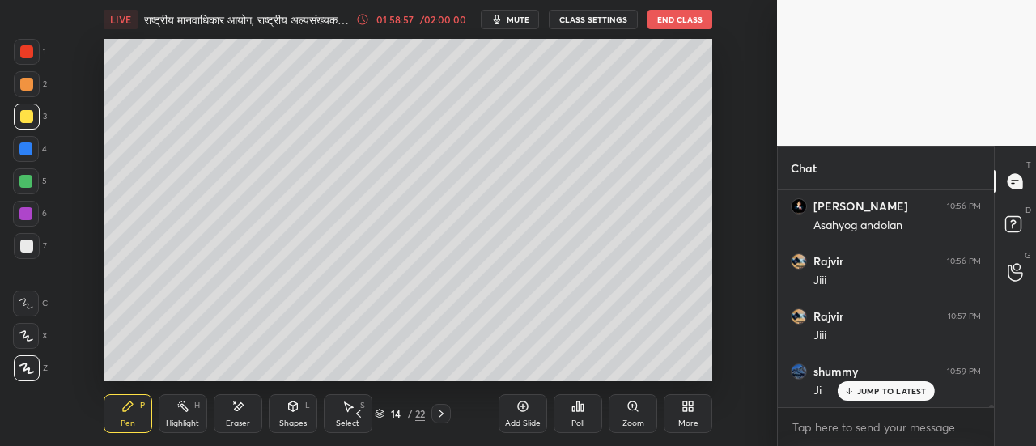
click at [26, 88] on div at bounding box center [26, 84] width 13 height 13
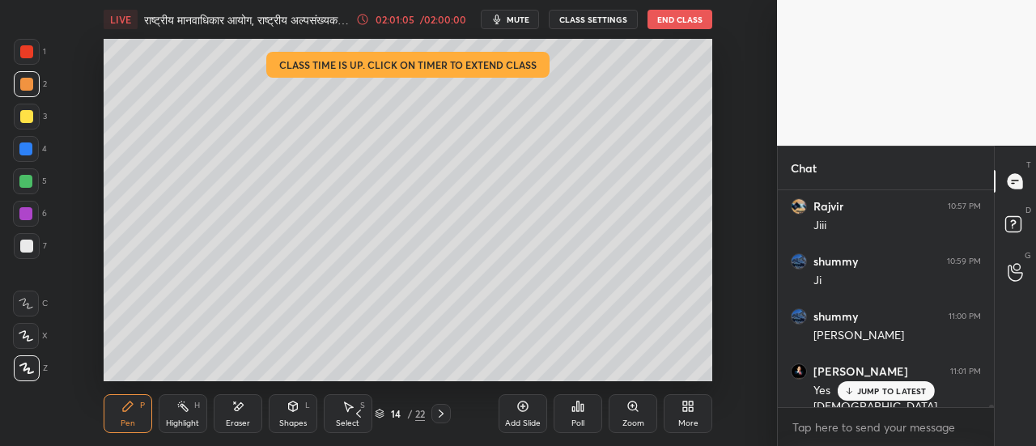
scroll to position [20662, 0]
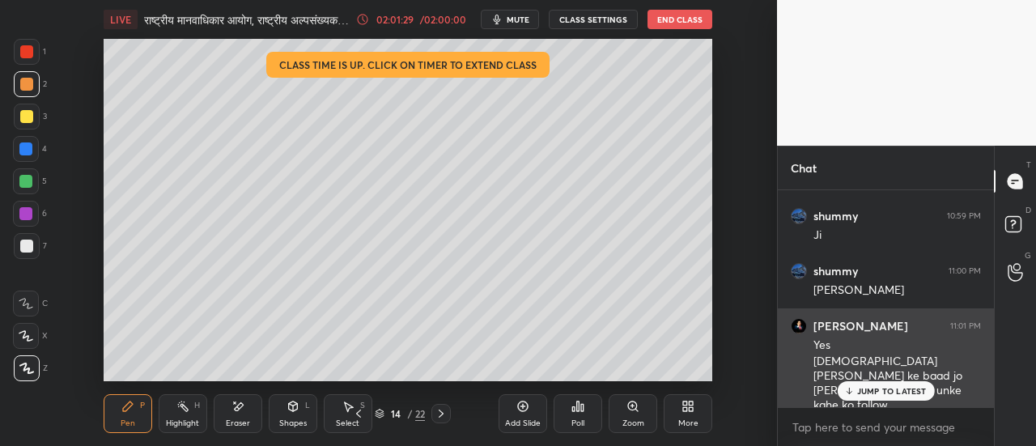
click at [876, 386] on p "JUMP TO LATEST" at bounding box center [893, 391] width 70 height 10
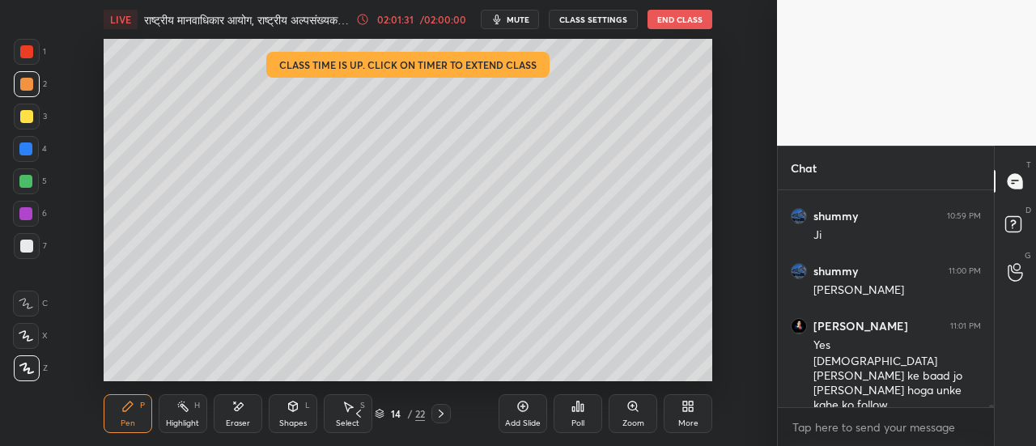
click at [441, 418] on icon at bounding box center [441, 413] width 13 height 13
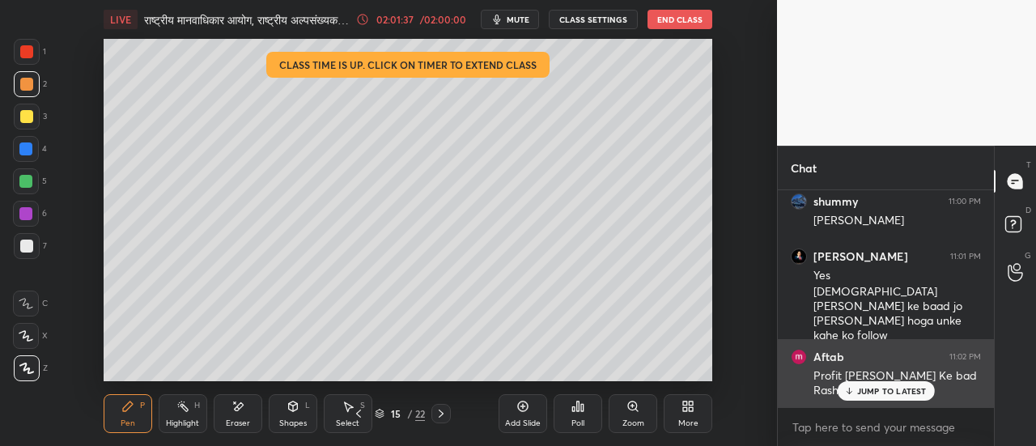
click at [866, 390] on p "JUMP TO LATEST" at bounding box center [893, 391] width 70 height 10
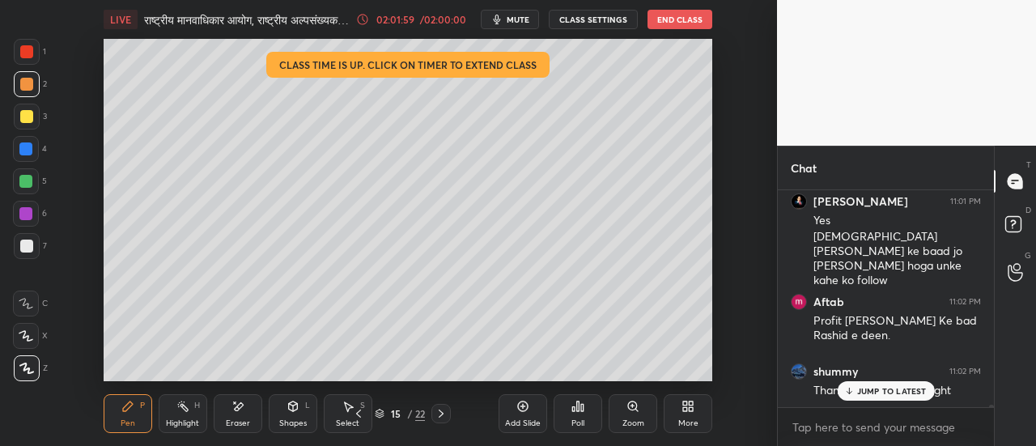
scroll to position [20841, 0]
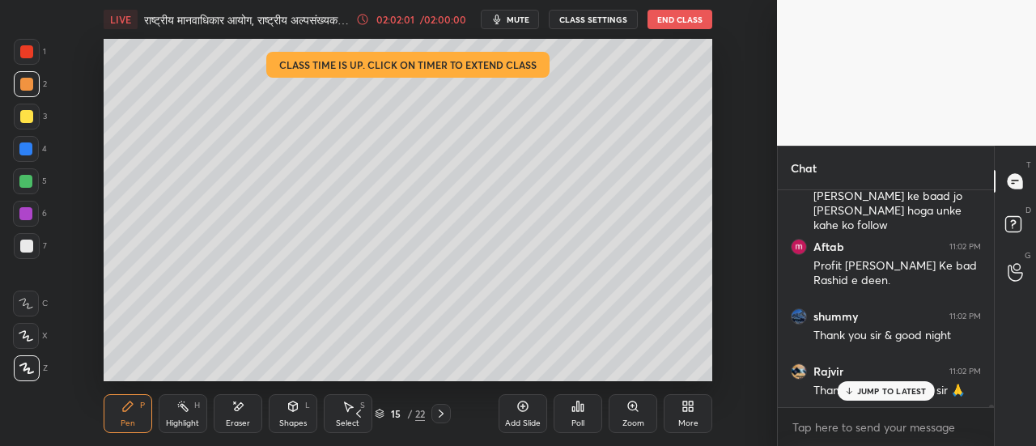
click at [670, 21] on button "End Class" at bounding box center [680, 19] width 65 height 19
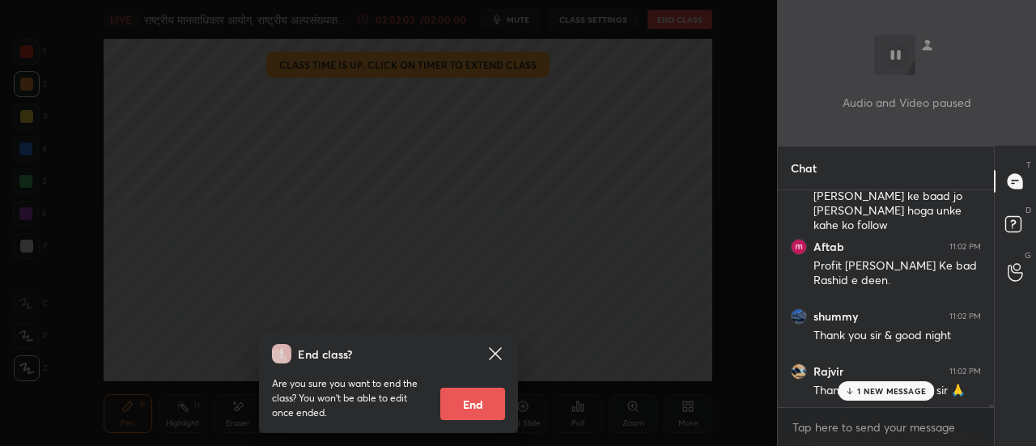
scroll to position [20896, 0]
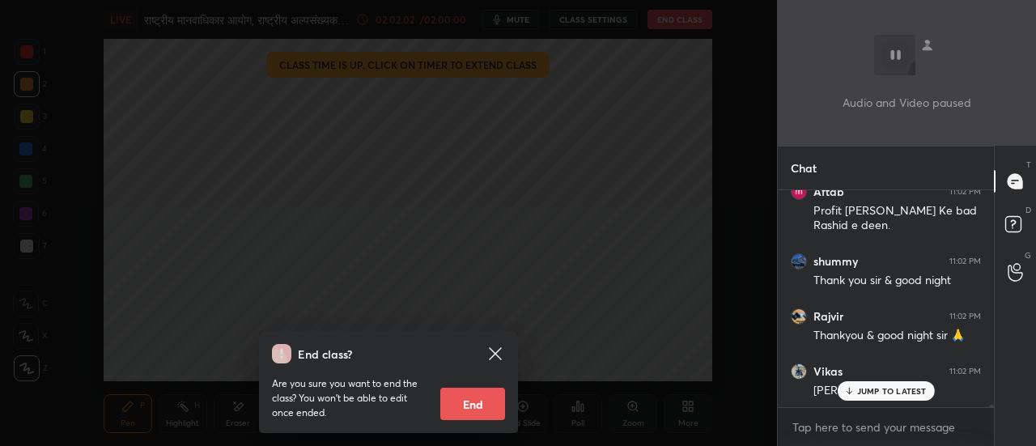
click at [493, 404] on button "End" at bounding box center [473, 404] width 65 height 32
type textarea "x"
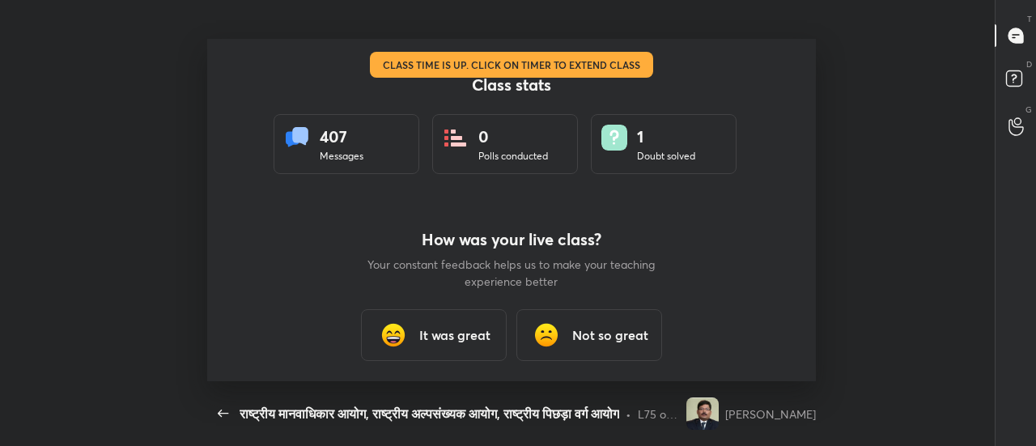
scroll to position [0, 0]
click at [458, 337] on h3 "It was great" at bounding box center [454, 335] width 71 height 19
